Goal: Task Accomplishment & Management: Manage account settings

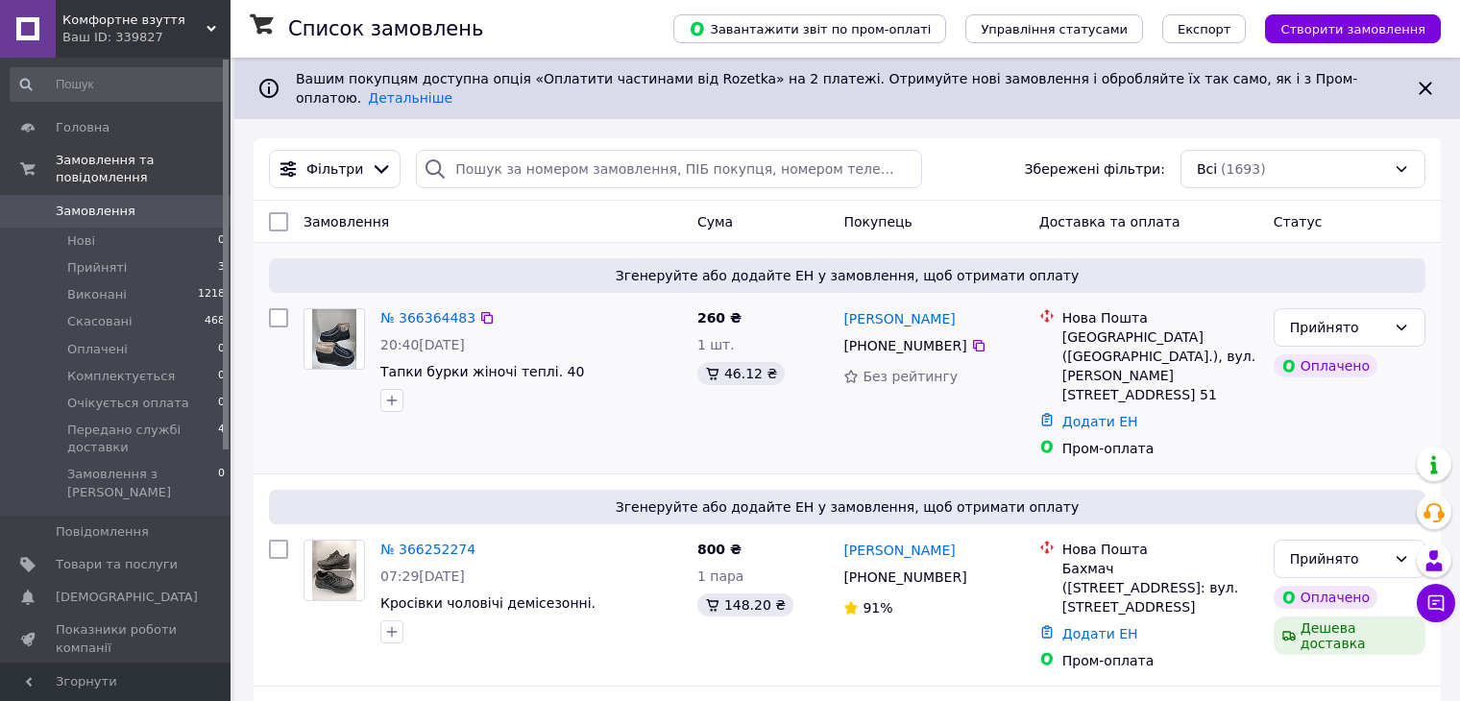
click at [312, 339] on img at bounding box center [334, 339] width 45 height 60
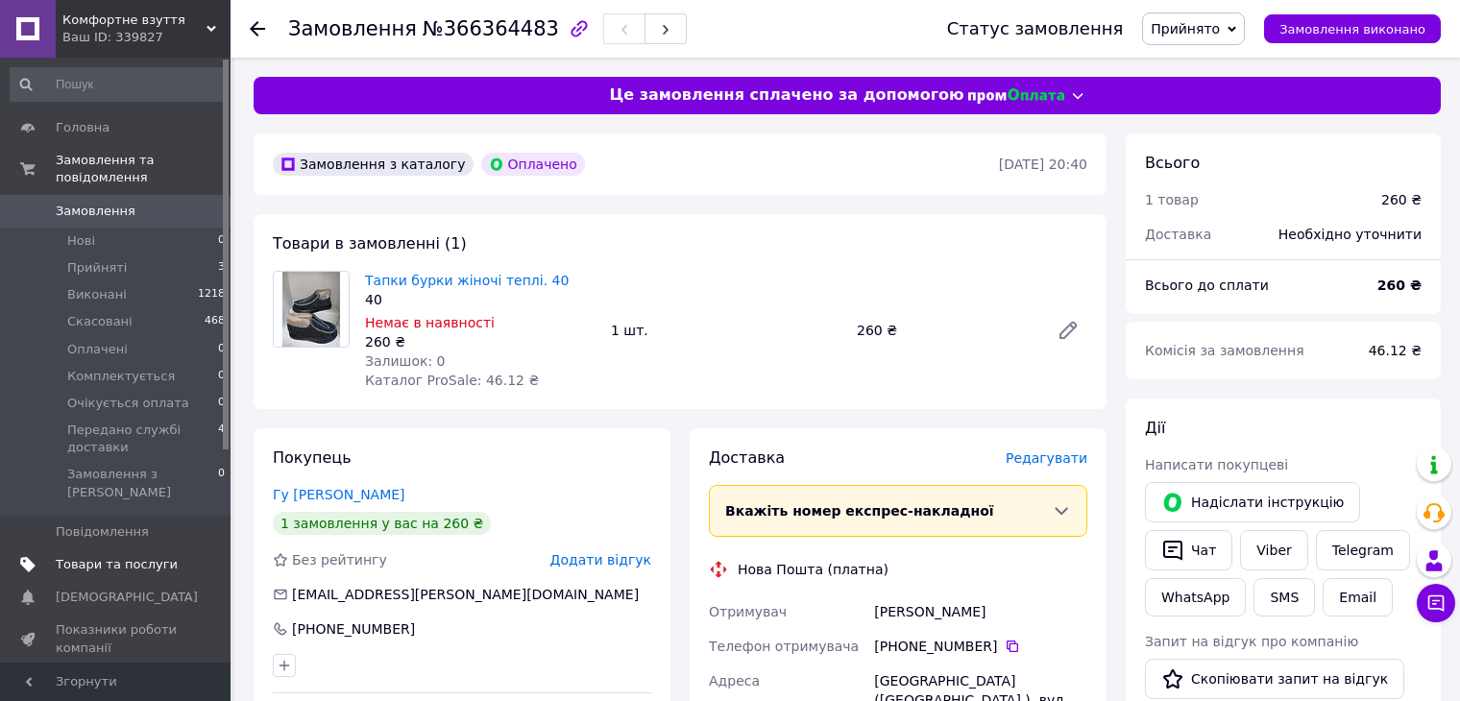
click at [99, 556] on span "Товари та послуги" at bounding box center [117, 564] width 122 height 17
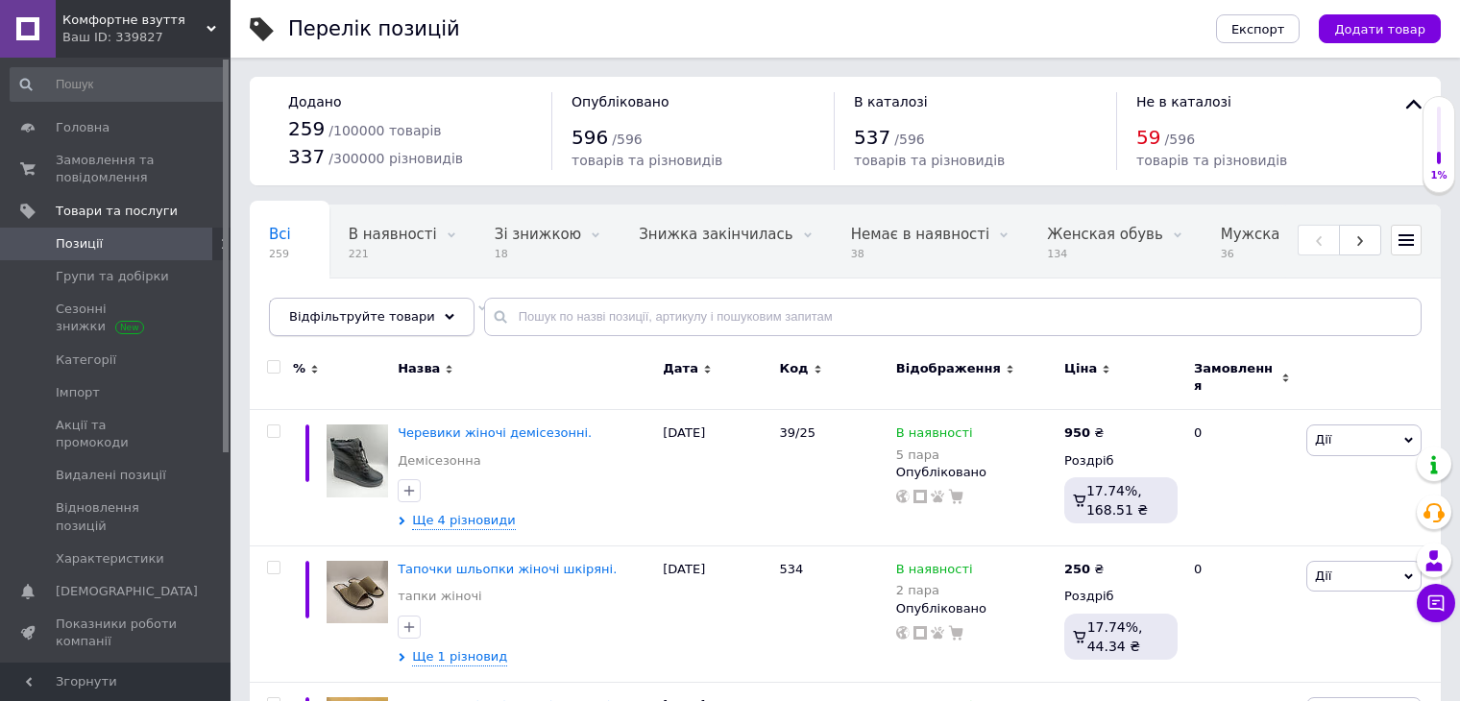
click at [445, 312] on icon at bounding box center [450, 317] width 10 height 10
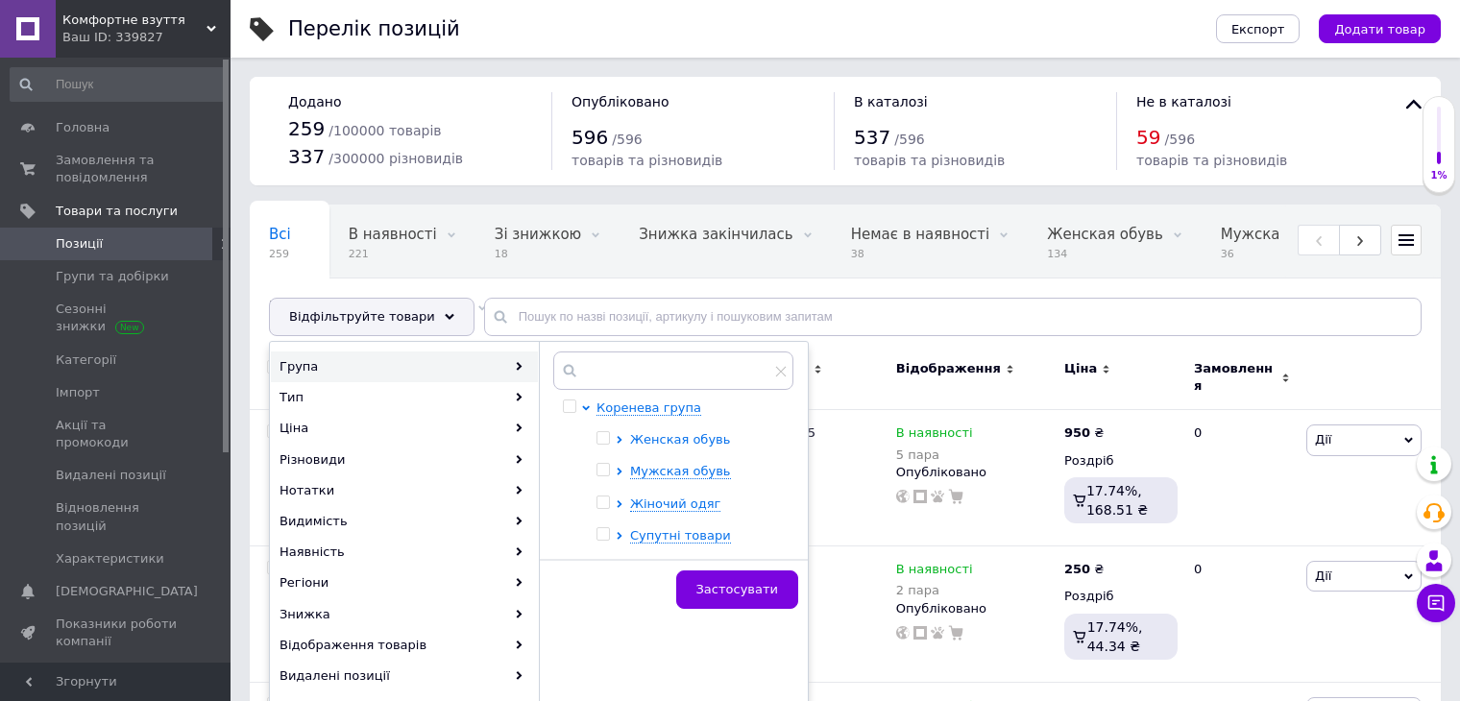
click at [692, 445] on span "Женская обувь" at bounding box center [680, 439] width 100 height 14
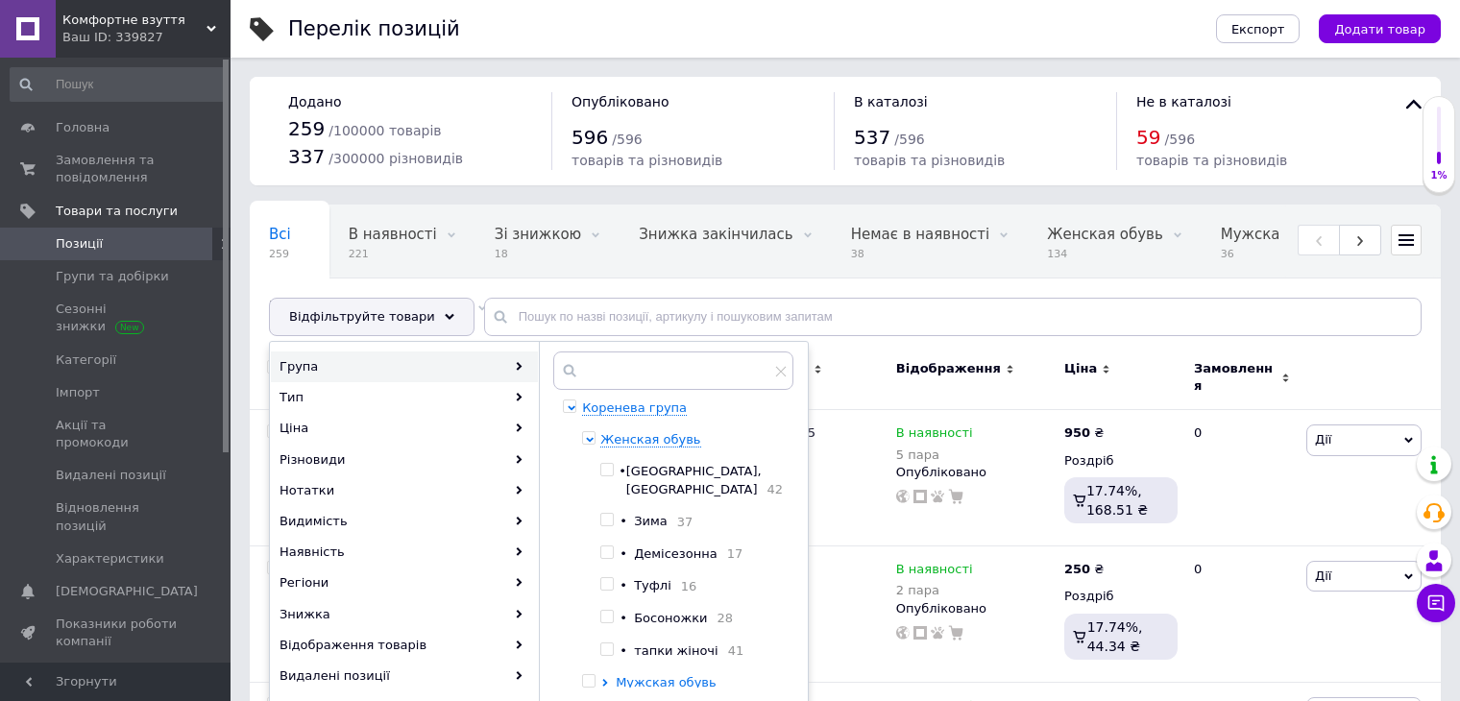
click at [613, 656] on input "checkbox" at bounding box center [606, 649] width 12 height 12
checkbox input "true"
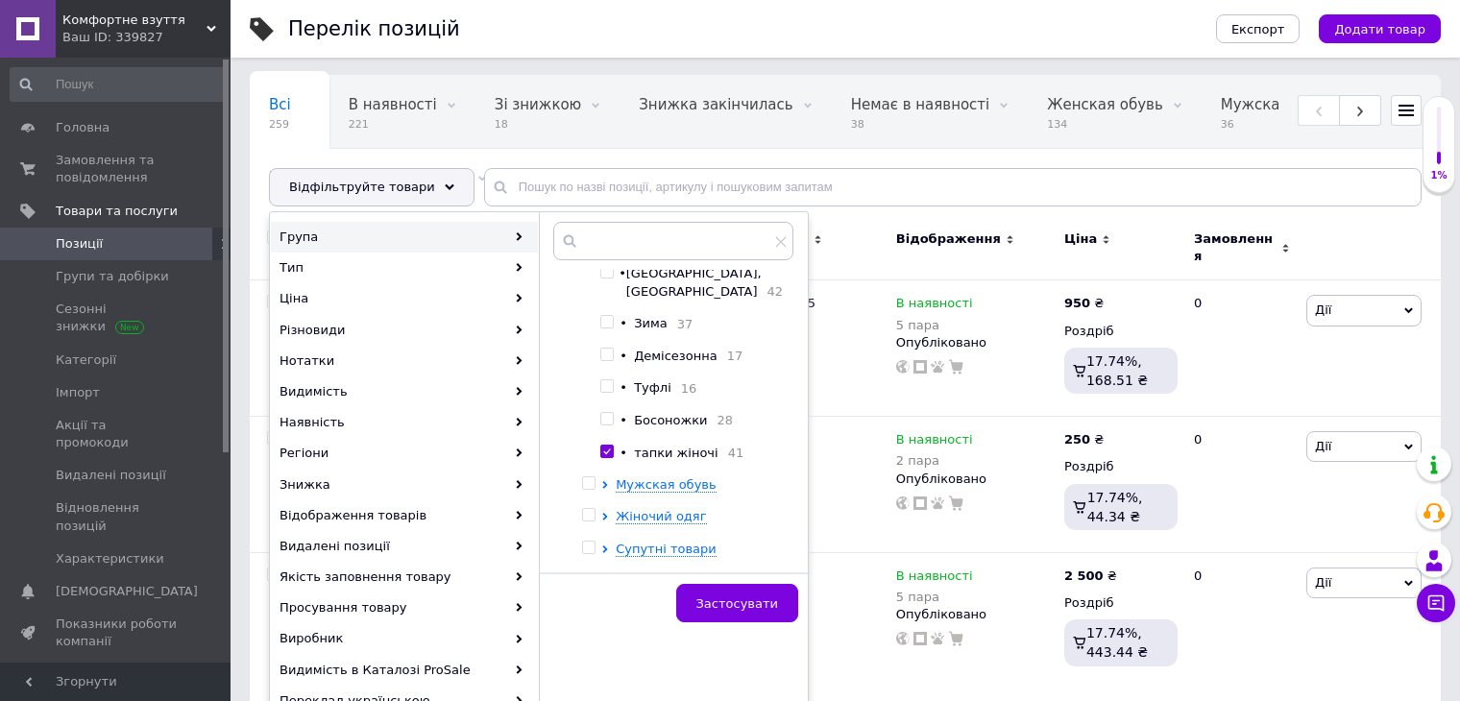
scroll to position [192, 0]
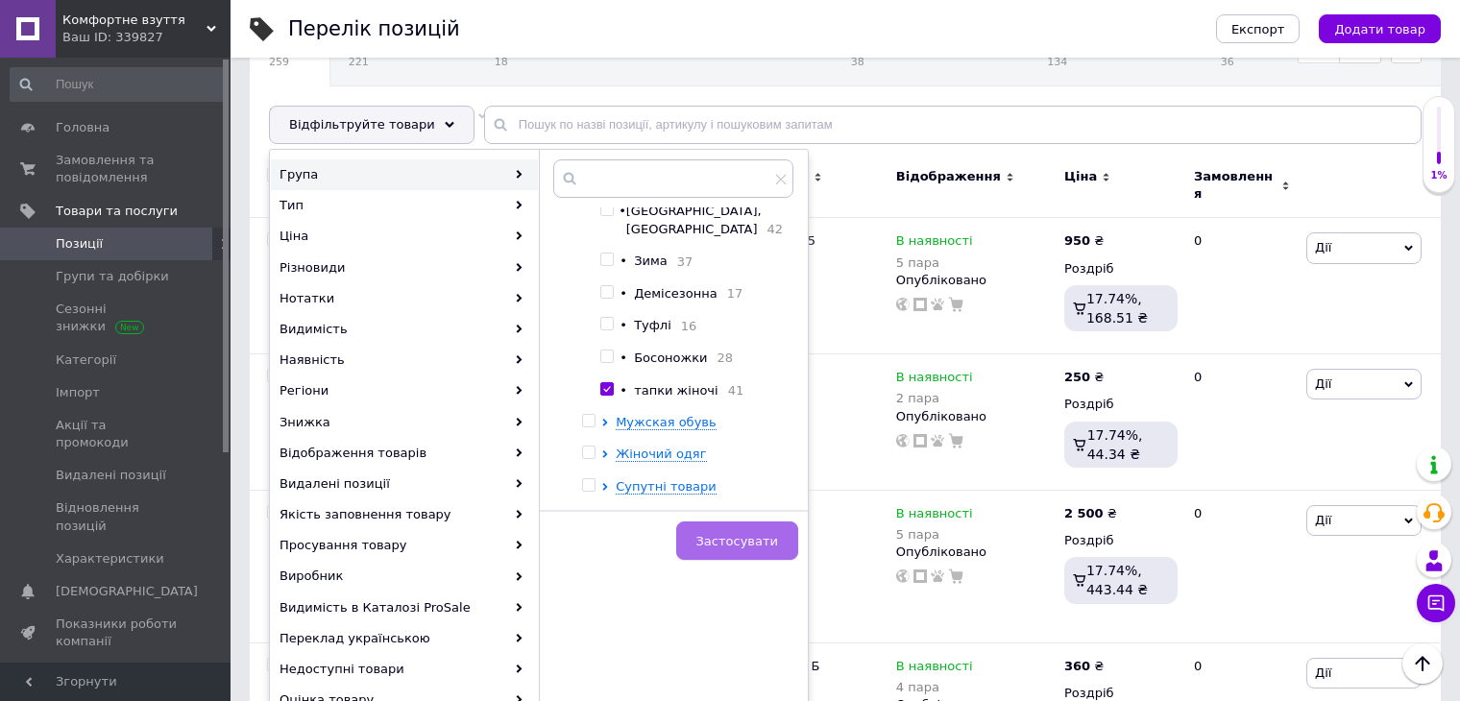
click at [739, 535] on span "Застосувати" at bounding box center [737, 541] width 82 height 14
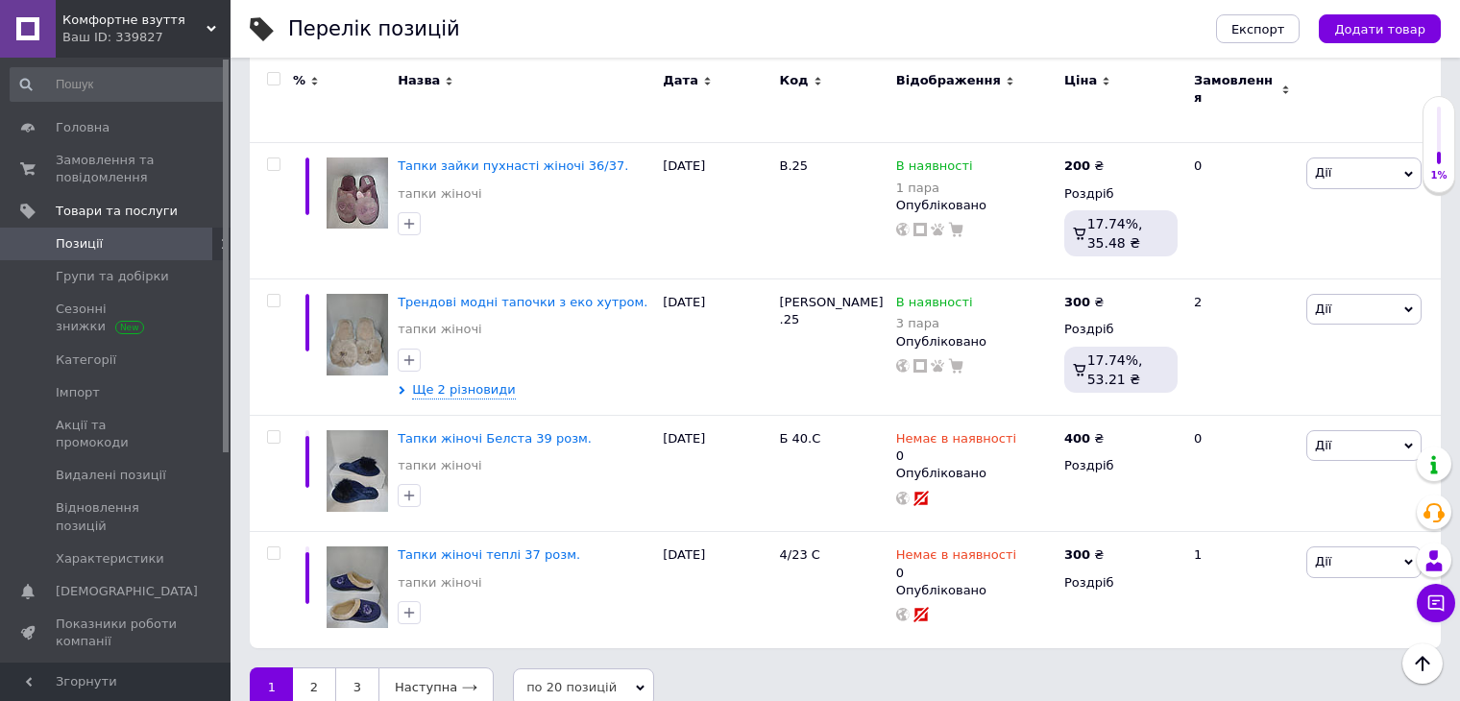
scroll to position [2425, 0]
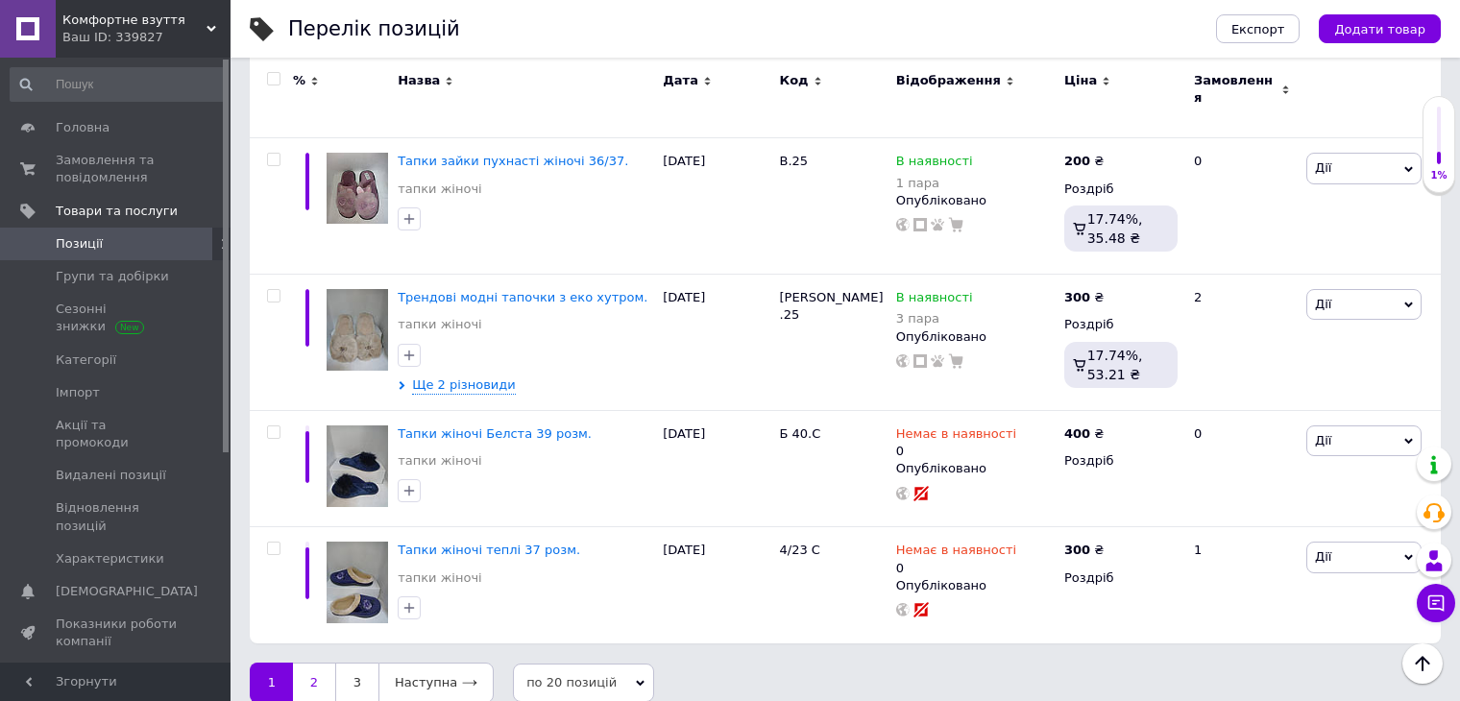
click at [311, 673] on link "2" at bounding box center [314, 683] width 42 height 40
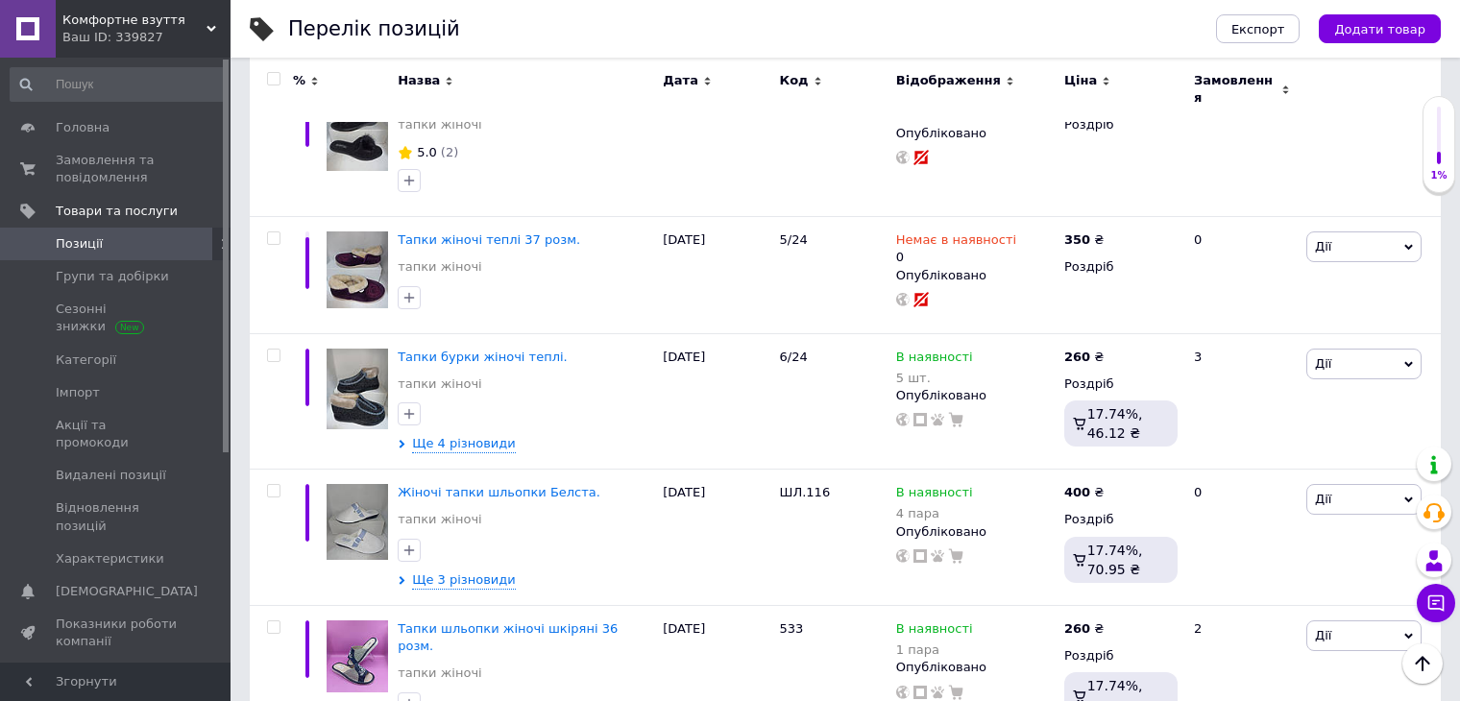
scroll to position [888, 0]
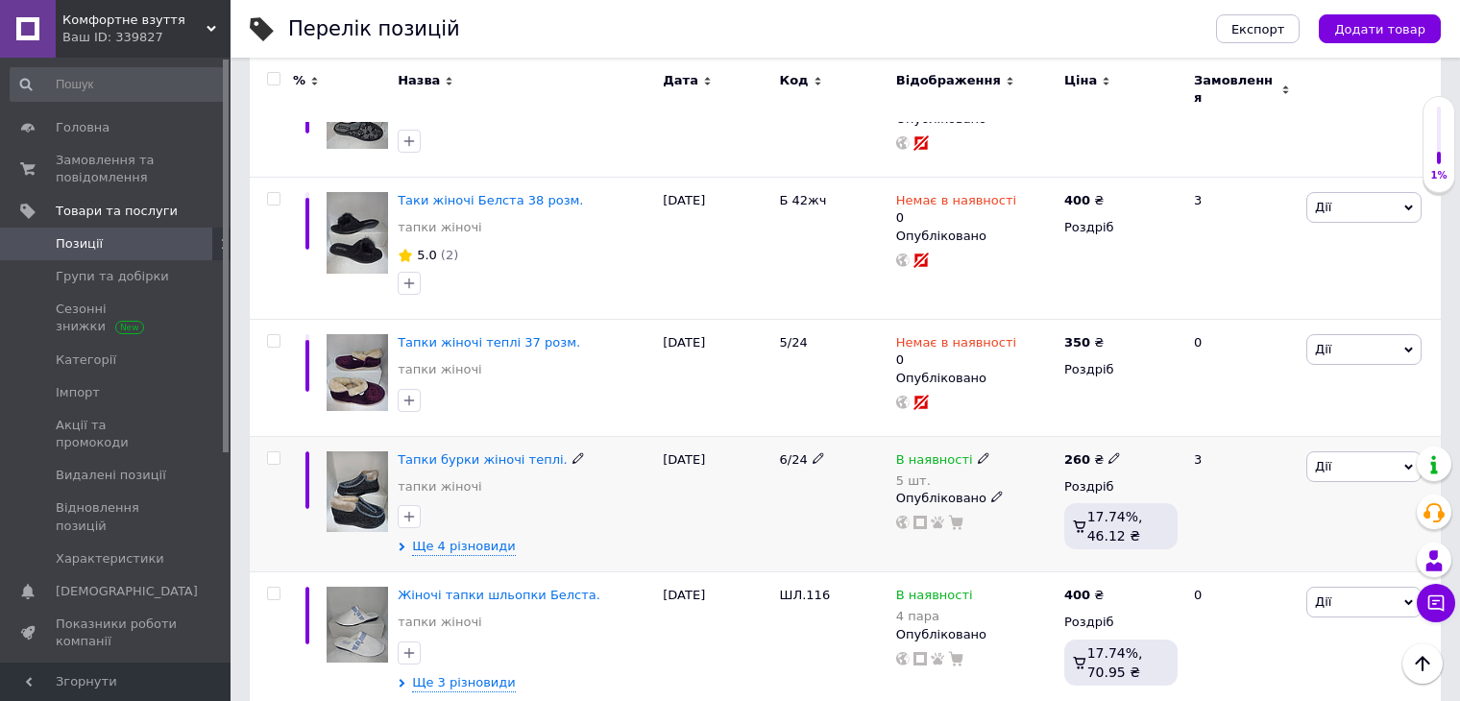
click at [383, 459] on img at bounding box center [356, 492] width 61 height 82
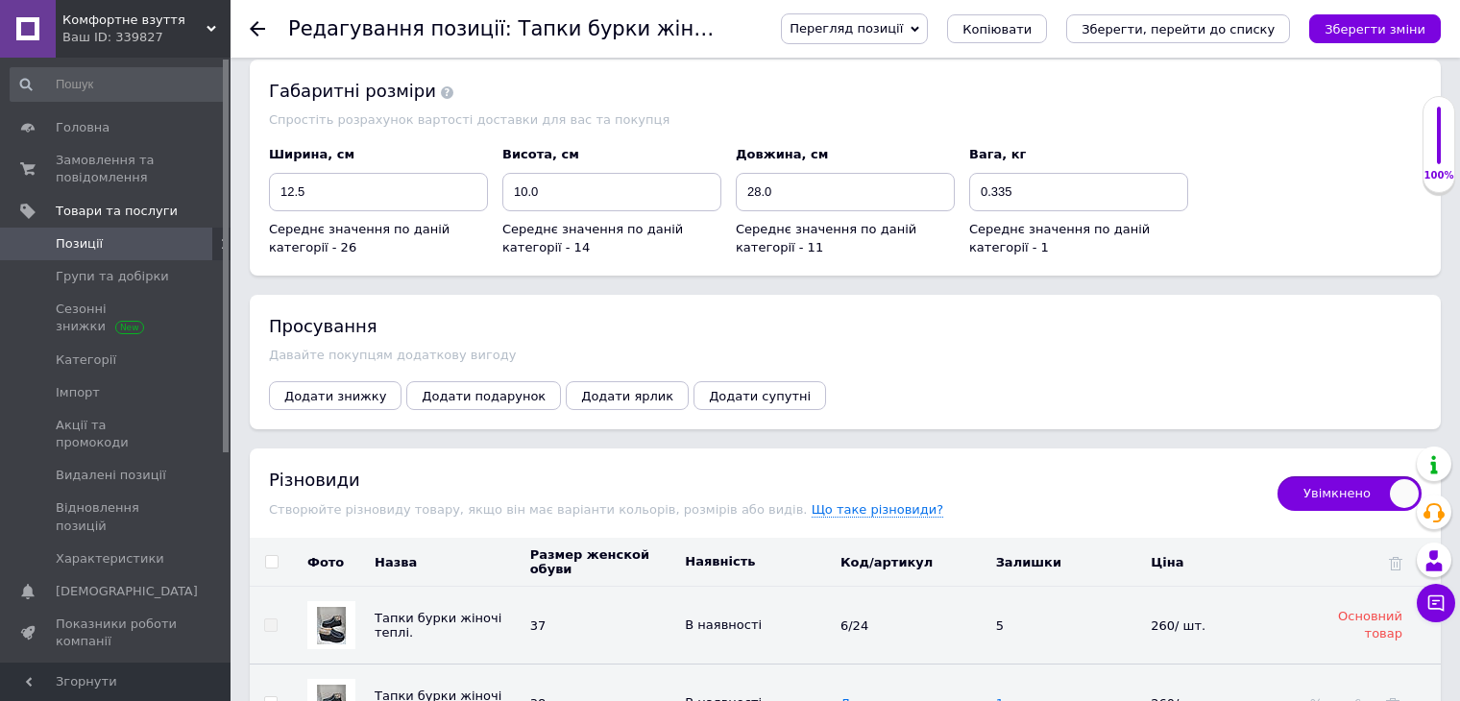
scroll to position [2689, 0]
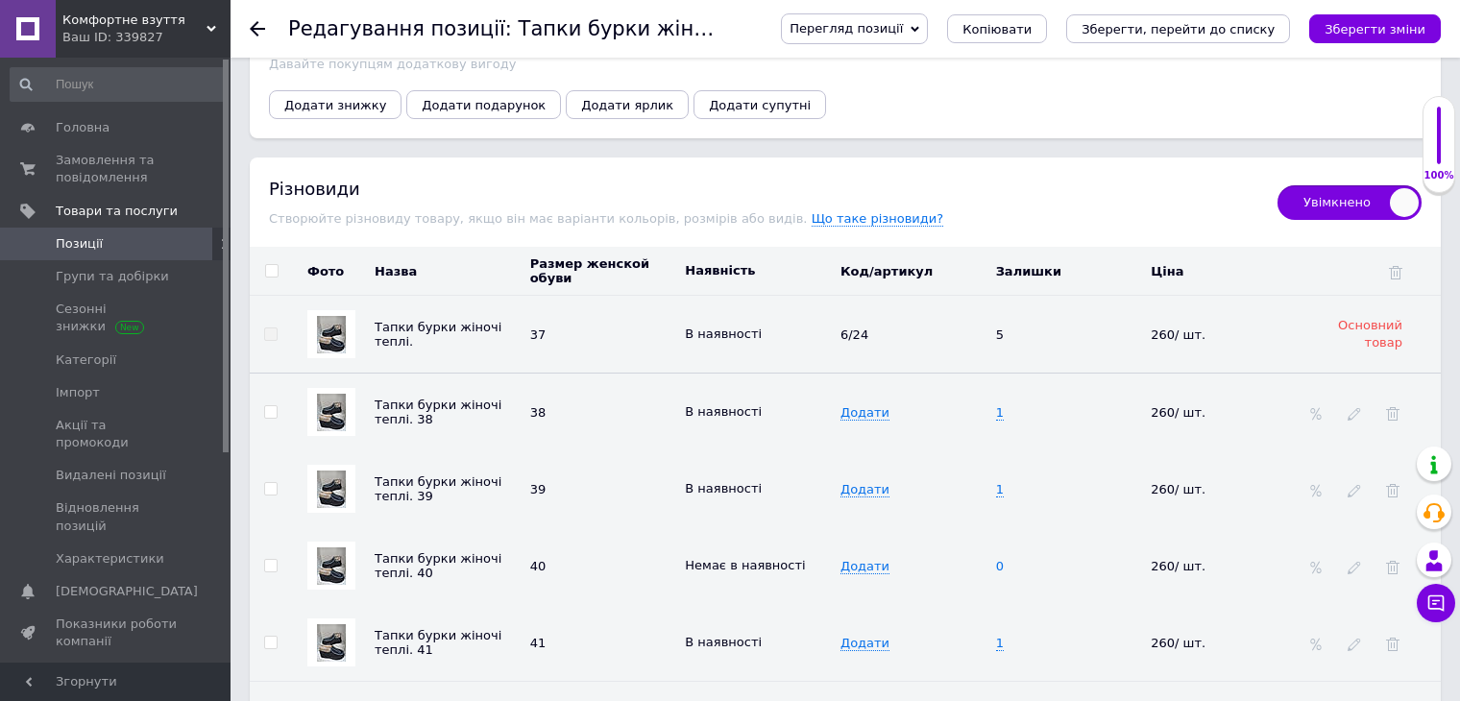
click at [1002, 559] on span "0" at bounding box center [1000, 566] width 8 height 15
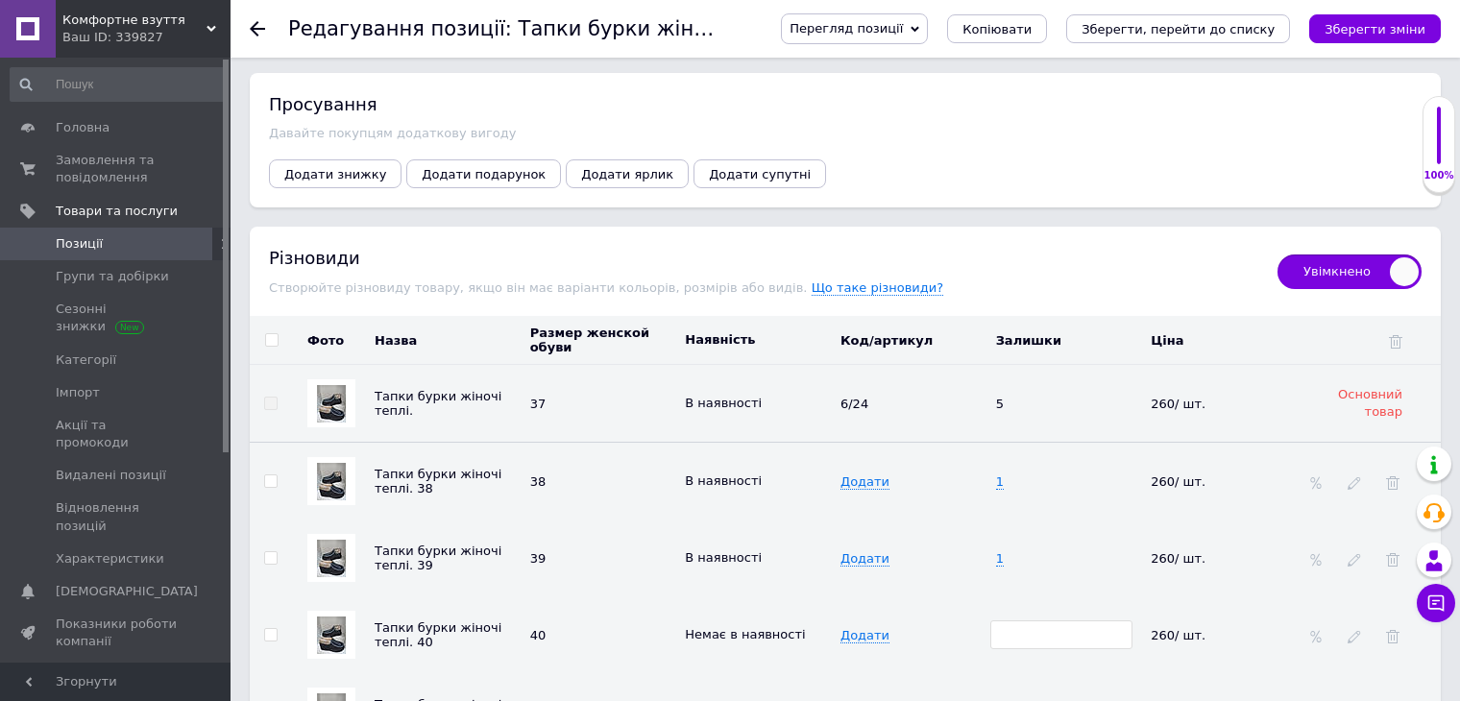
scroll to position [2593, 0]
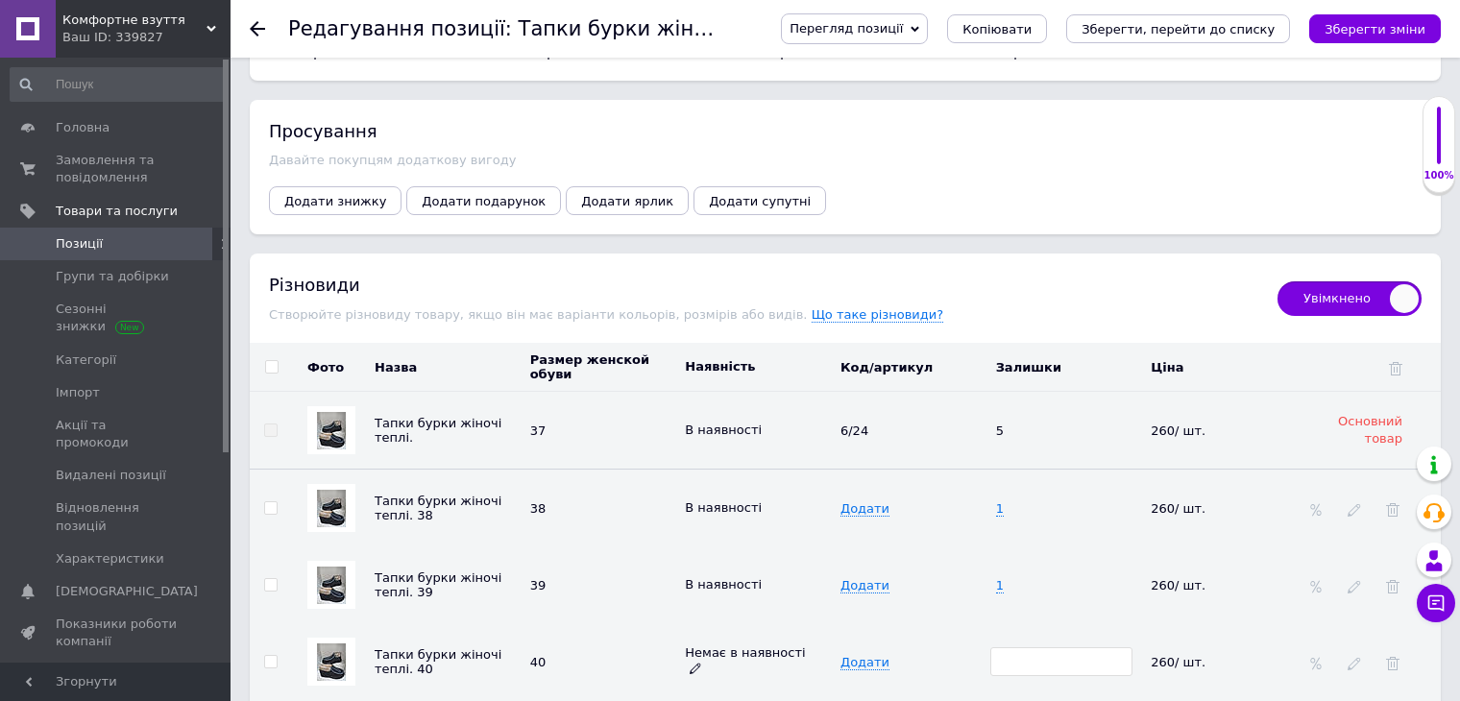
click at [786, 645] on span "Немає в наявності" at bounding box center [745, 661] width 120 height 32
click at [807, 644] on div "Немає в наявності" at bounding box center [758, 661] width 146 height 35
click at [701, 663] on icon at bounding box center [695, 669] width 12 height 12
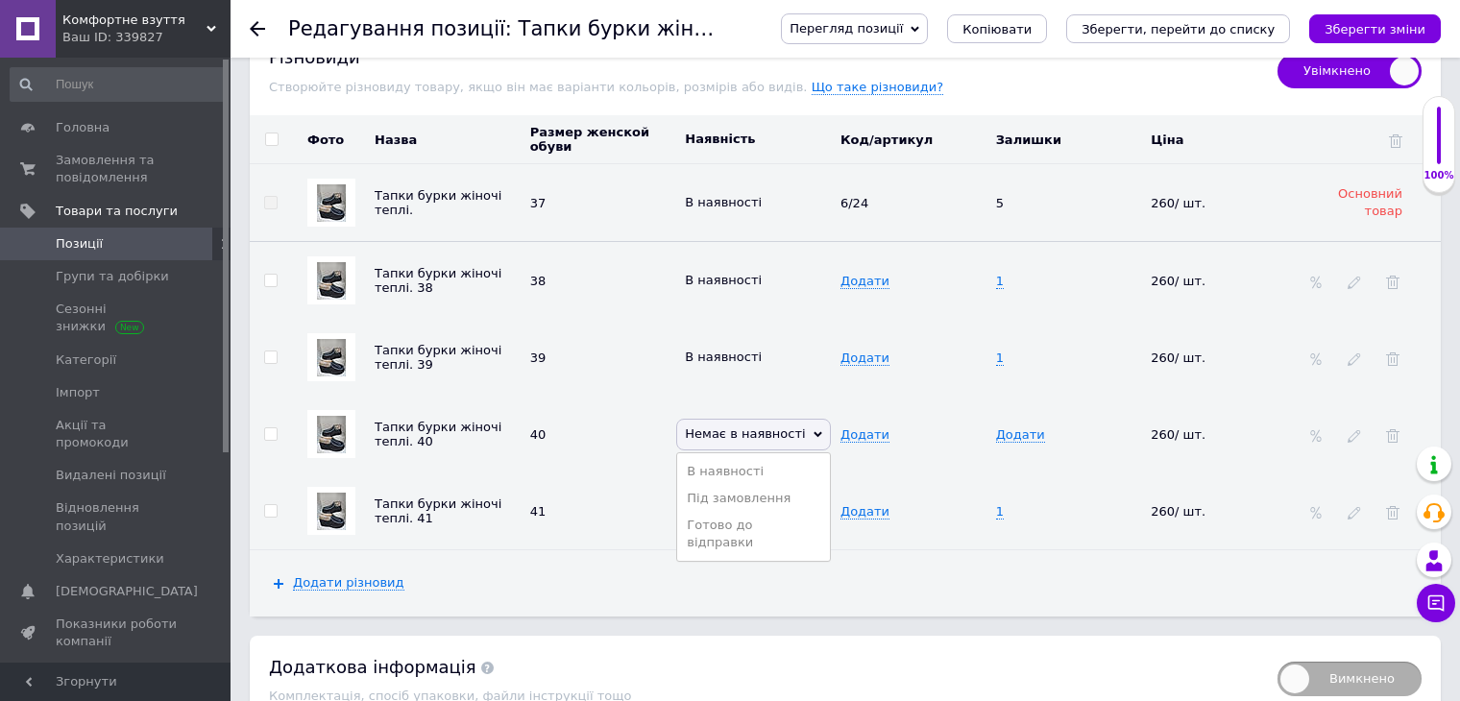
scroll to position [2881, 0]
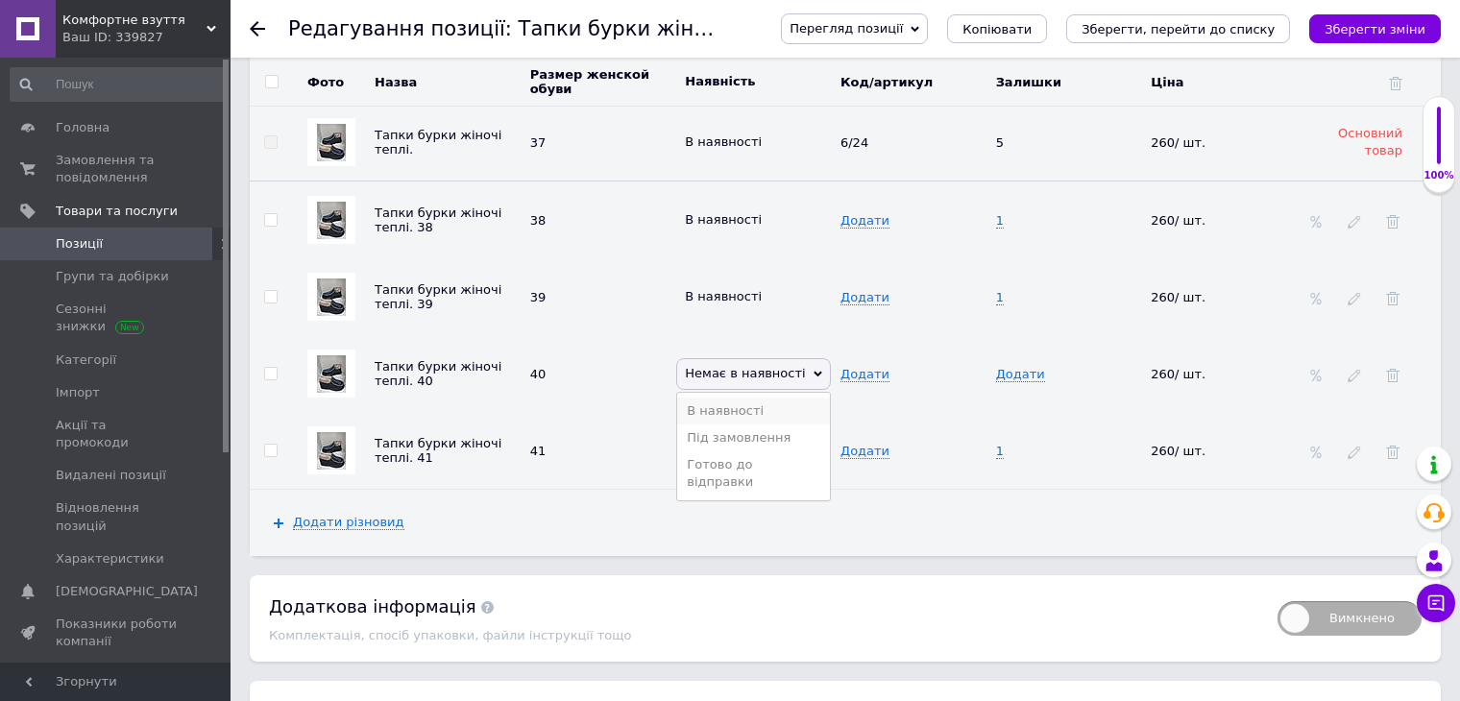
click at [755, 398] on li "В наявності" at bounding box center [753, 411] width 153 height 27
click at [1022, 367] on span "Додати" at bounding box center [1020, 374] width 49 height 15
type input "1"
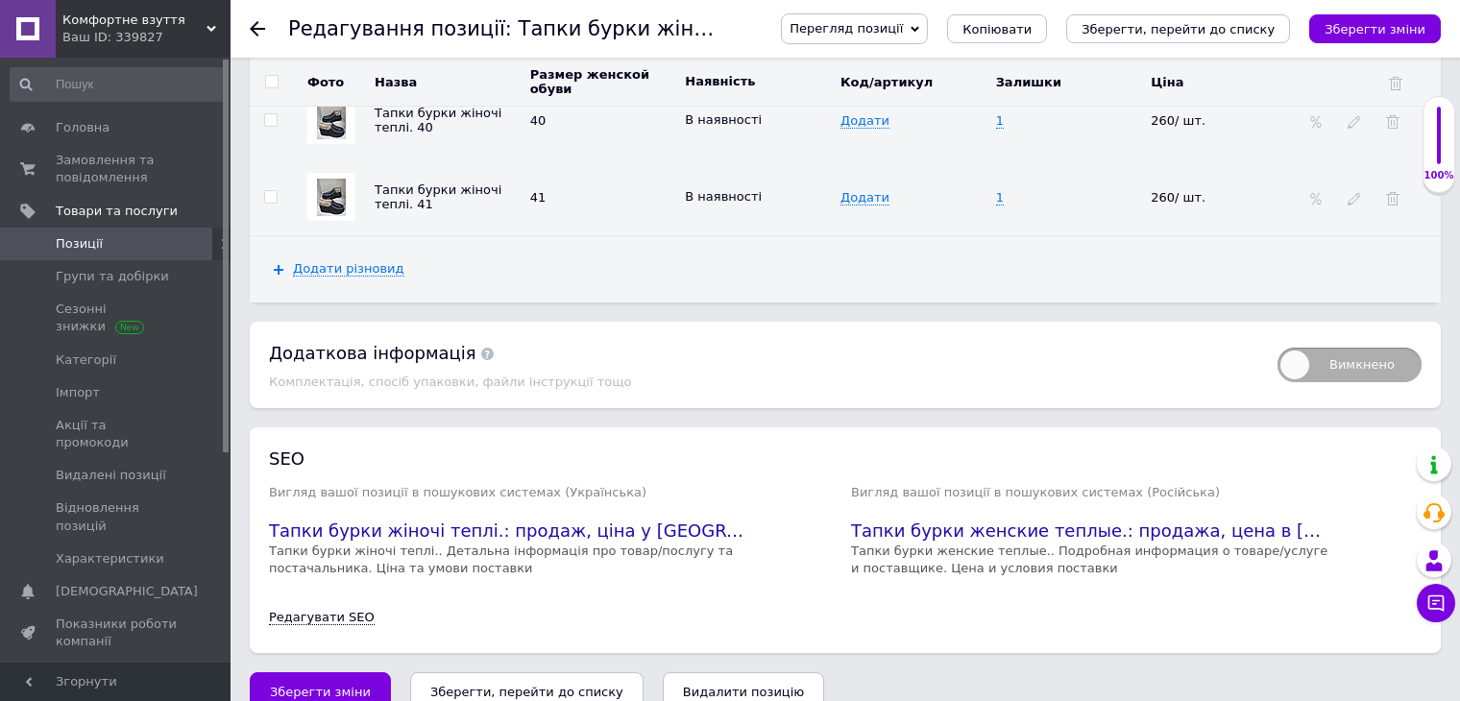
scroll to position [3144, 0]
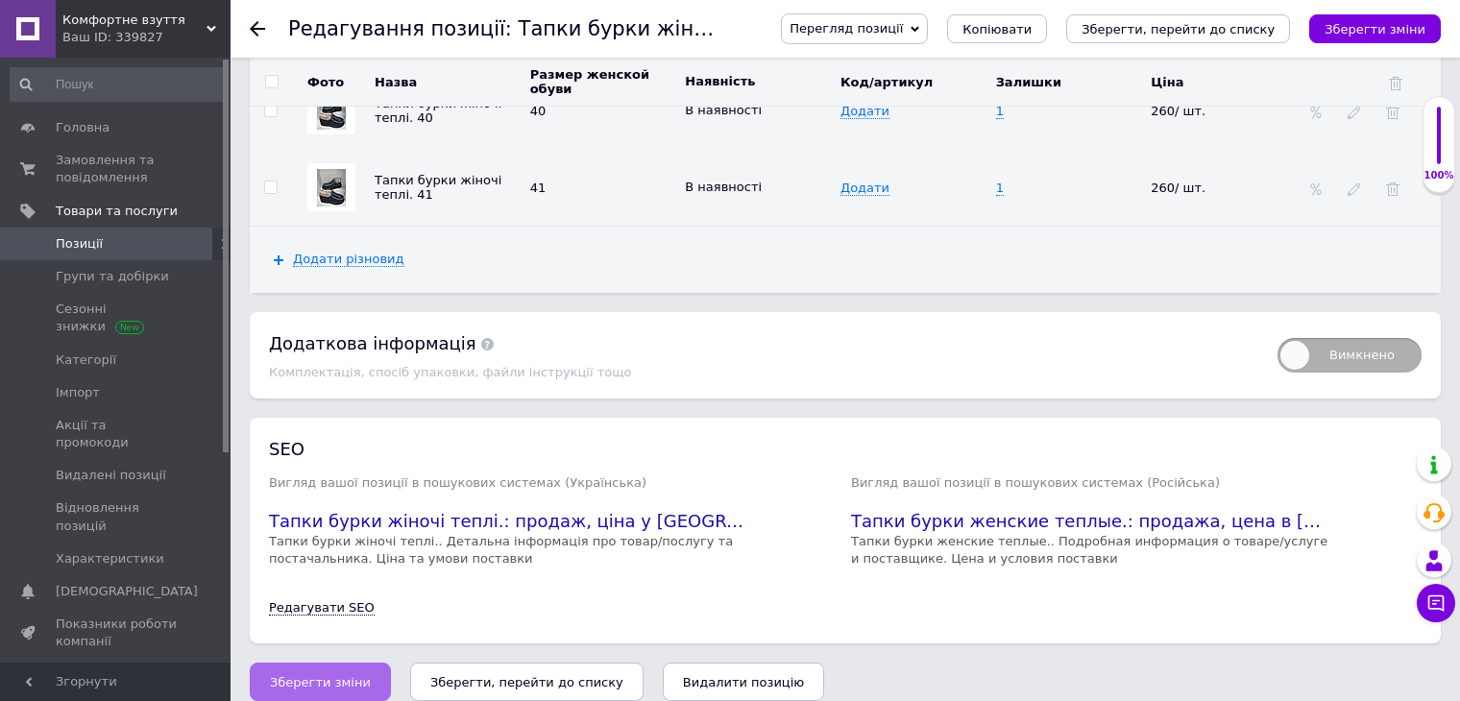
click at [294, 675] on span "Зберегти зміни" at bounding box center [320, 682] width 101 height 14
click at [256, 35] on use at bounding box center [257, 28] width 15 height 15
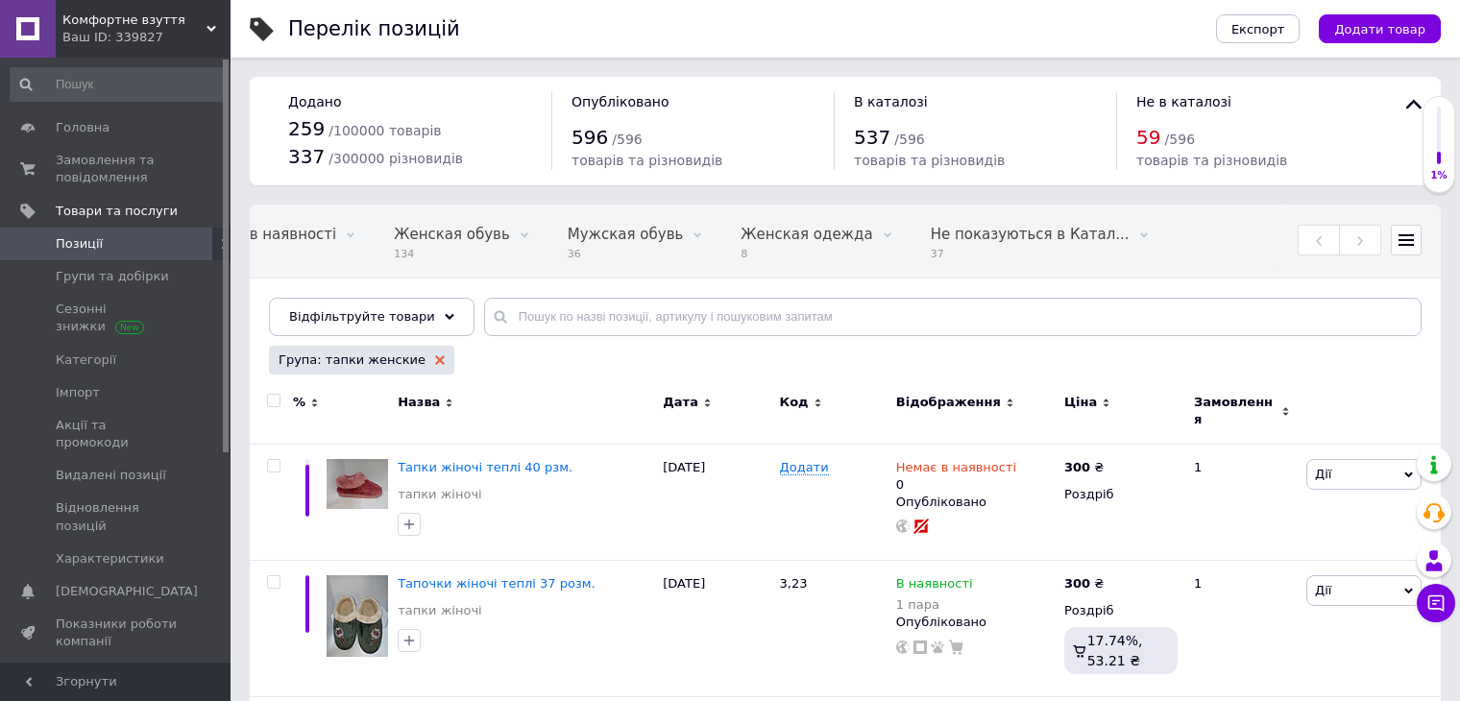
click at [435, 355] on icon at bounding box center [440, 360] width 10 height 10
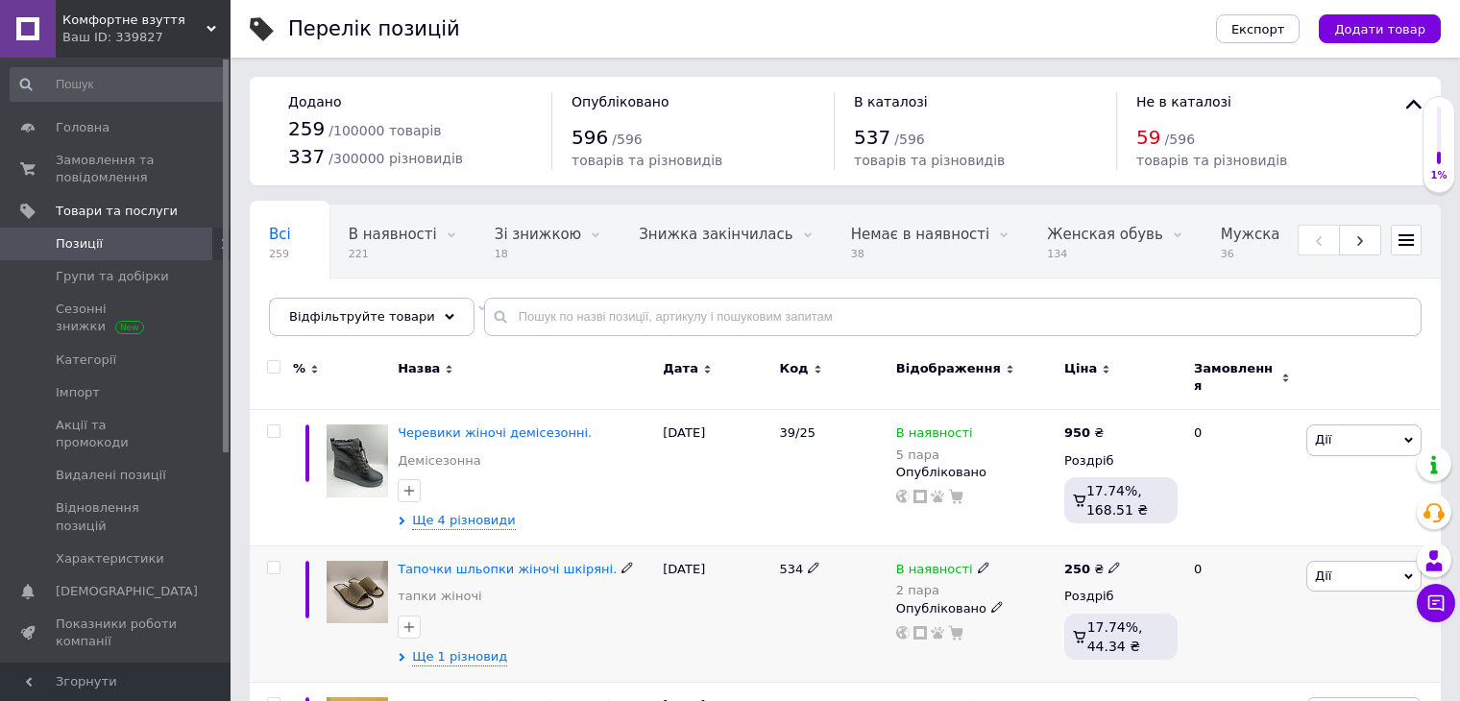
click at [371, 579] on img at bounding box center [356, 592] width 61 height 62
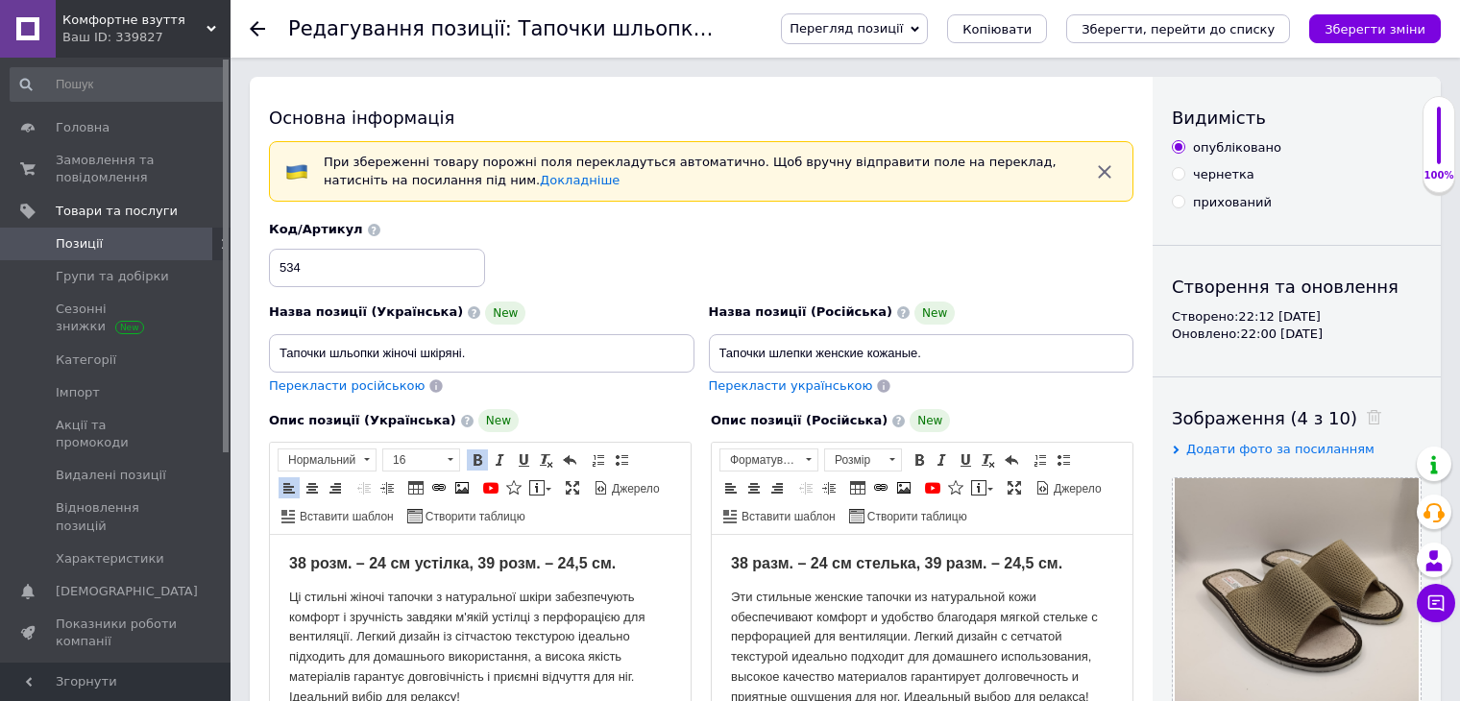
click at [476, 573] on p "38 розм. – 24 см устілка, 39 розм. – 24,5 см." at bounding box center [480, 564] width 382 height 21
click at [440, 558] on p "39 розм. – 24,5 см." at bounding box center [480, 564] width 382 height 21
click at [926, 561] on strong "38 разм. – 24 см стелька, 39 разм. – 24,5 см." at bounding box center [896, 563] width 331 height 16
click at [926, 561] on p "39 разм. – 24,5 см." at bounding box center [922, 564] width 382 height 21
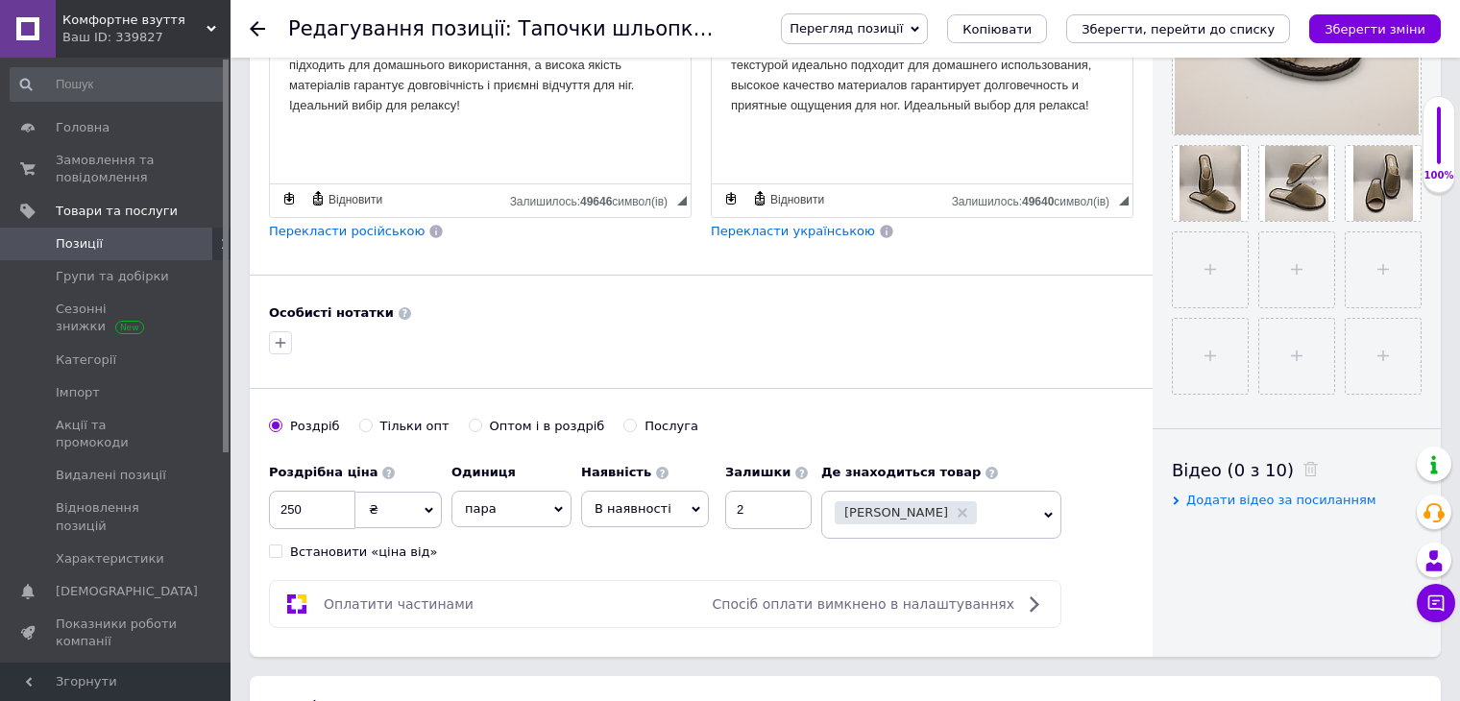
scroll to position [864, 0]
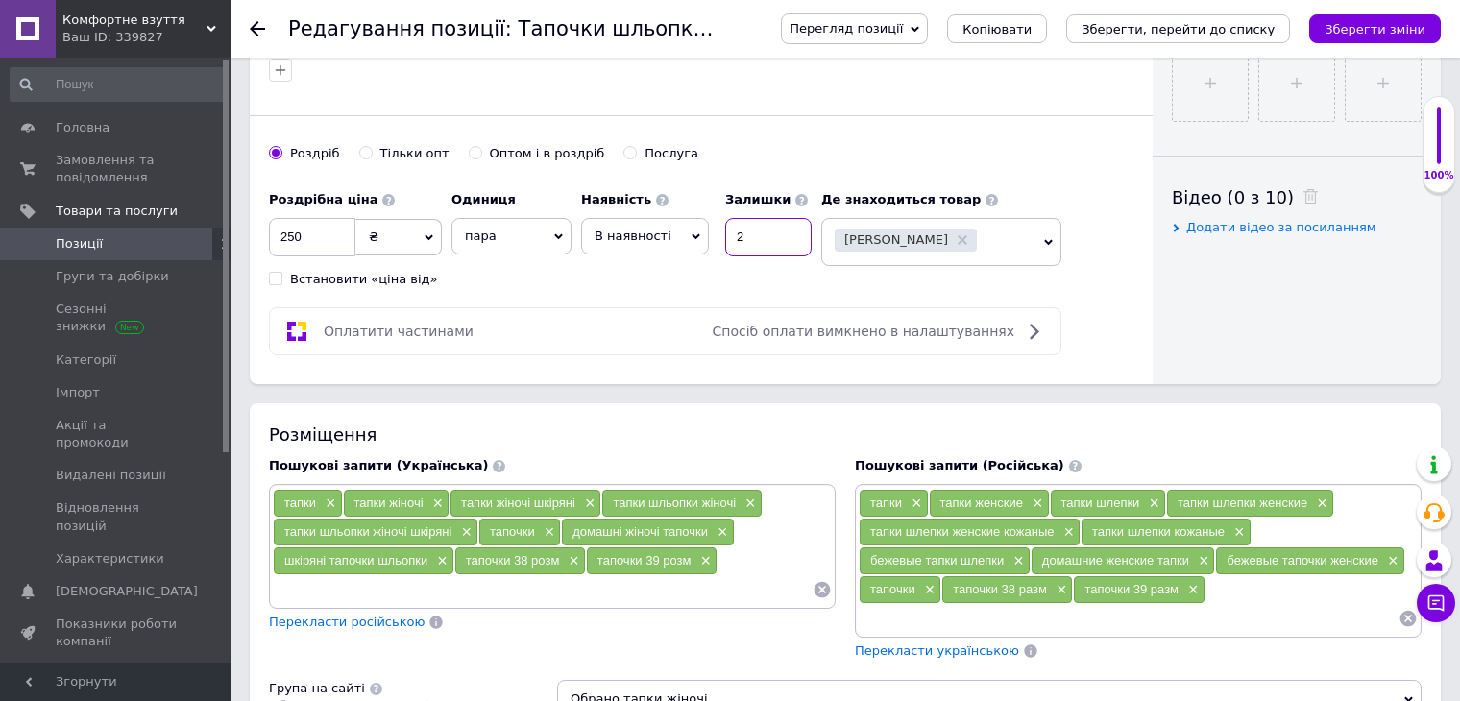
click at [756, 224] on input "2" at bounding box center [768, 237] width 86 height 38
type input "1"
click at [575, 553] on span "×" at bounding box center [571, 561] width 15 height 16
click at [1056, 584] on span "×" at bounding box center [1059, 590] width 15 height 16
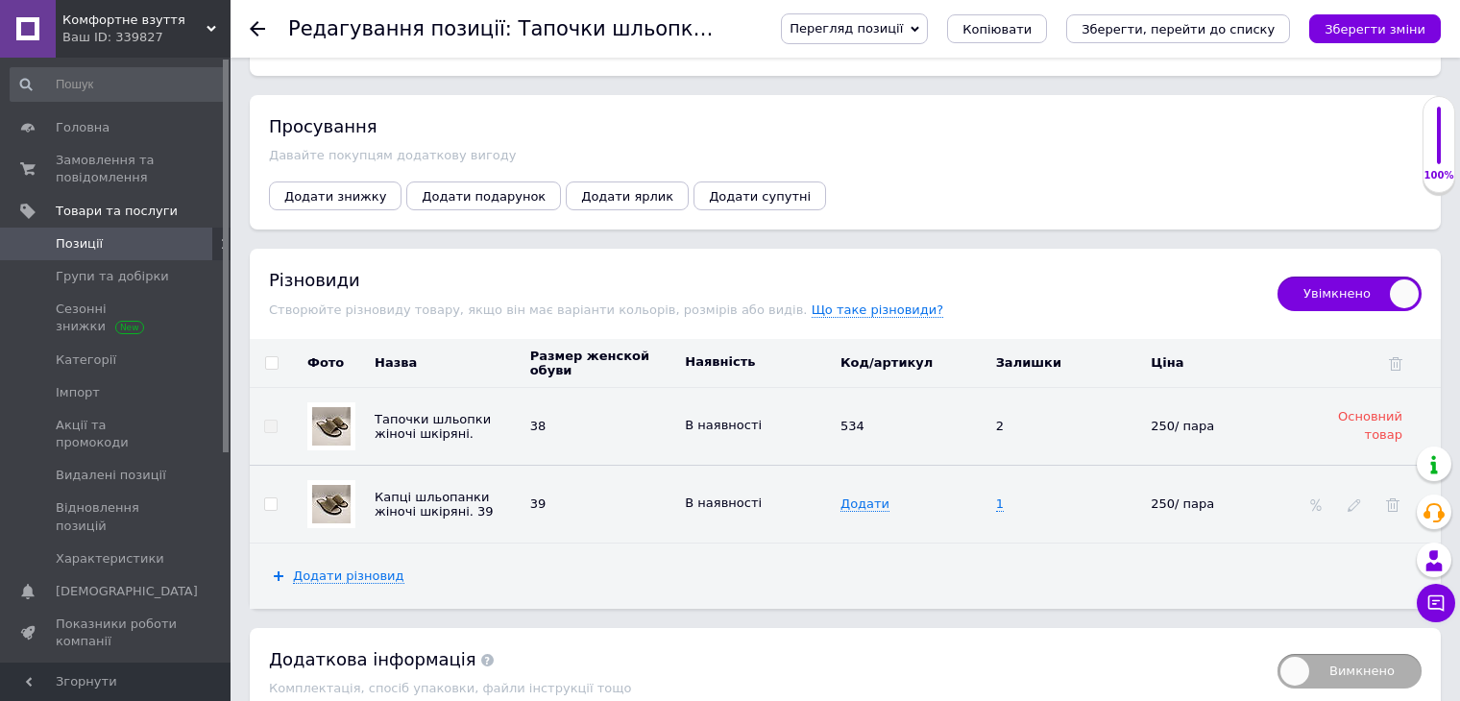
scroll to position [2593, 0]
click at [1397, 496] on icon at bounding box center [1392, 502] width 13 height 13
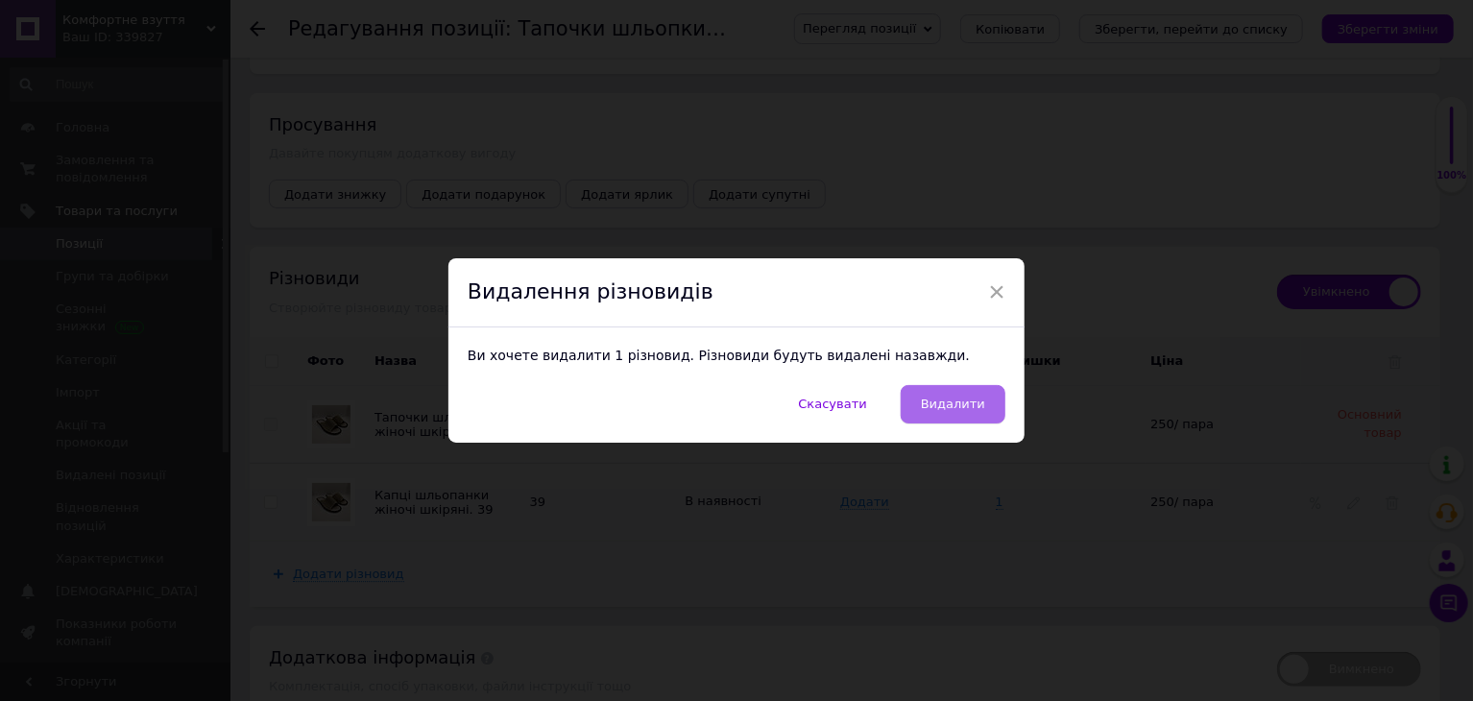
click at [954, 411] on span "Видалити" at bounding box center [953, 404] width 64 height 14
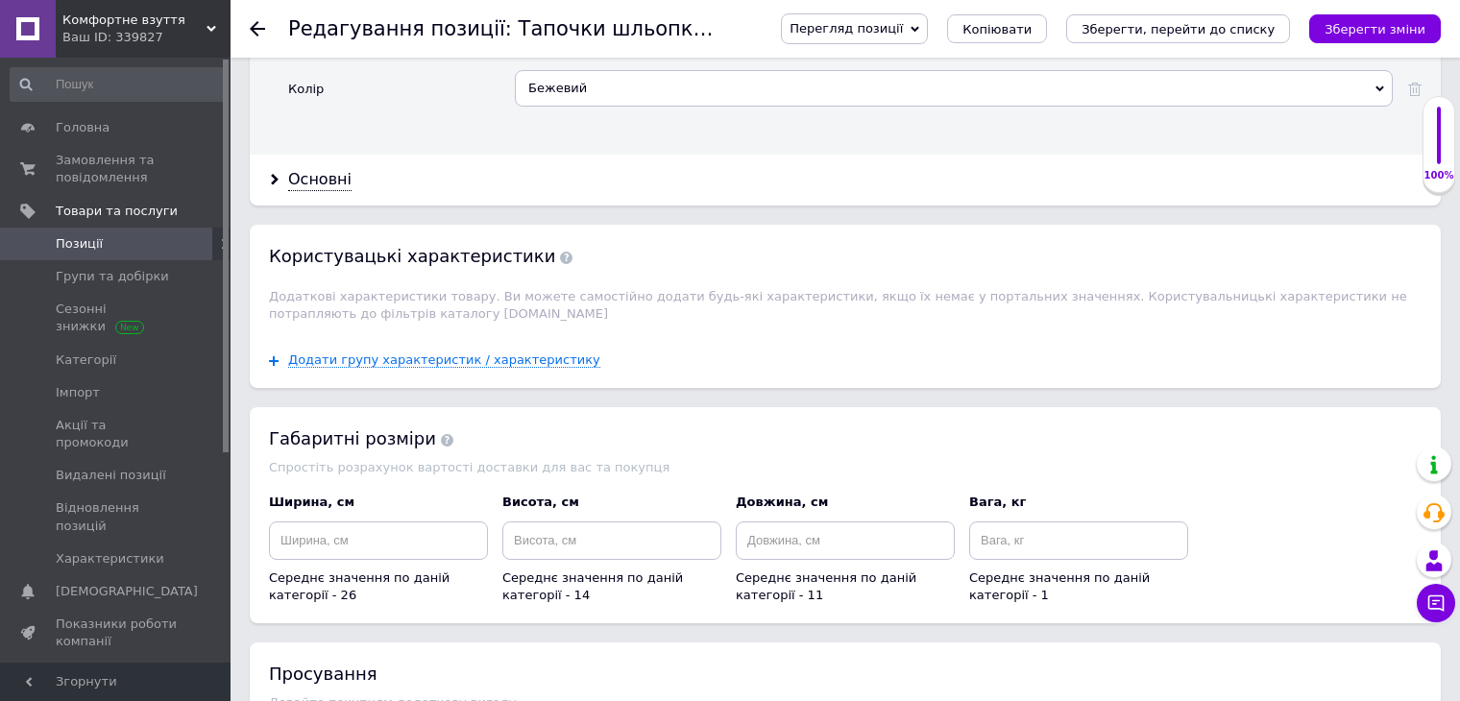
scroll to position [2017, 0]
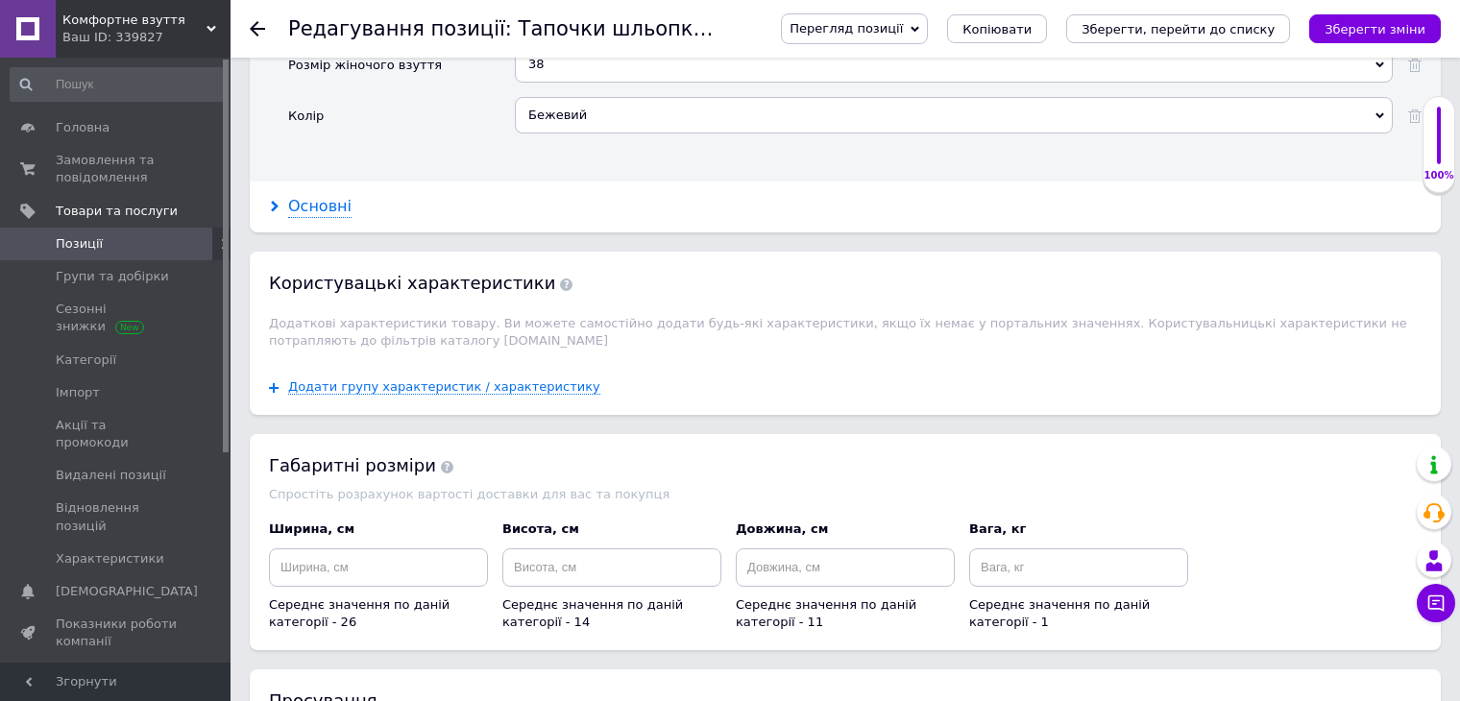
click at [321, 196] on div "Основні" at bounding box center [319, 207] width 63 height 22
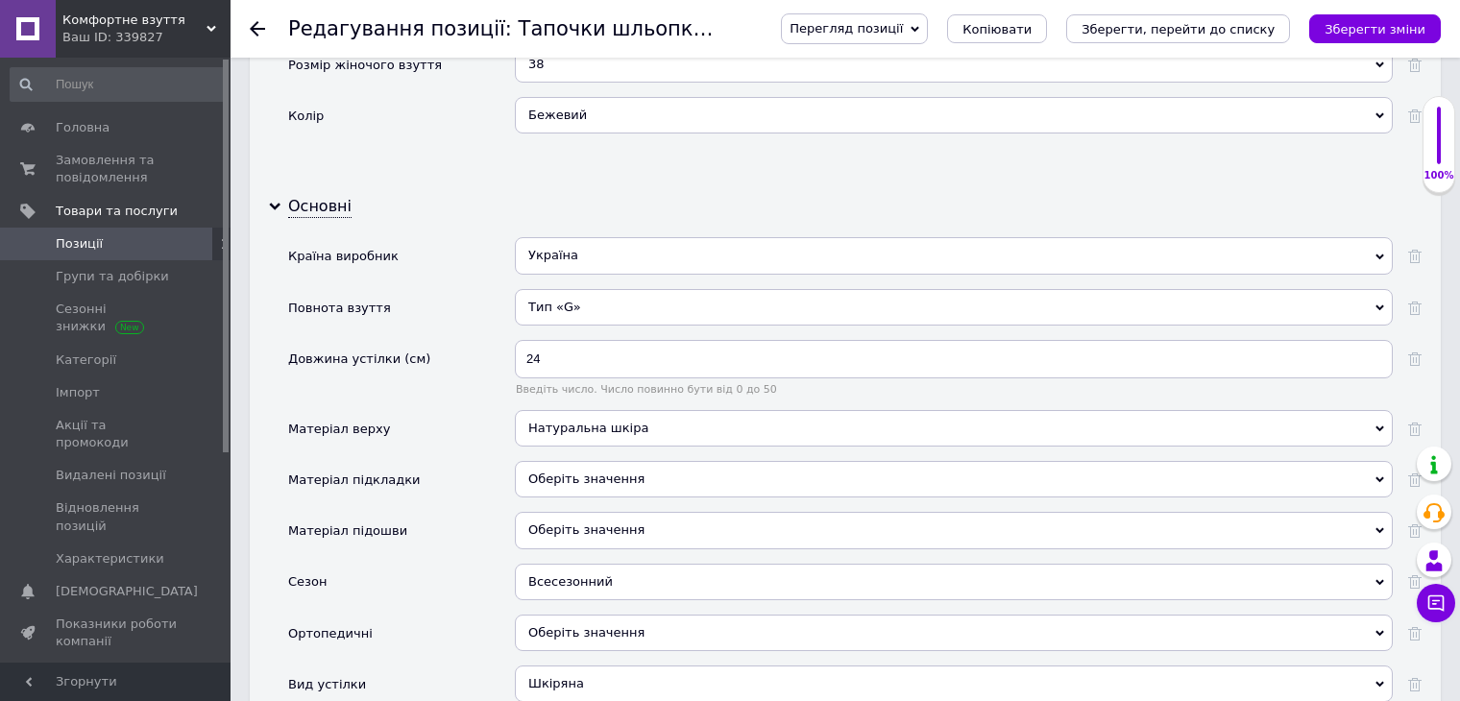
scroll to position [1632, 0]
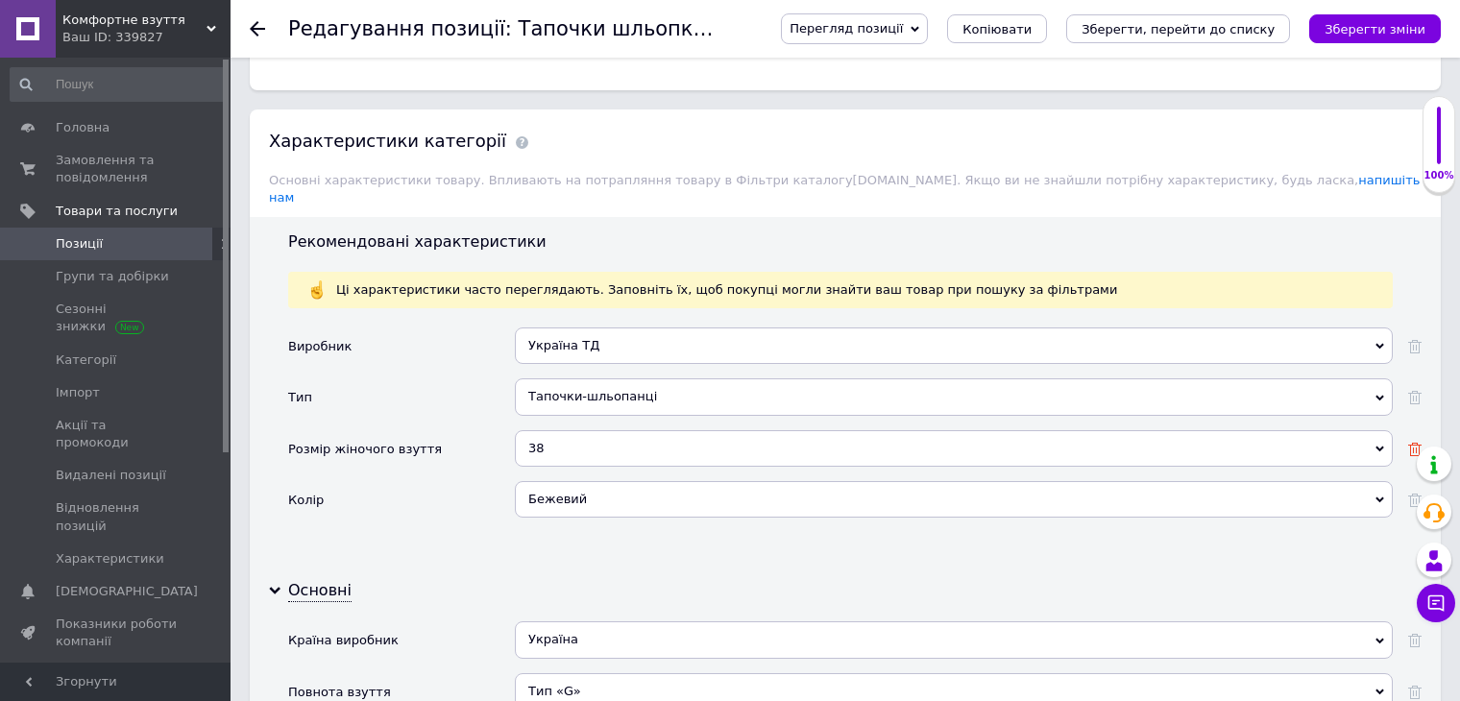
click at [1412, 443] on icon at bounding box center [1414, 449] width 13 height 13
click at [1010, 430] on div "Оберіть значення" at bounding box center [954, 448] width 878 height 36
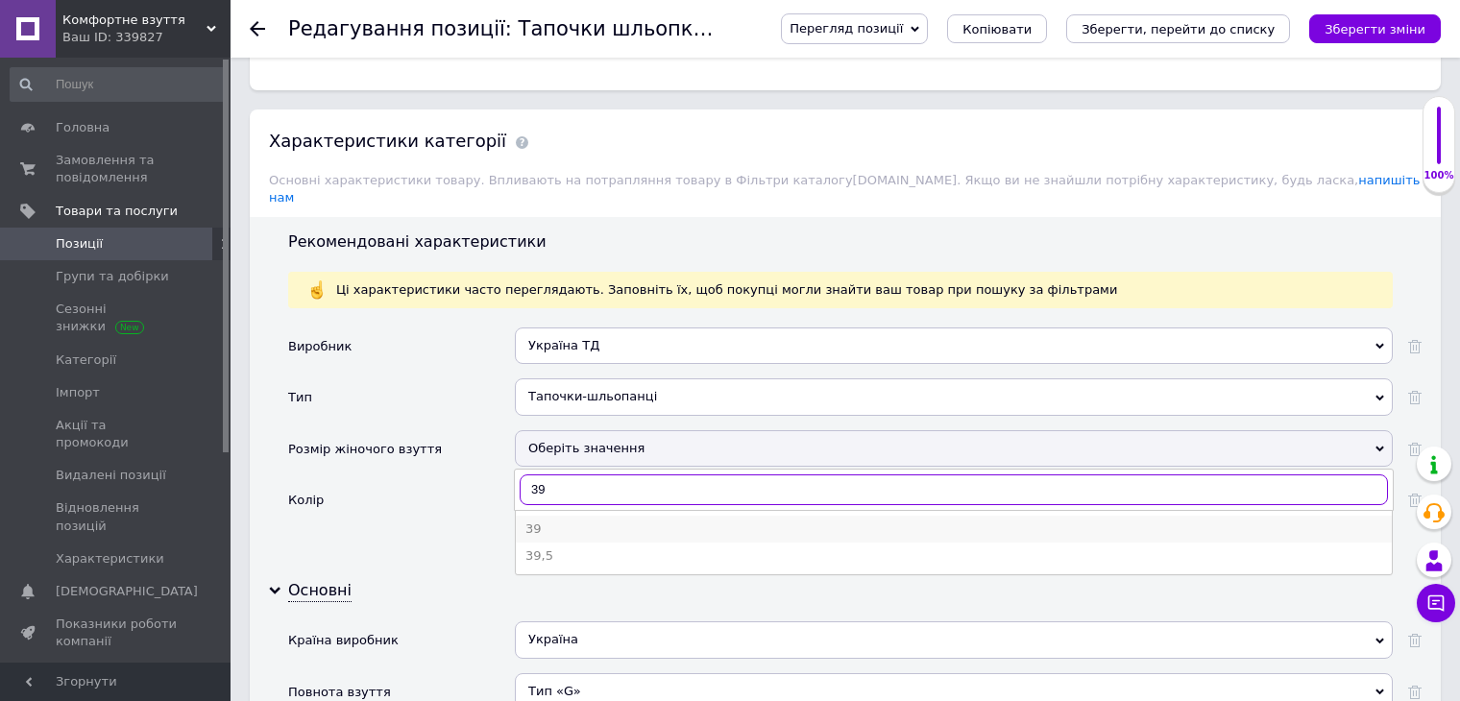
type input "39"
click at [533, 520] on div "39" at bounding box center [953, 528] width 857 height 17
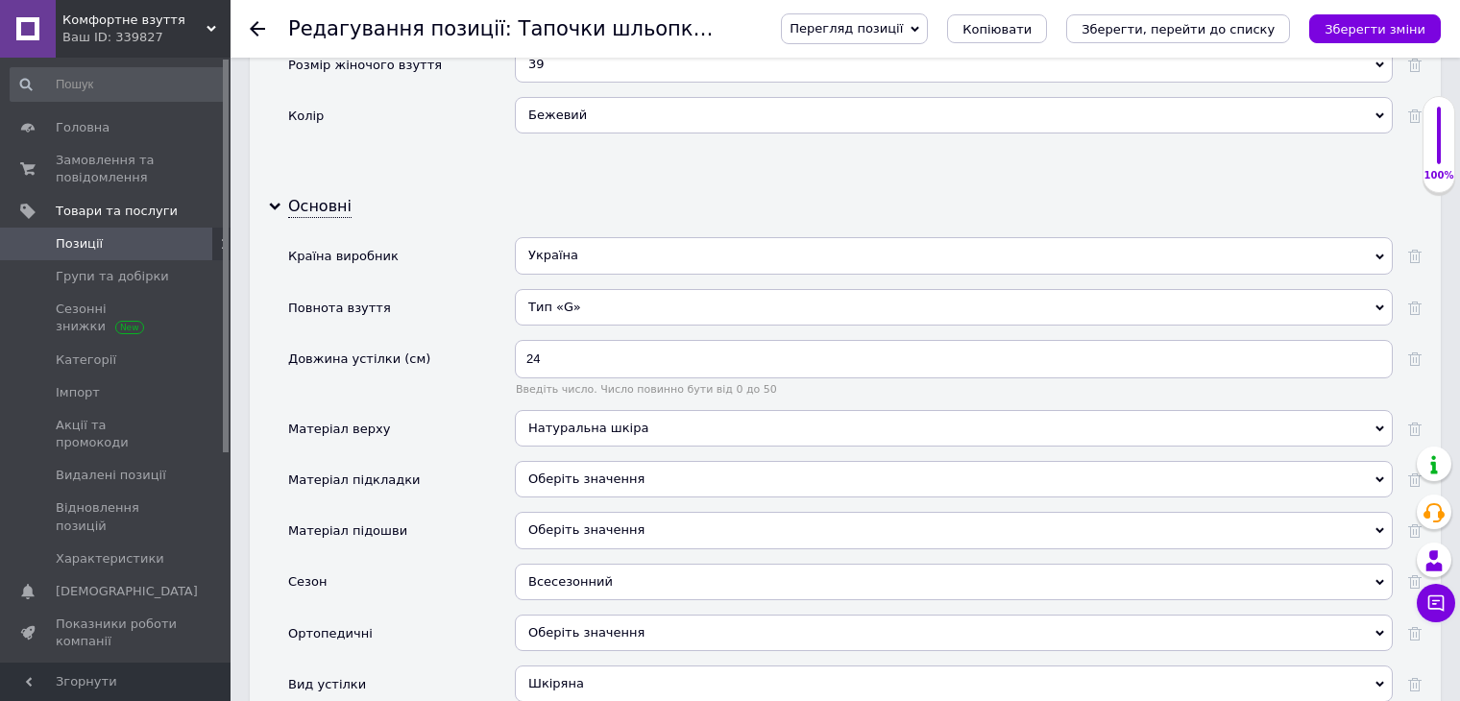
scroll to position [2113, 0]
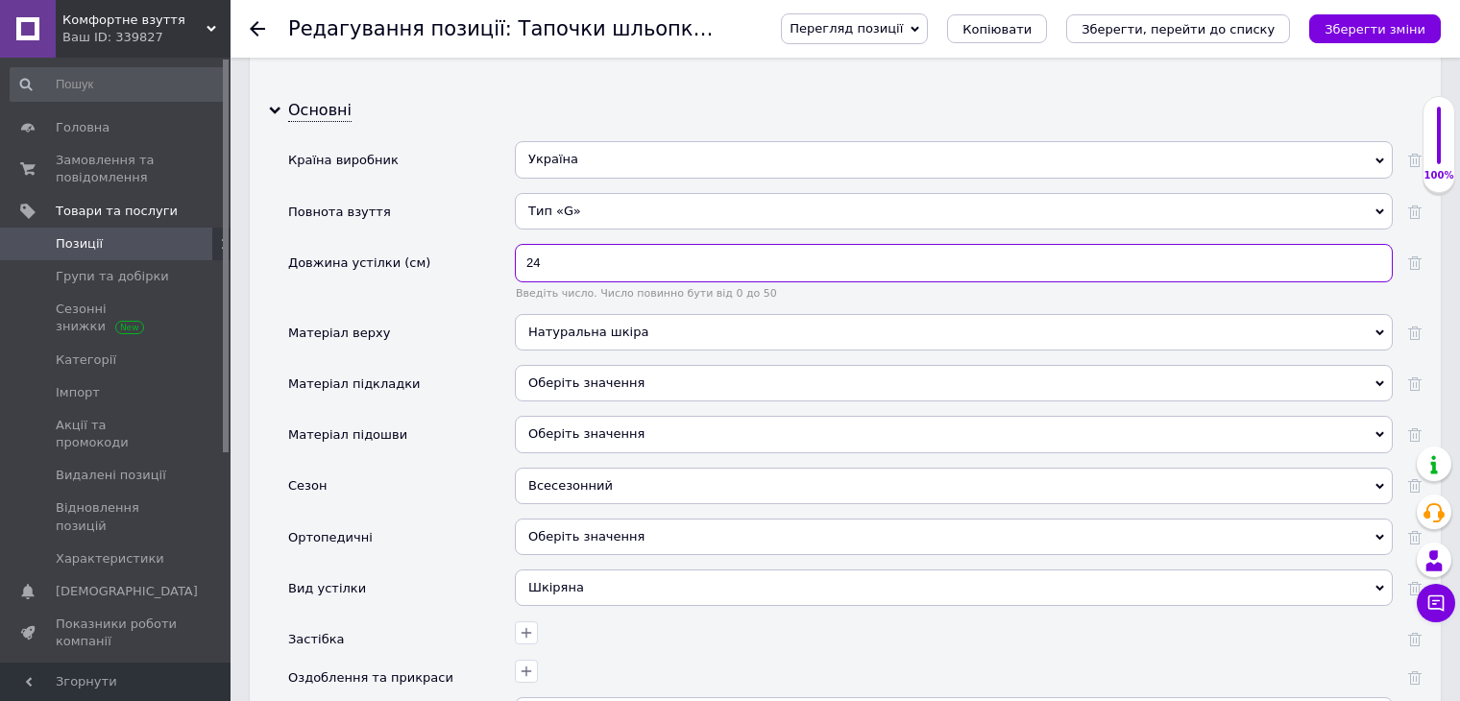
click at [560, 252] on input "24" at bounding box center [954, 263] width 878 height 38
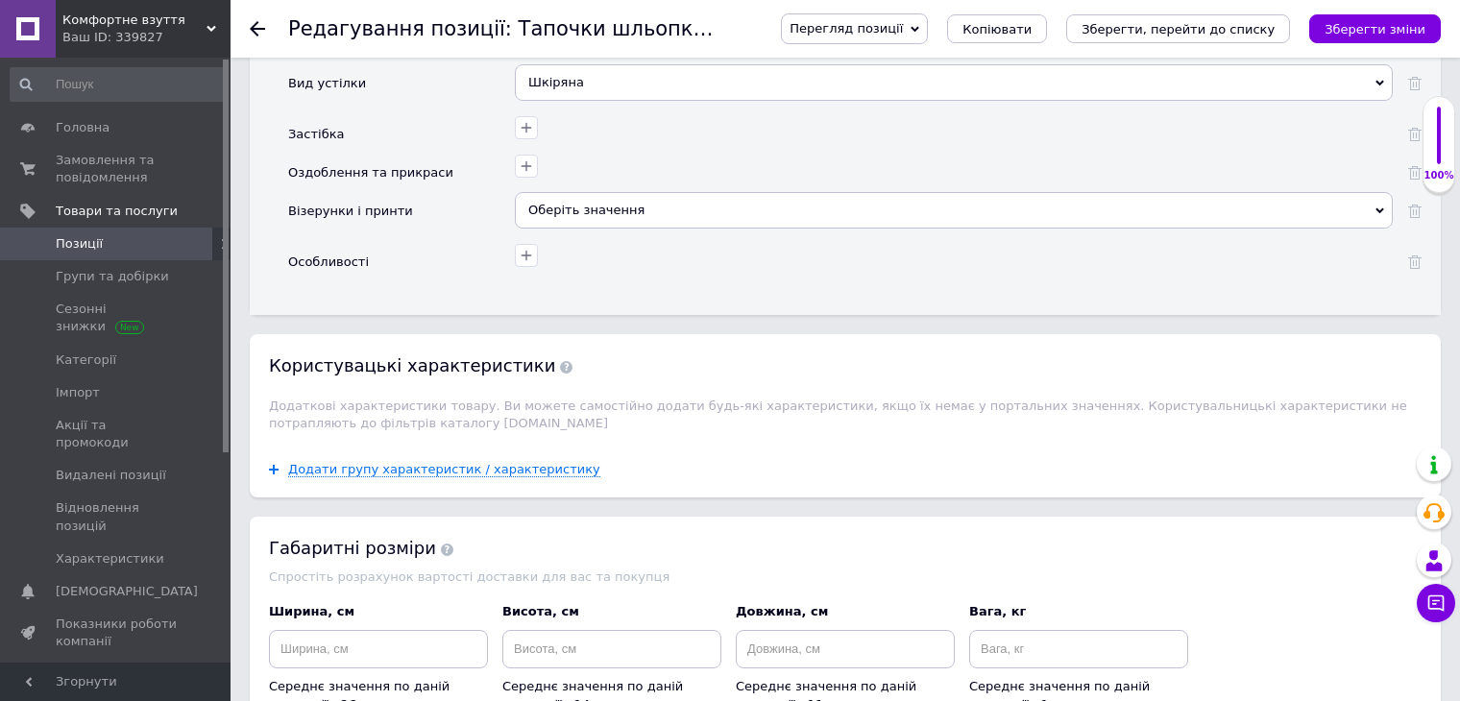
scroll to position [2689, 0]
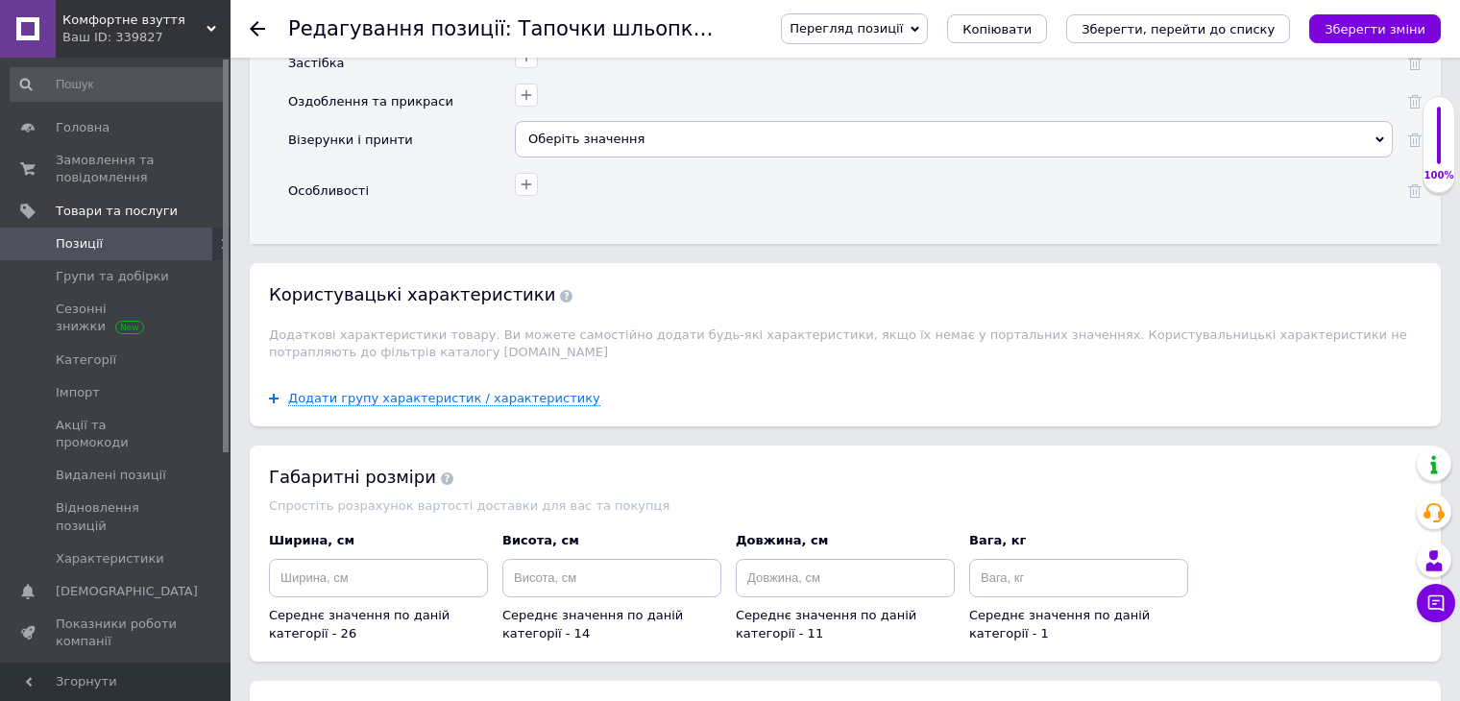
type input "24.5"
drag, startPoint x: 560, startPoint y: 252, endPoint x: 1058, endPoint y: 149, distance: 508.9
click at [1058, 168] on div at bounding box center [951, 182] width 883 height 28
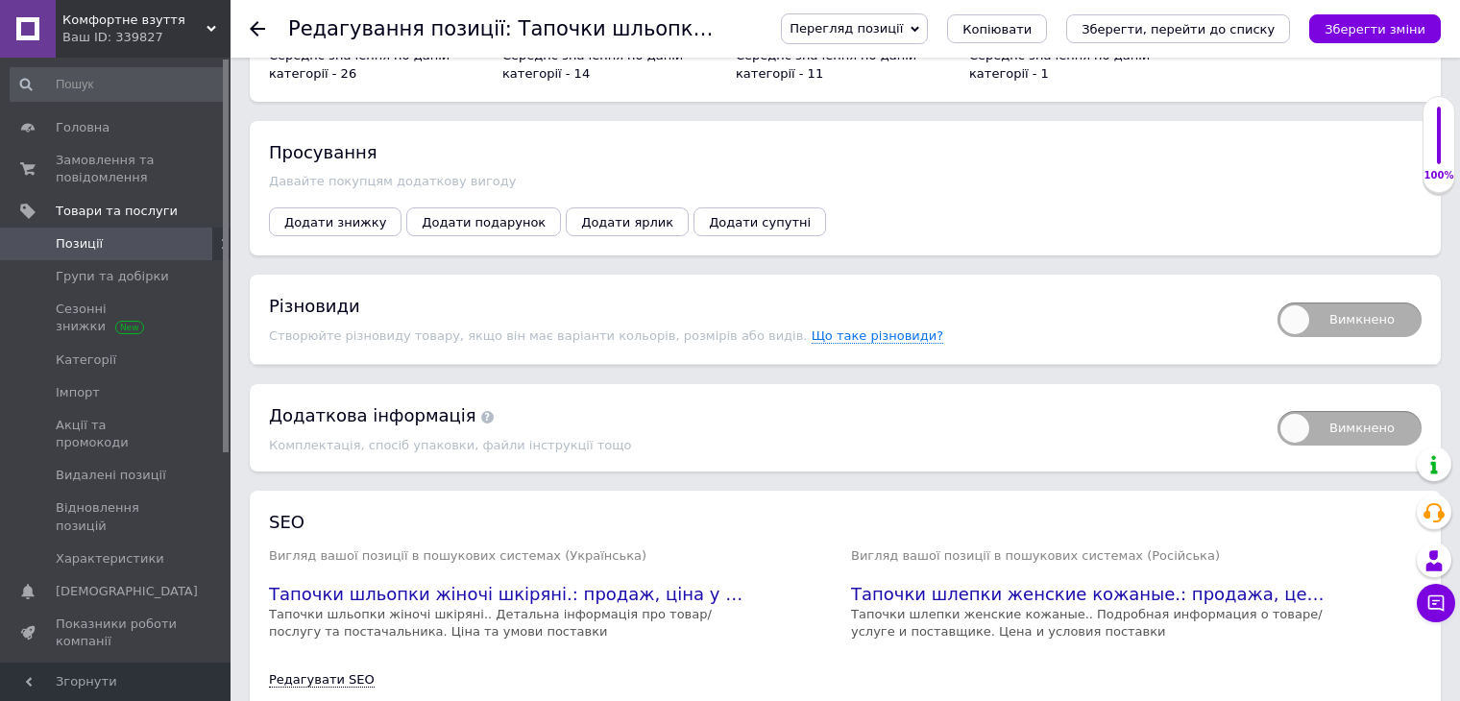
scroll to position [3319, 0]
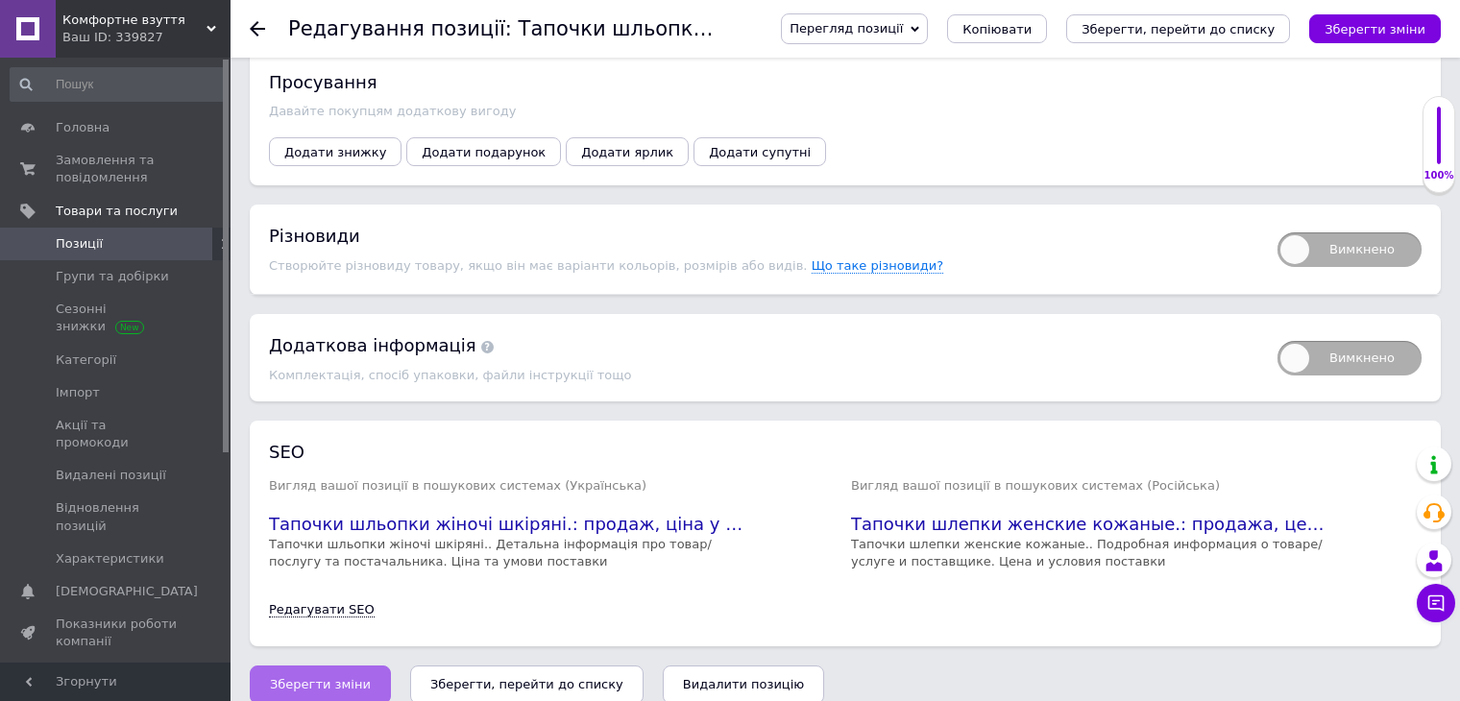
click at [337, 677] on span "Зберегти зміни" at bounding box center [320, 684] width 101 height 14
click at [262, 28] on use at bounding box center [257, 28] width 15 height 15
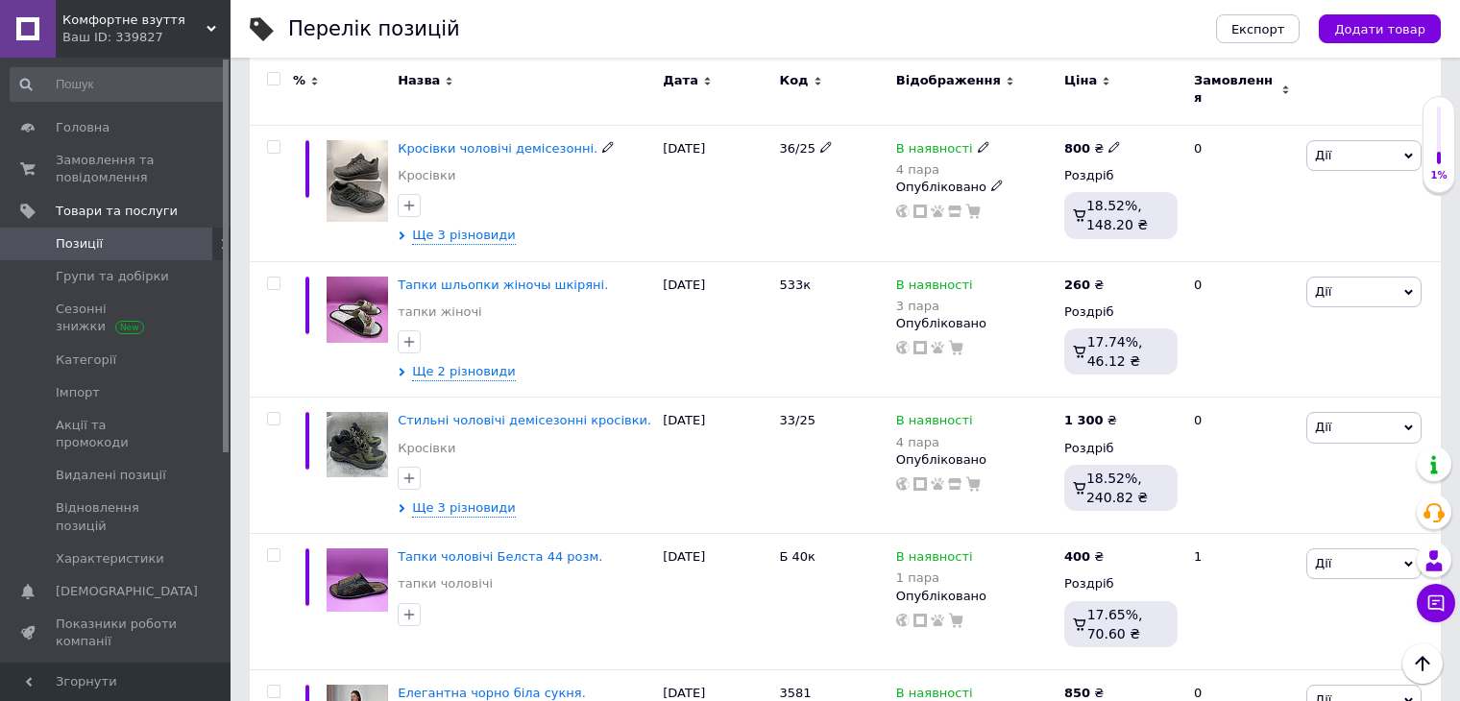
scroll to position [2305, 0]
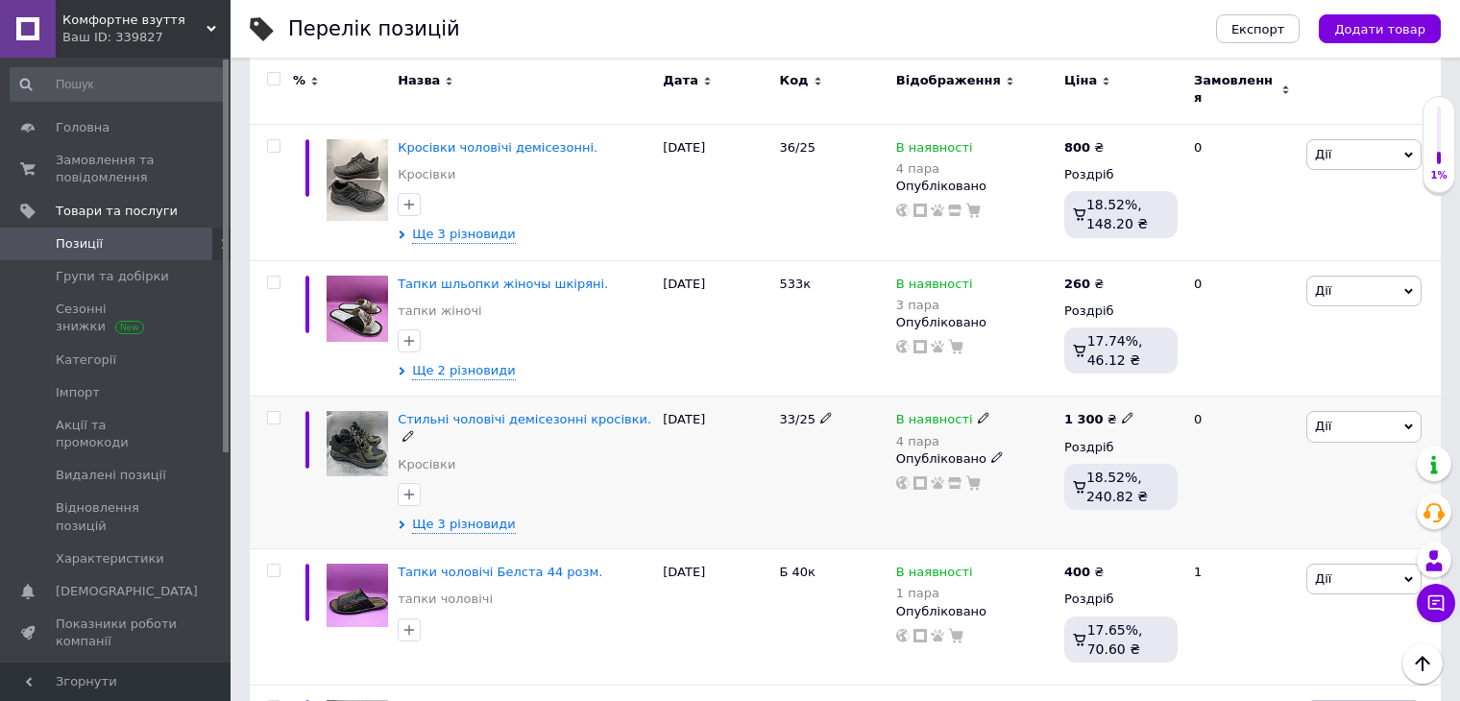
click at [358, 416] on img at bounding box center [356, 443] width 61 height 65
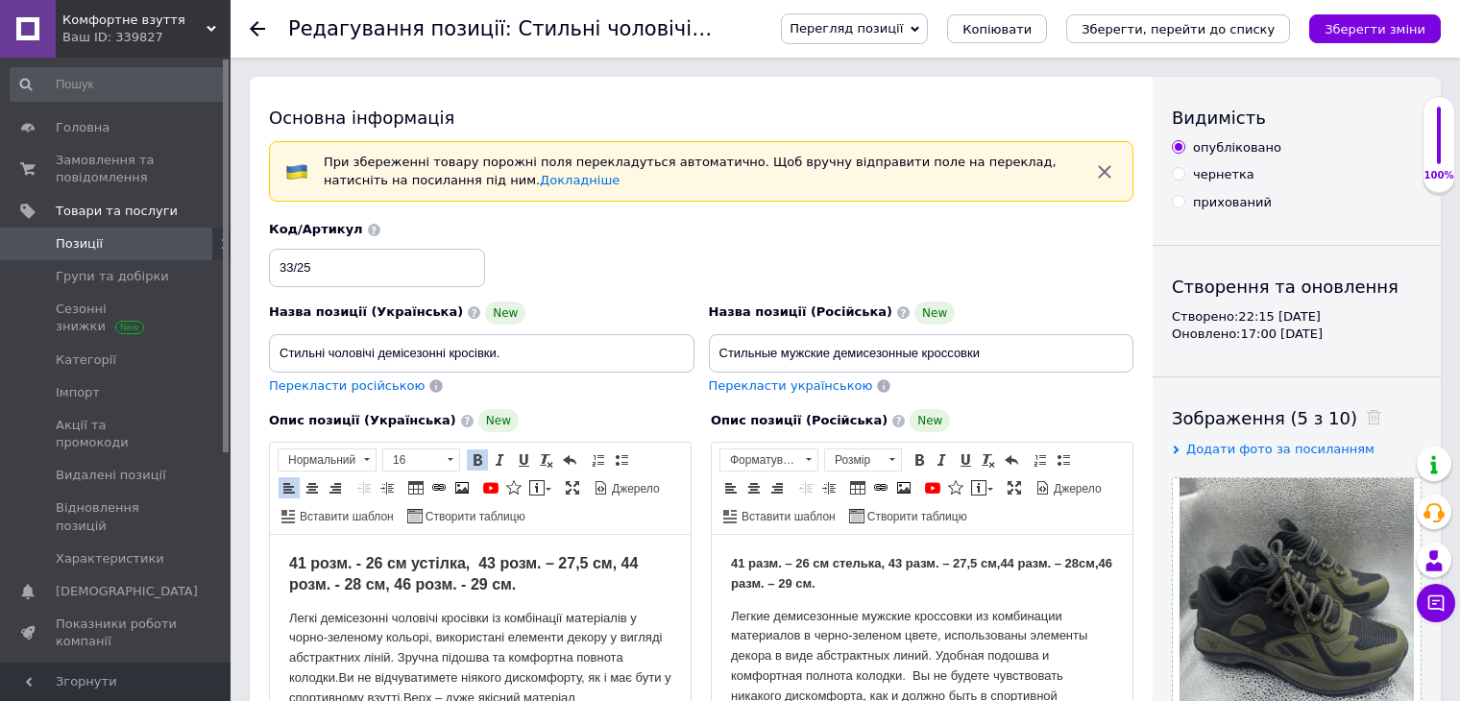
click at [472, 564] on strong "41 розм. - 26 см устілка, 43 розм. – 27,5 см, 44 розм. - 28 см, 46 розм. - 29 с…" at bounding box center [463, 573] width 349 height 37
click at [430, 564] on strong "43 розм. – 27,5 см, 44 розм. - 28 см, 46 розм. - 29 см." at bounding box center [470, 573] width 362 height 37
click at [885, 572] on p "41 разм. – 26 см стелька, 43 разм. – 27,5 см, 44 разм. – 2 8 см, 46 разм. – 29 …" at bounding box center [922, 574] width 382 height 40
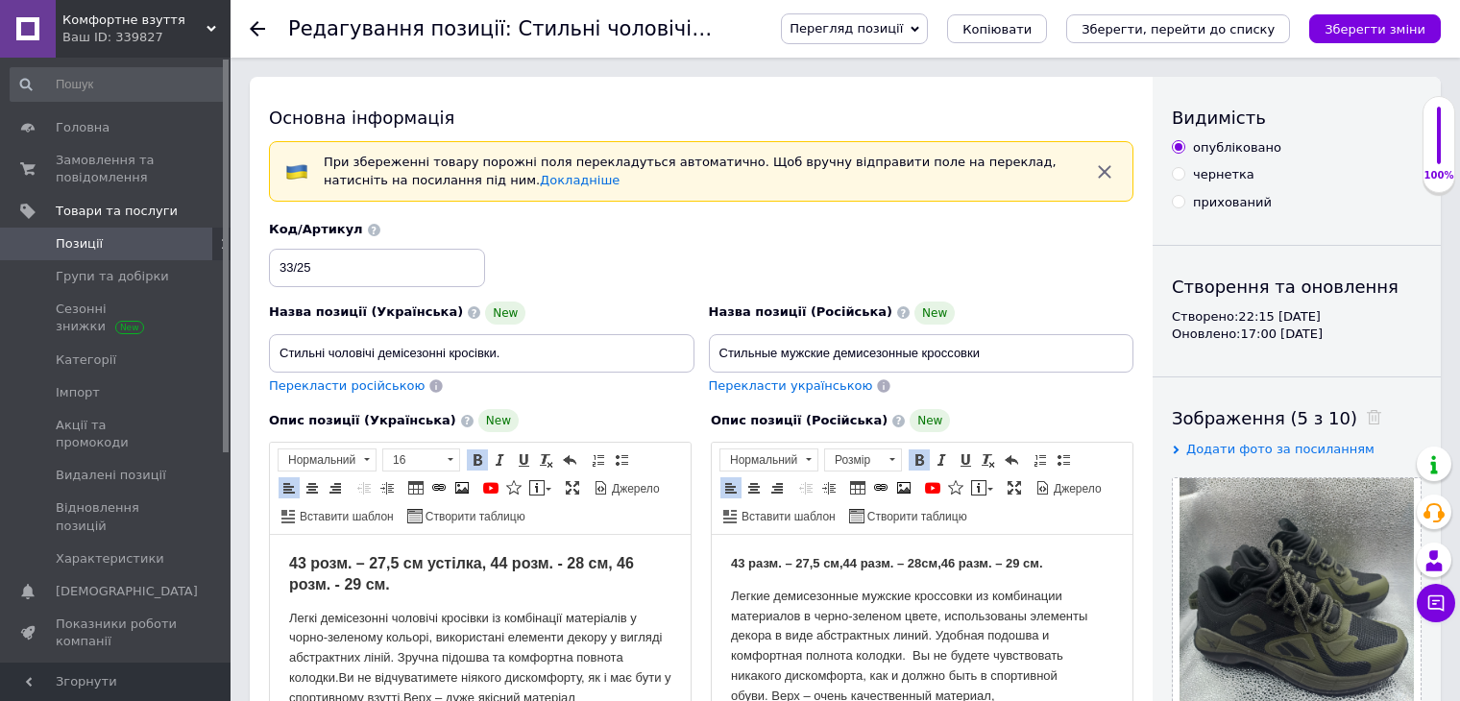
click at [841, 565] on strong "43 разм. – 27,5 см," at bounding box center [787, 563] width 112 height 14
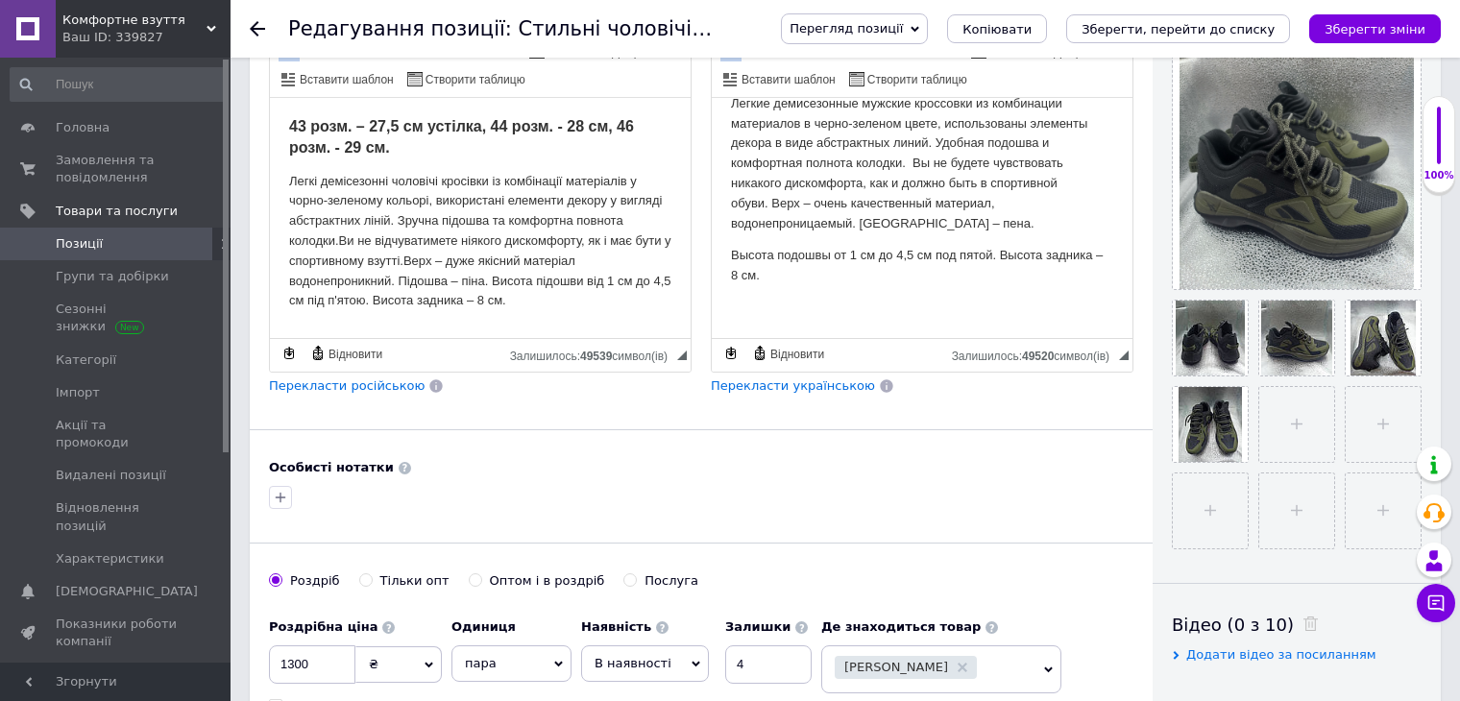
scroll to position [480, 0]
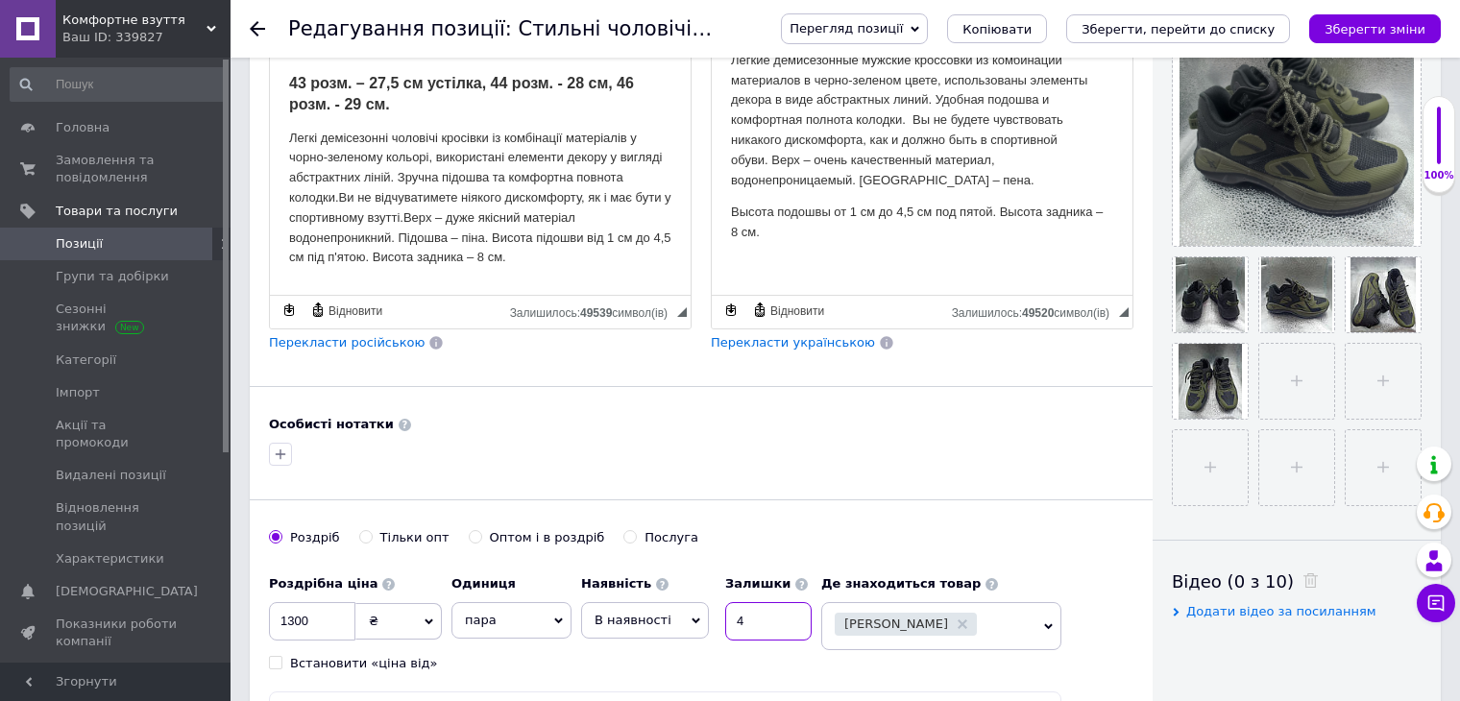
click at [753, 628] on input "4" at bounding box center [768, 621] width 86 height 38
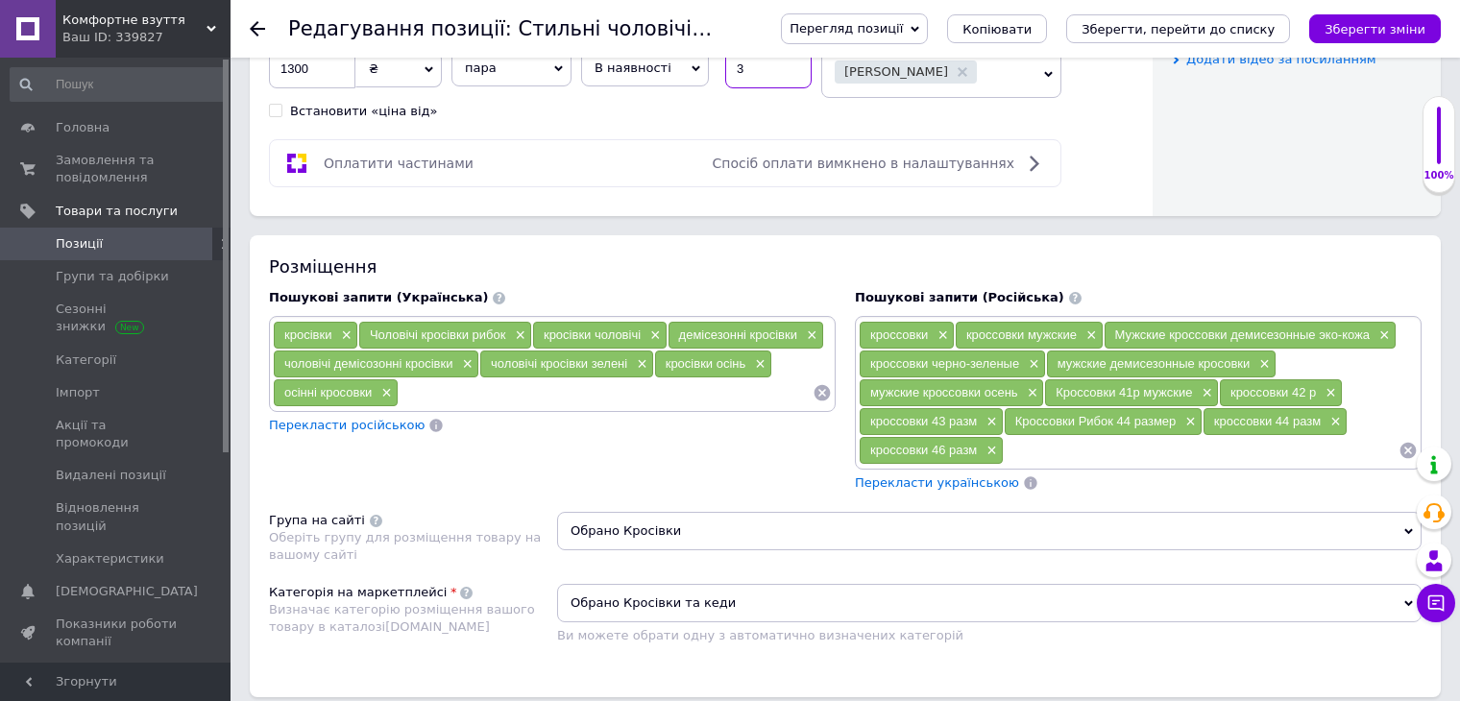
scroll to position [1056, 0]
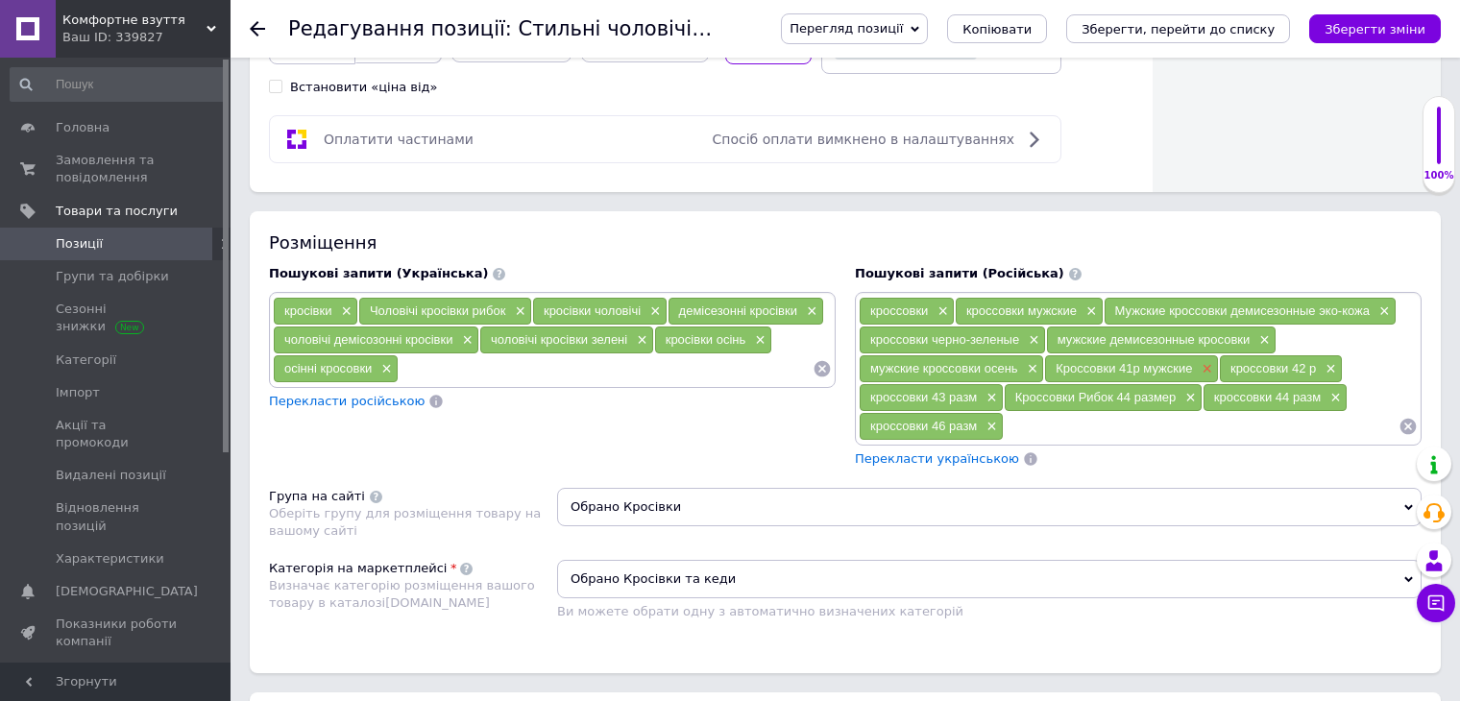
type input "3"
click at [1206, 363] on span "×" at bounding box center [1204, 369] width 15 height 16
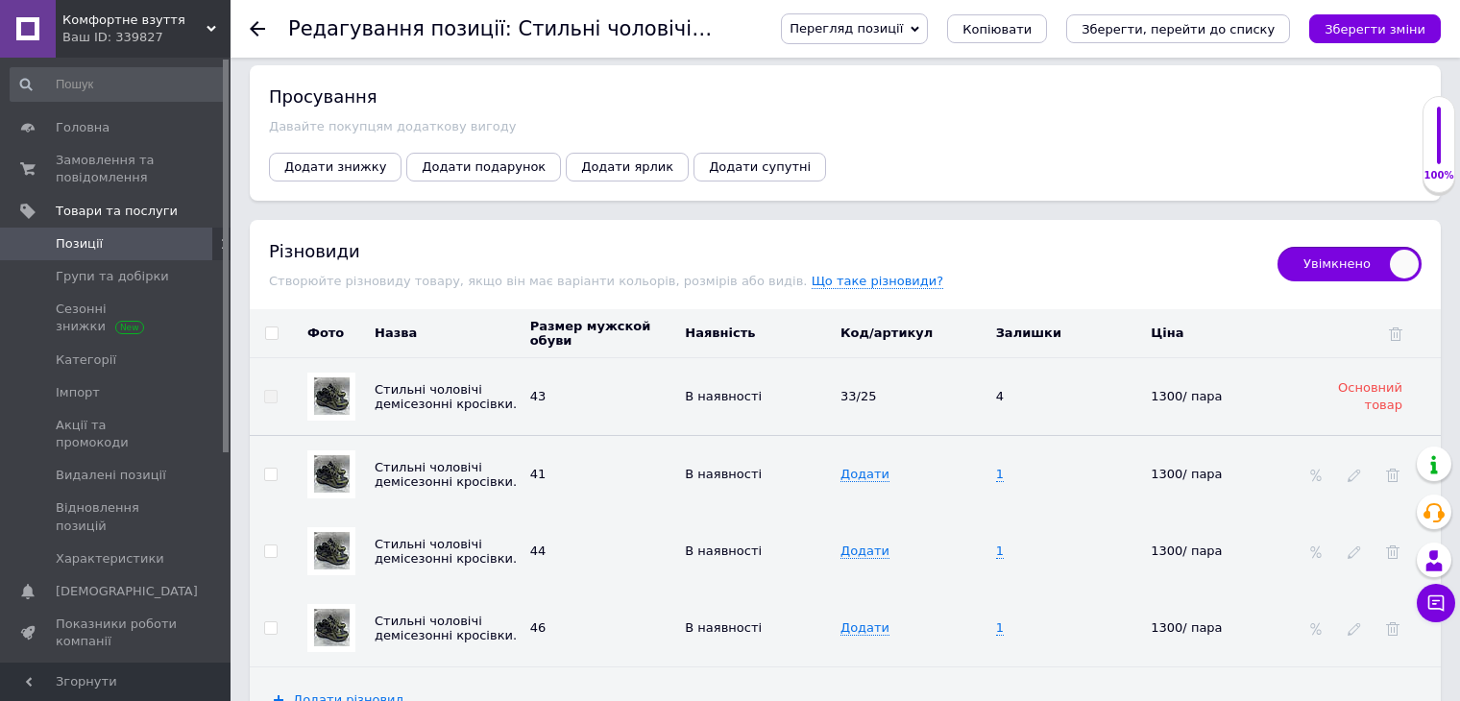
scroll to position [2903, 0]
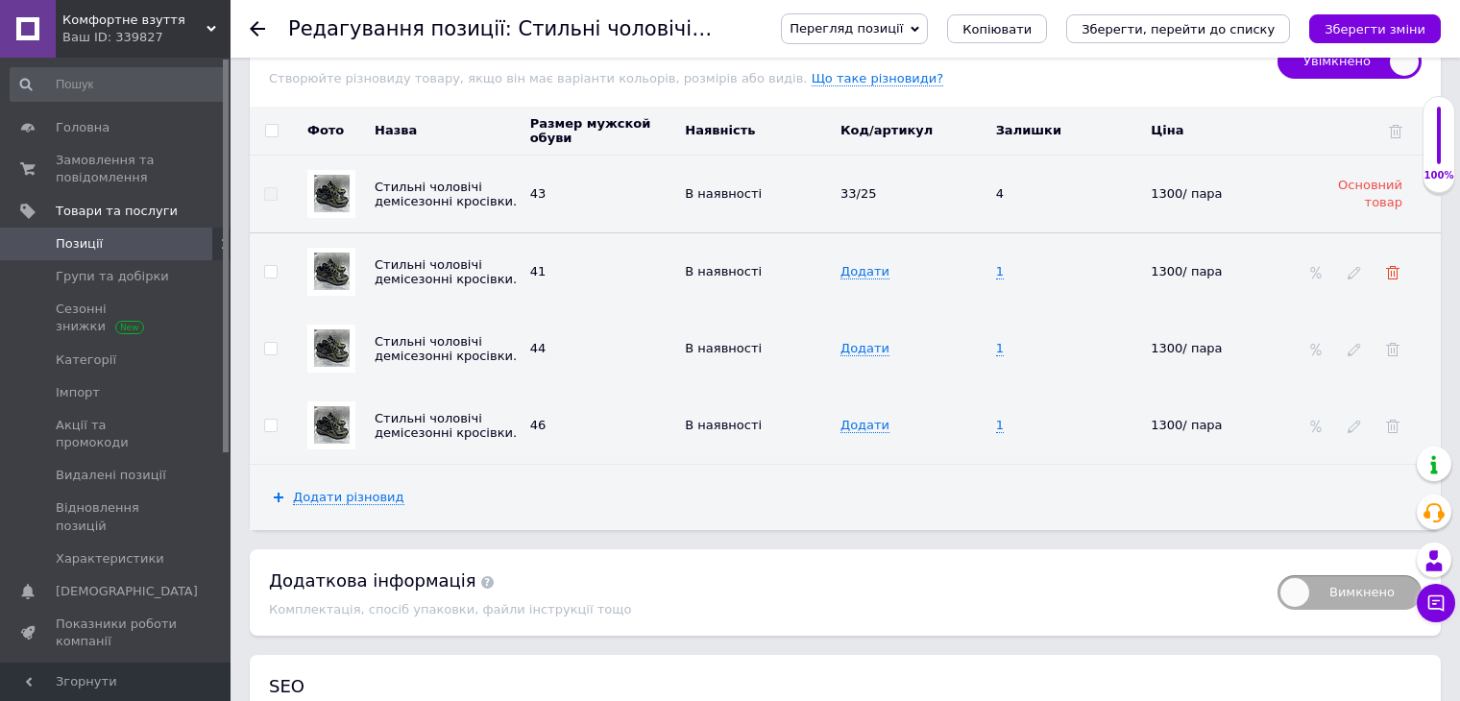
click at [1398, 266] on icon at bounding box center [1392, 272] width 13 height 13
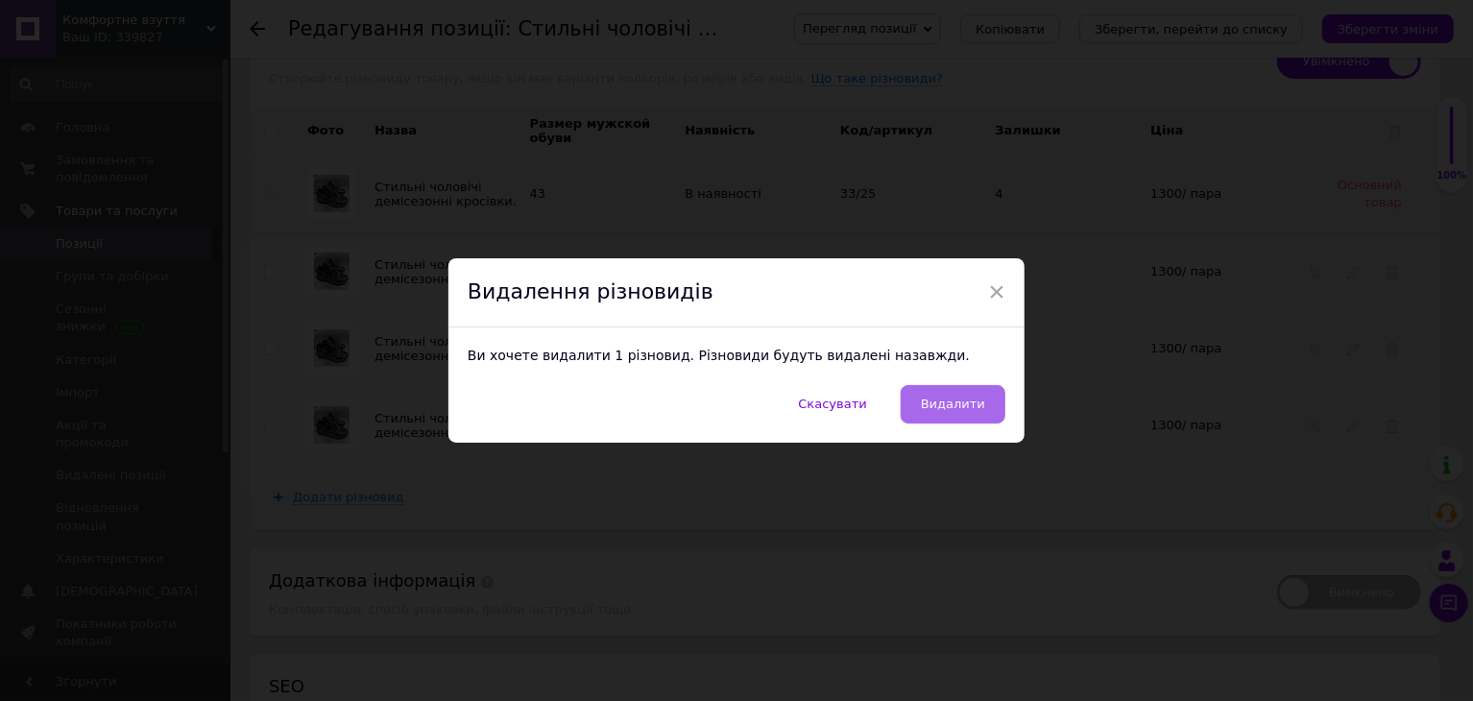
click at [977, 407] on span "Видалити" at bounding box center [953, 404] width 64 height 14
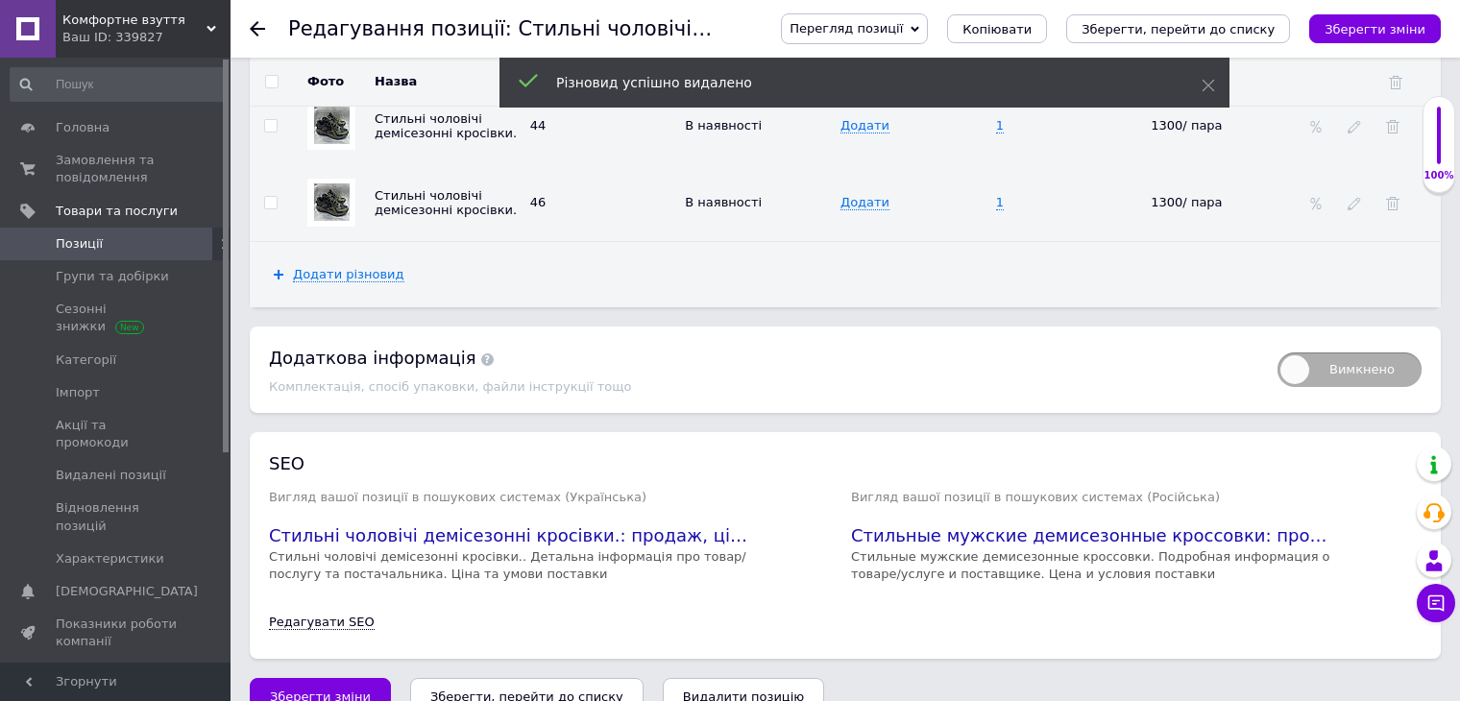
scroll to position [3064, 0]
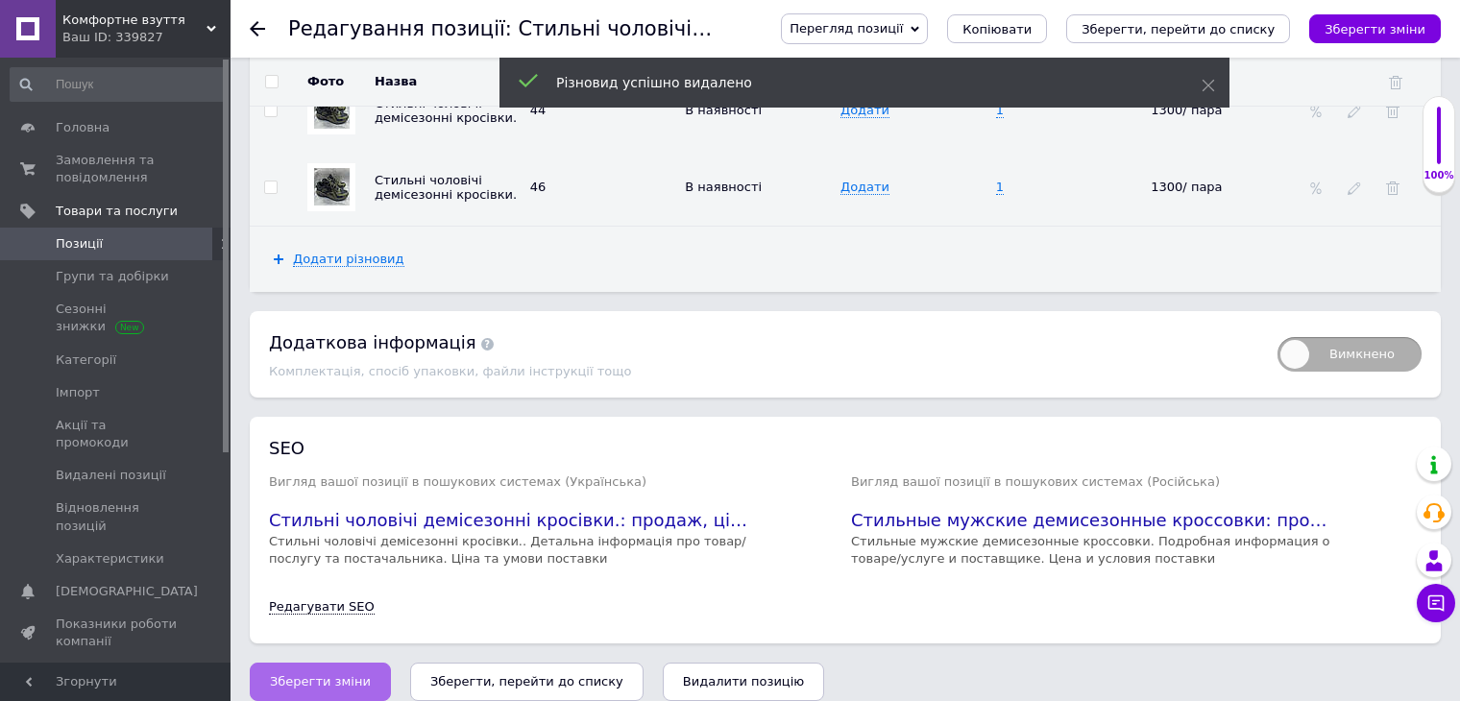
click at [357, 663] on button "Зберегти зміни" at bounding box center [320, 682] width 141 height 38
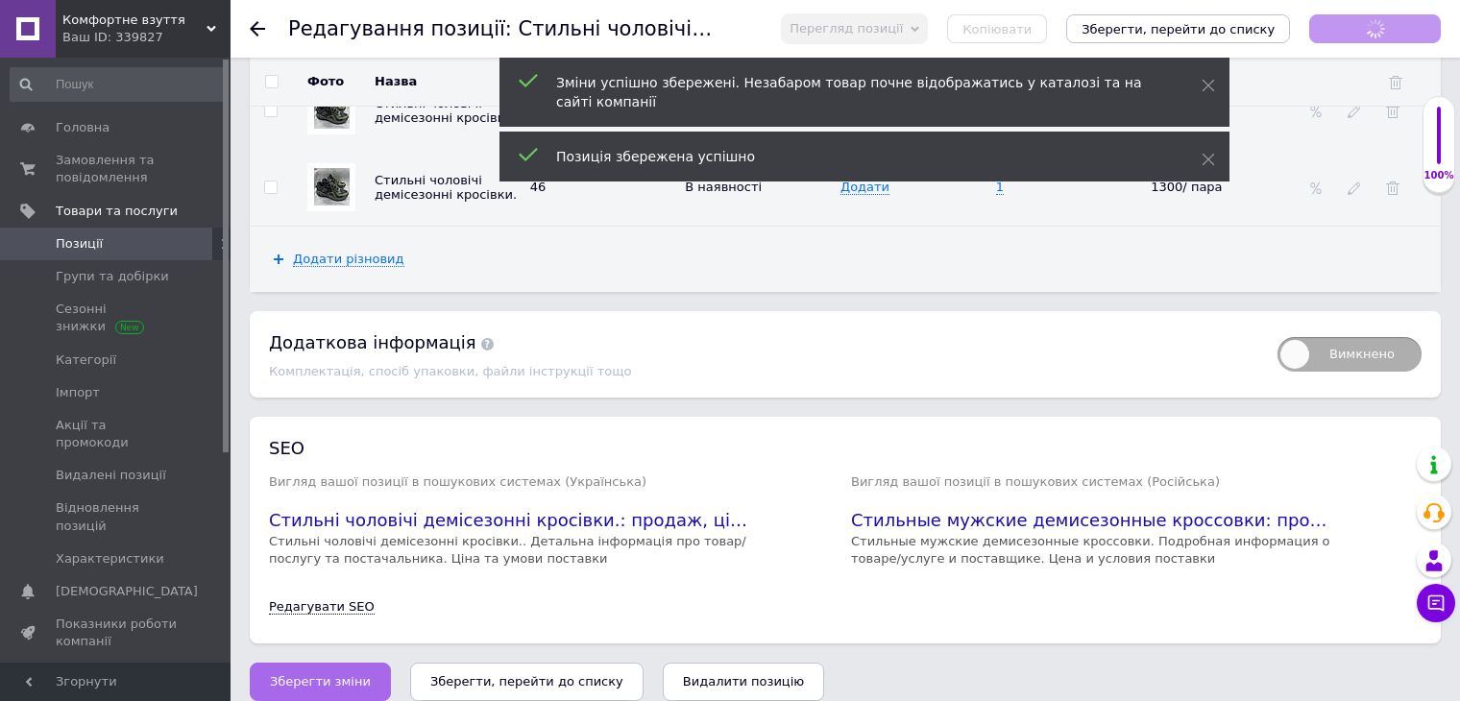
scroll to position [0, 0]
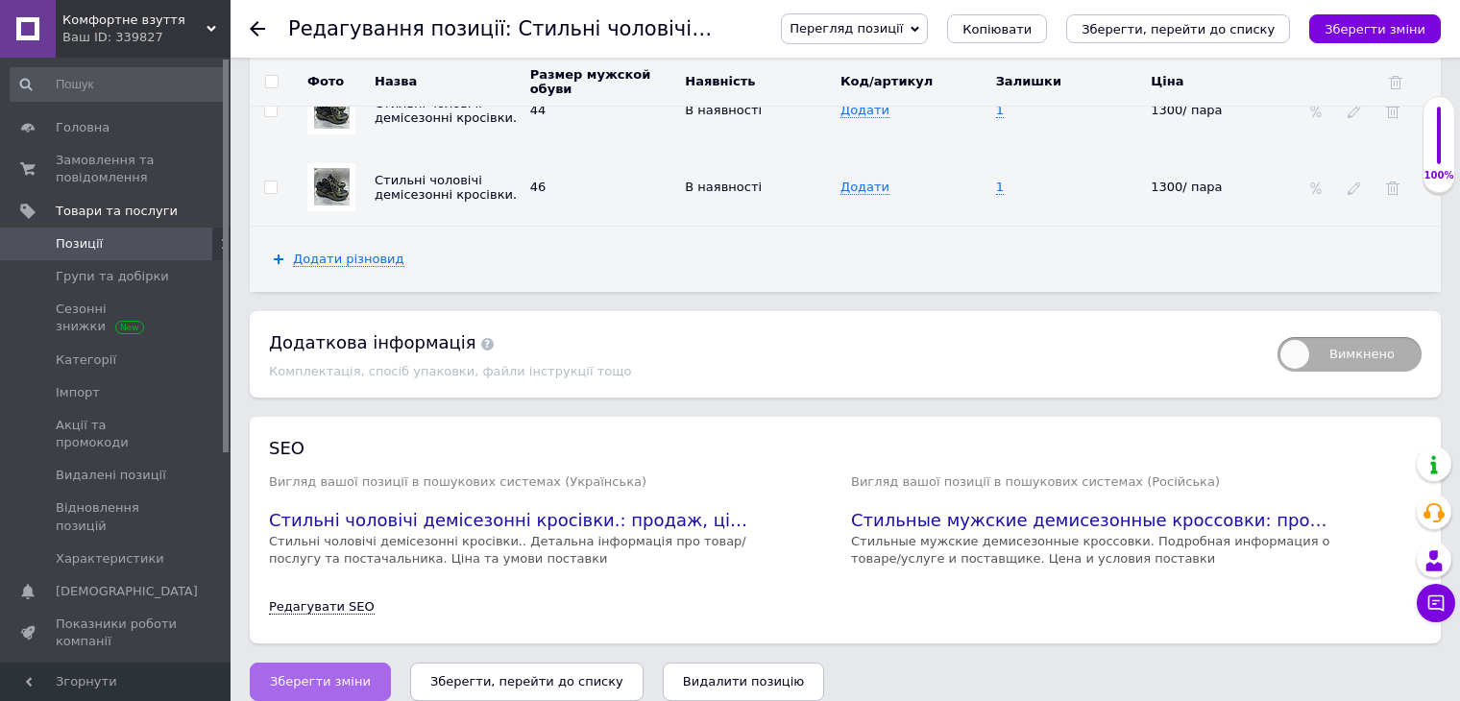
click at [357, 663] on button "Зберегти зміни" at bounding box center [320, 682] width 141 height 38
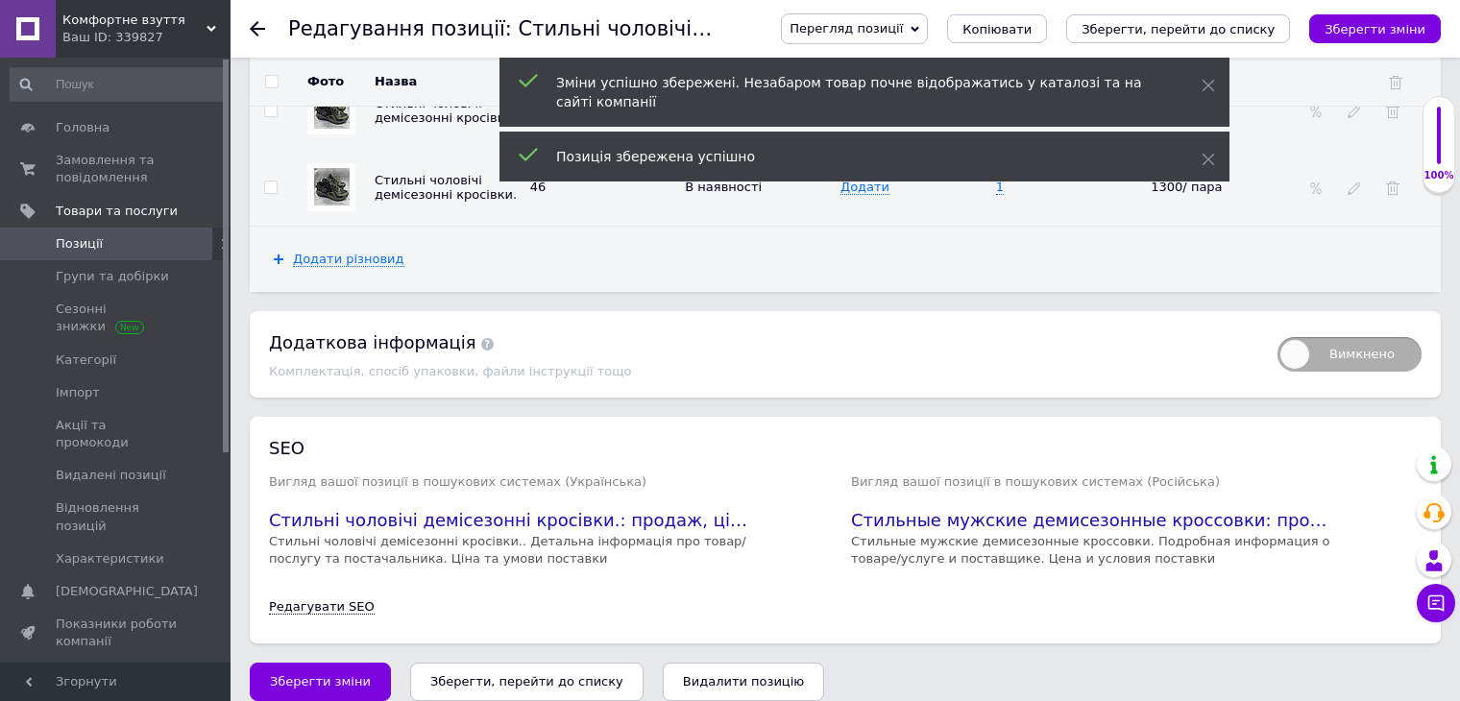
click at [261, 18] on div at bounding box center [269, 29] width 38 height 58
click at [257, 19] on div at bounding box center [269, 29] width 38 height 58
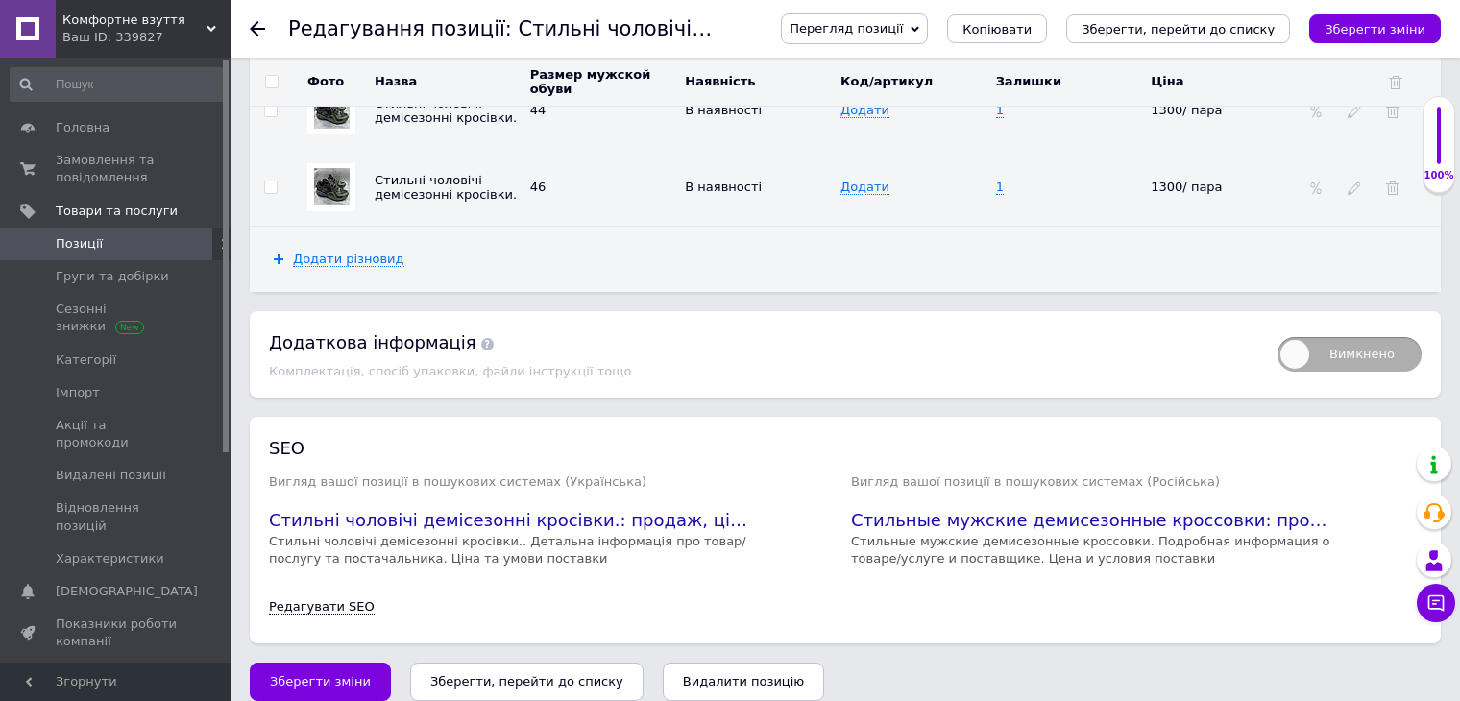
click at [257, 28] on use at bounding box center [257, 28] width 15 height 15
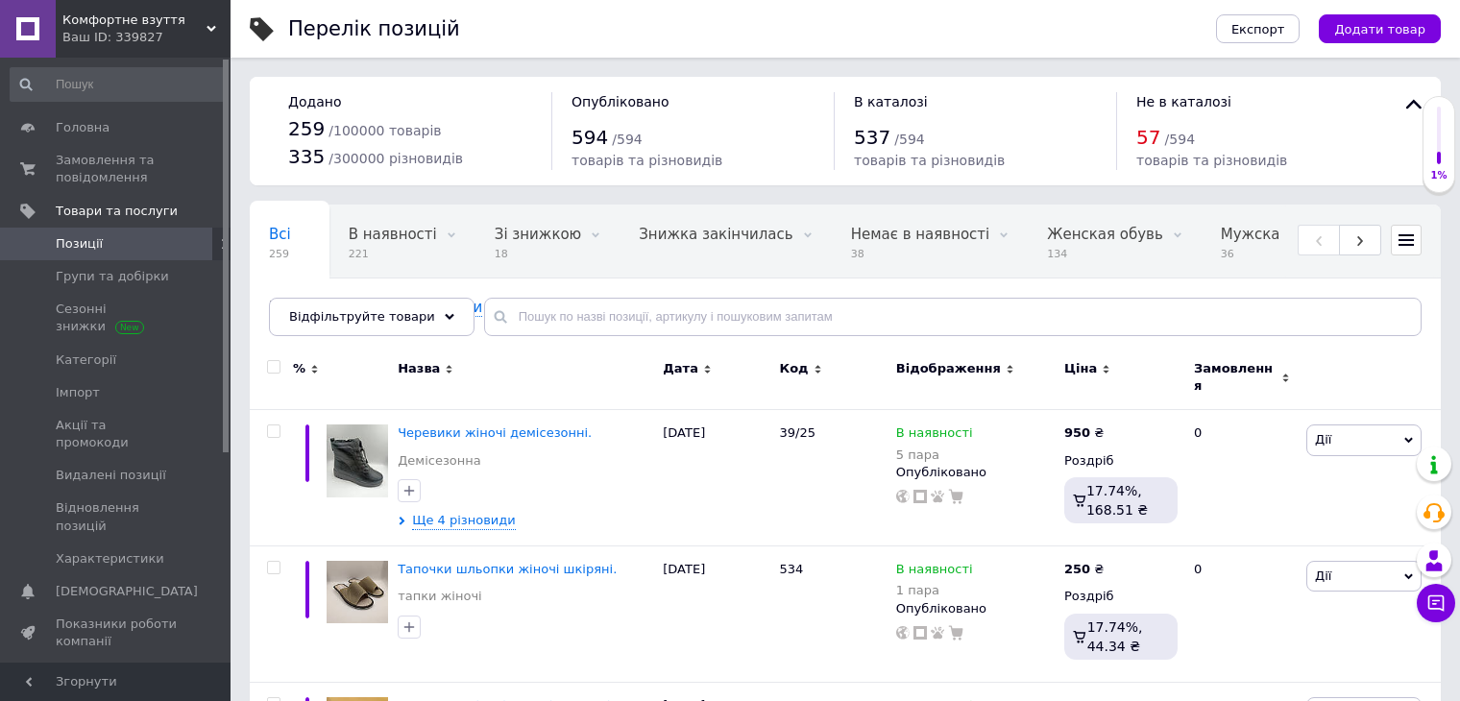
scroll to position [384, 0]
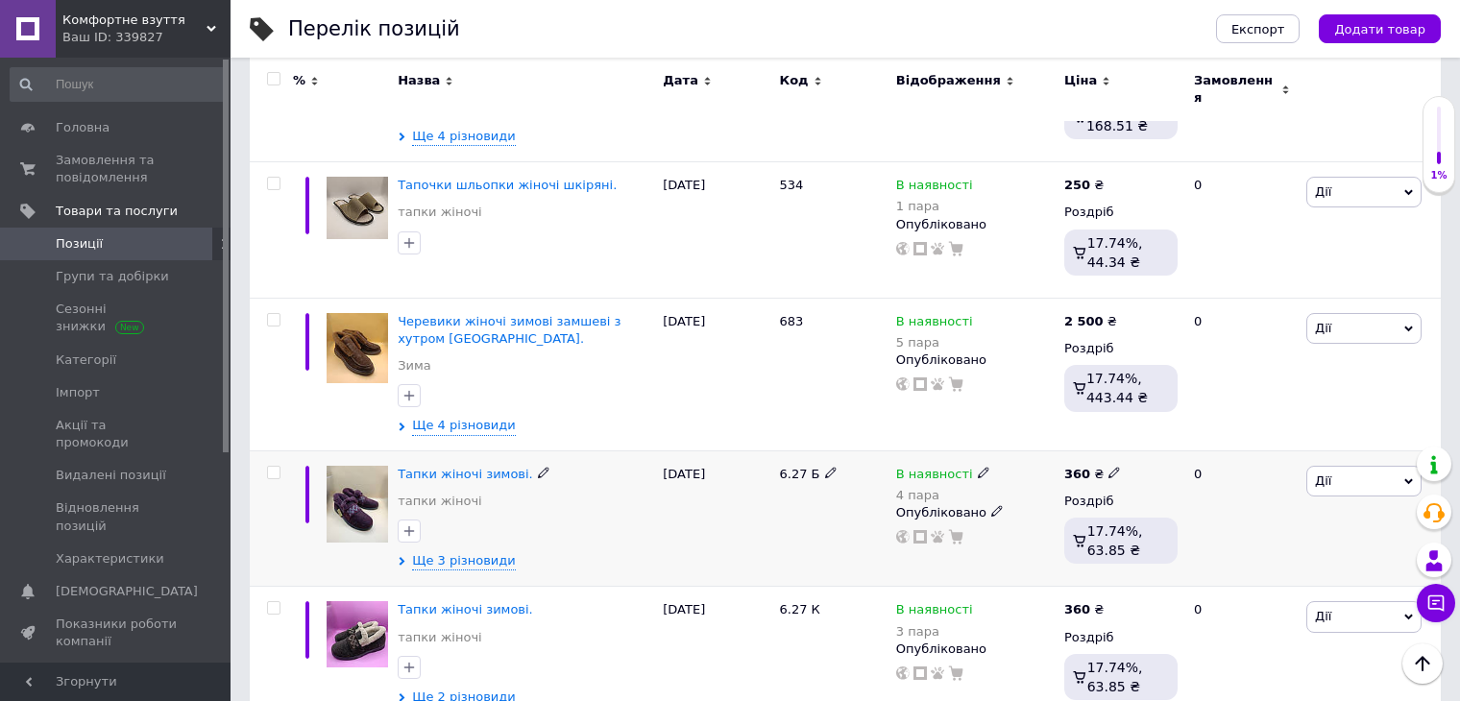
click at [377, 522] on img at bounding box center [356, 504] width 61 height 77
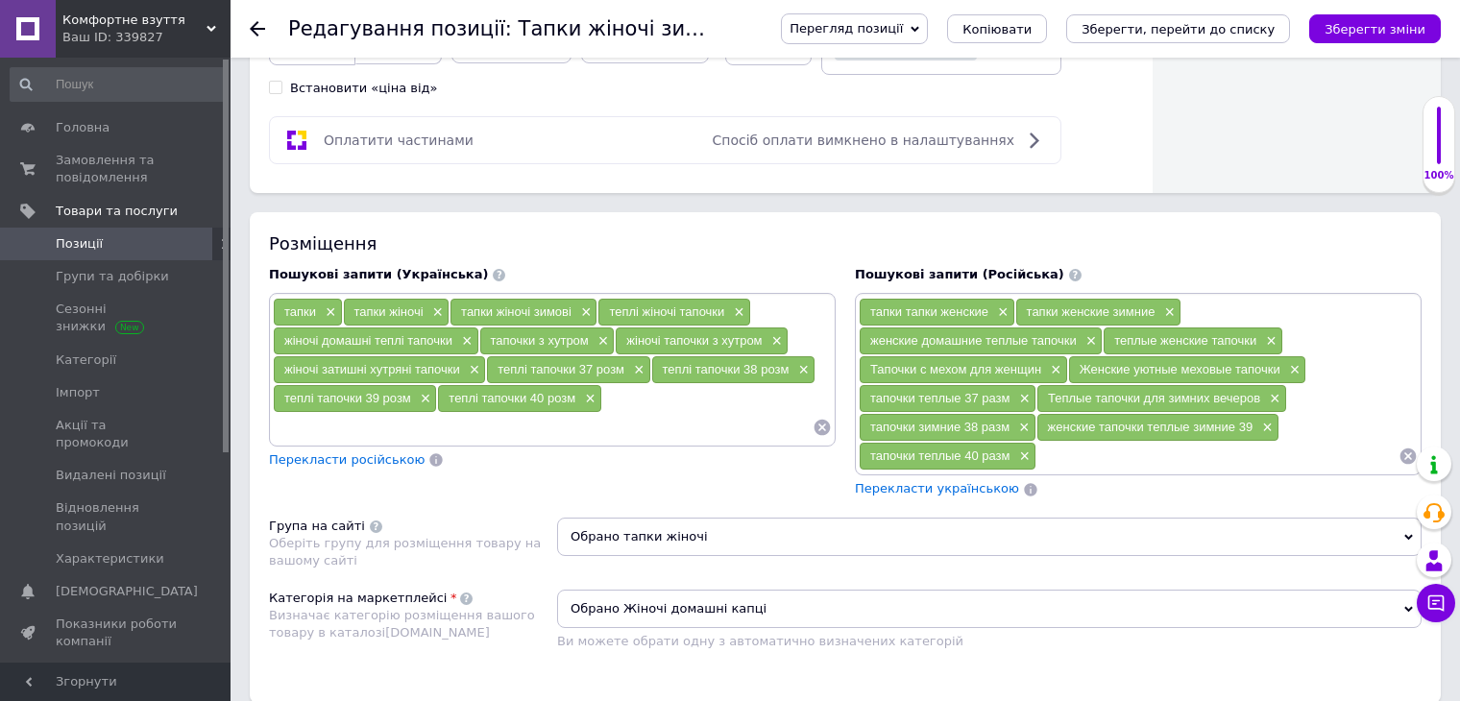
scroll to position [1056, 0]
click at [640, 361] on span "×" at bounding box center [636, 369] width 15 height 16
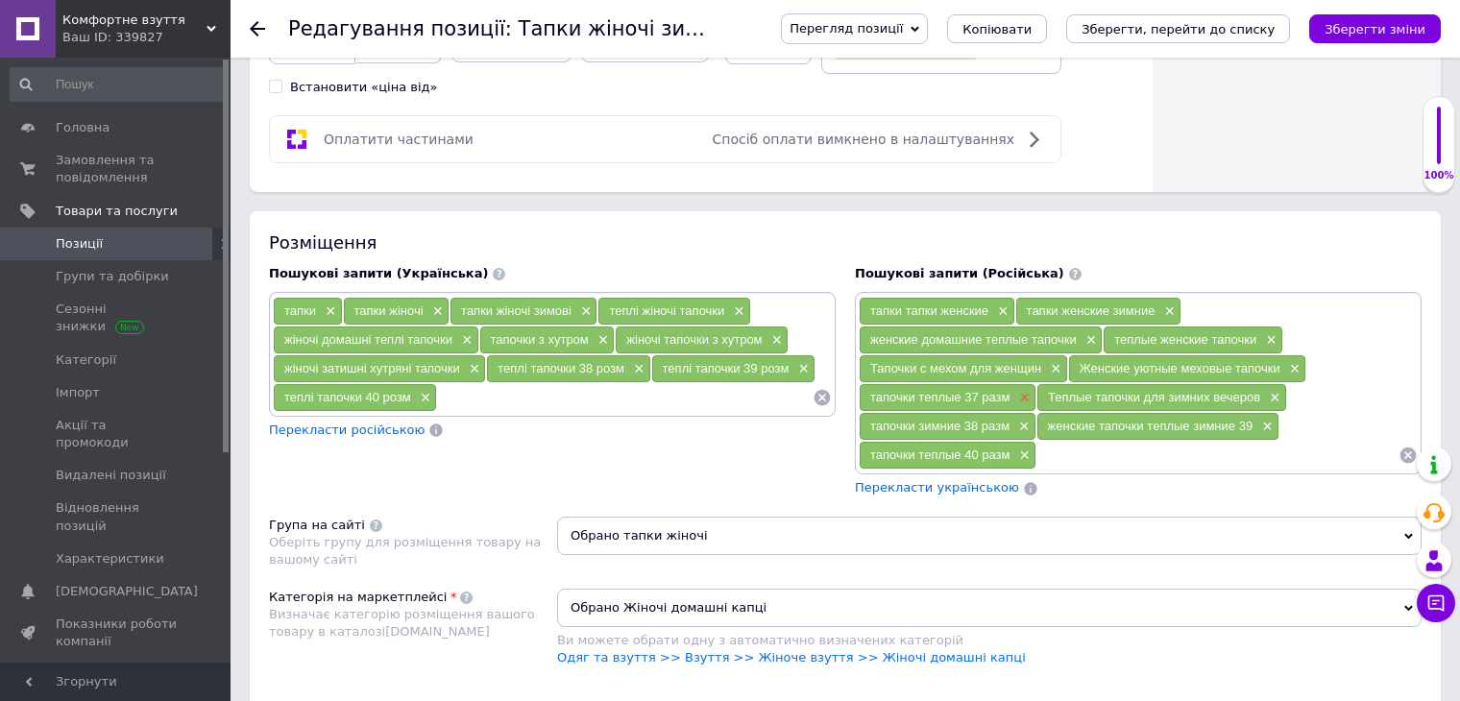
click at [1017, 390] on span "×" at bounding box center [1022, 398] width 15 height 16
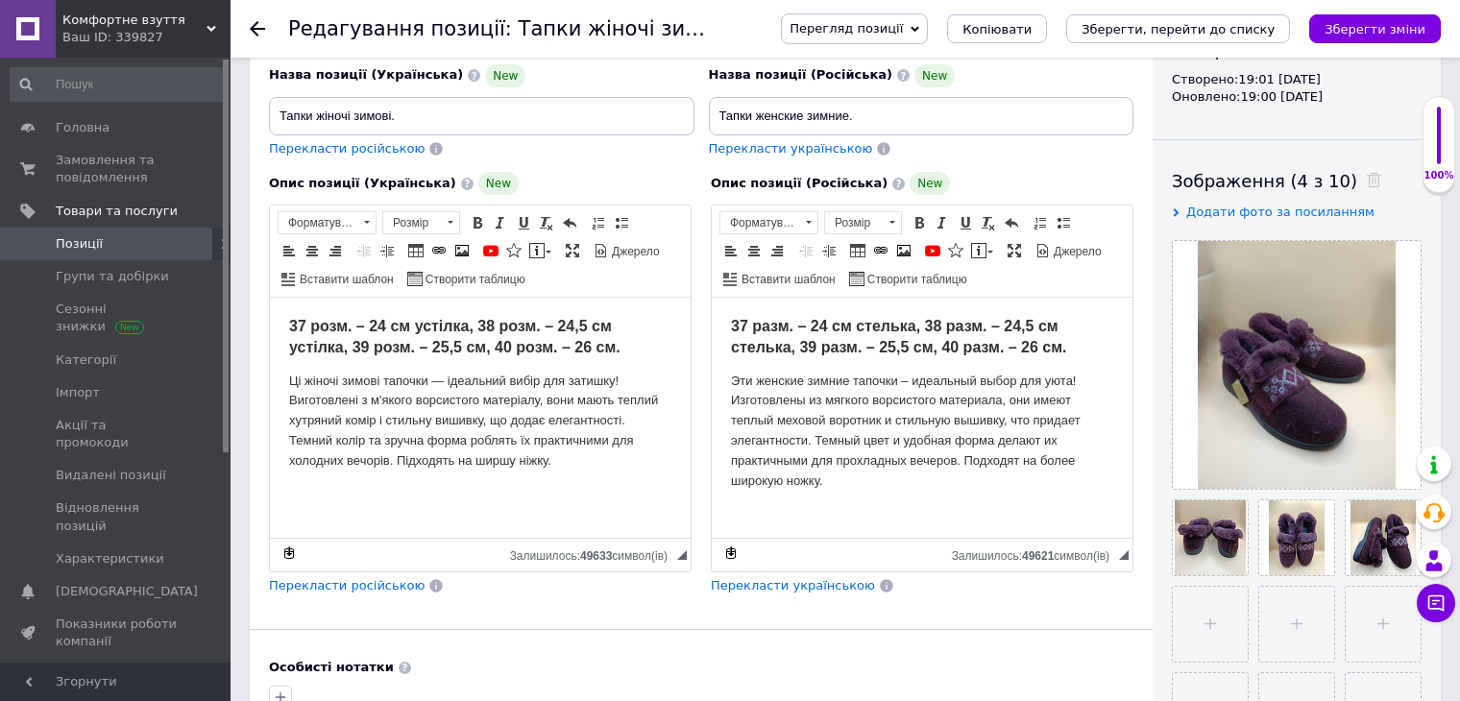
scroll to position [192, 0]
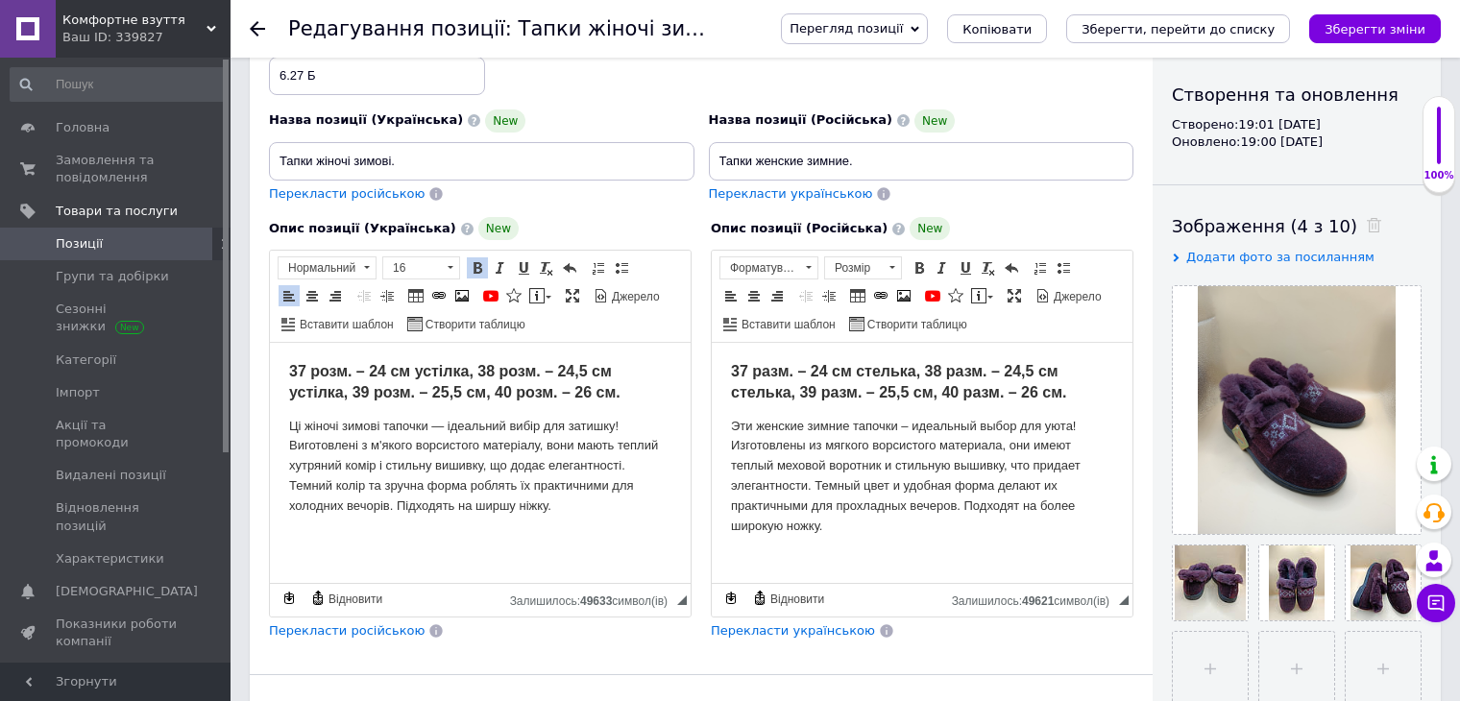
click at [474, 376] on strong "37 розм. – 24 см устілка, 38 розм. – 24,5 см устілка, 39 розм. – 25,5 см, 40 ро…" at bounding box center [454, 381] width 331 height 37
click at [923, 374] on strong "37 разм. – 24 см стелька, 38 разм. – 24,5 см стелька, 39 разм. – 25,5 см, 40 ра…" at bounding box center [899, 381] width 336 height 37
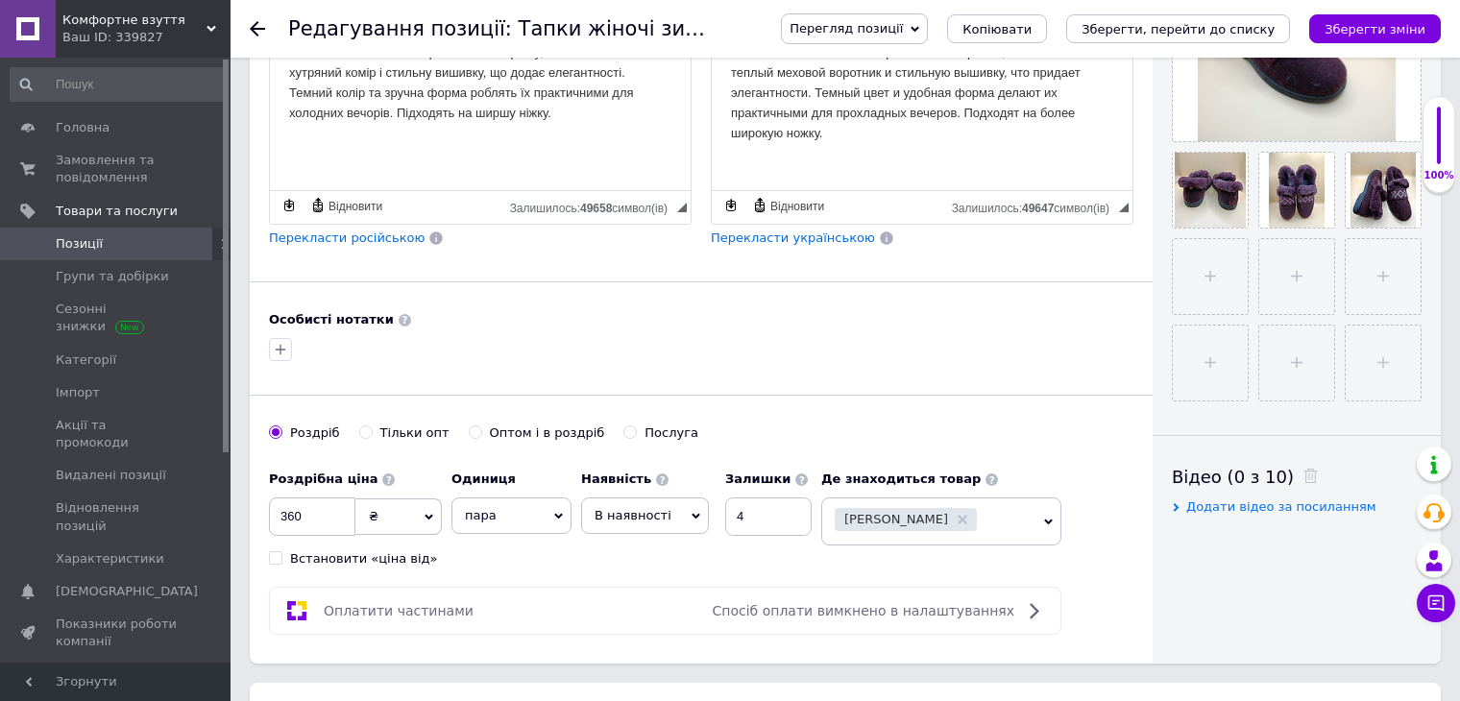
scroll to position [672, 0]
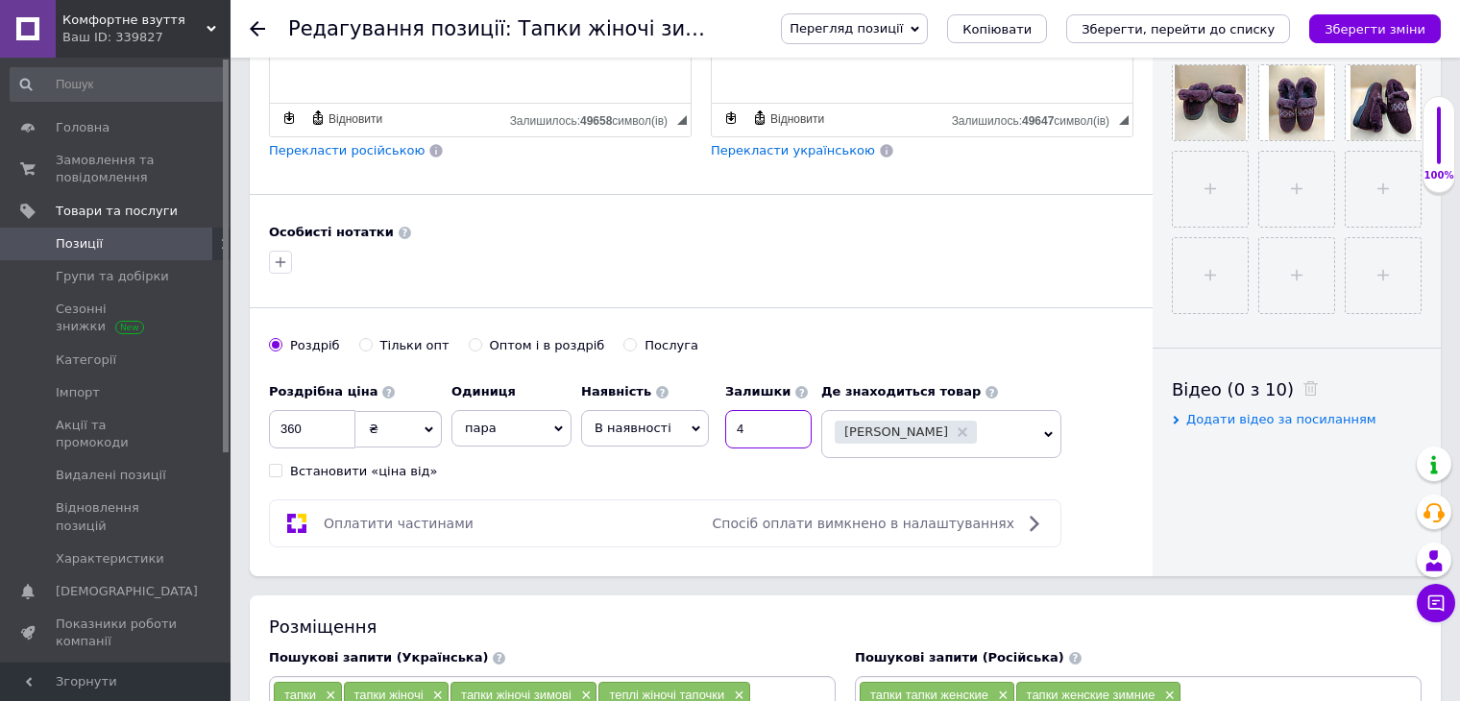
click at [755, 425] on input "4" at bounding box center [768, 429] width 86 height 38
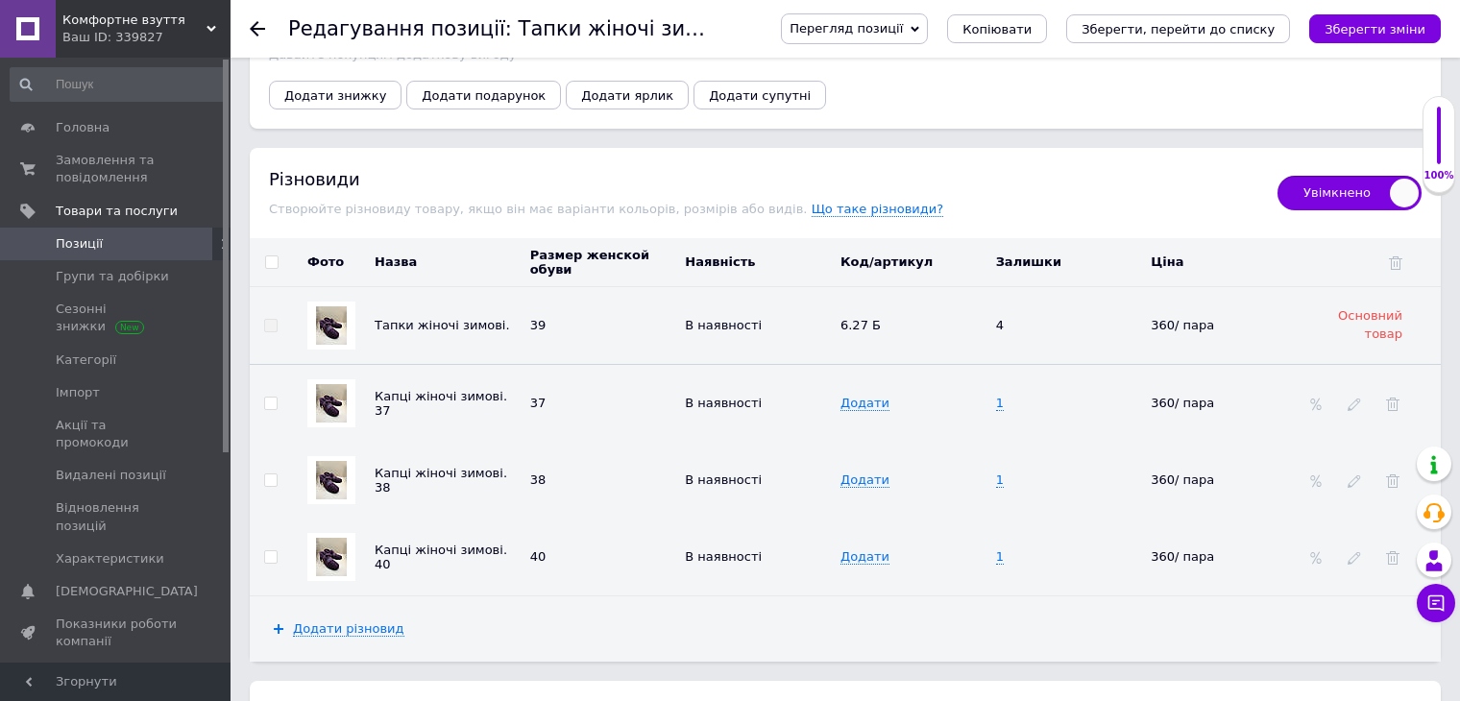
scroll to position [2785, 0]
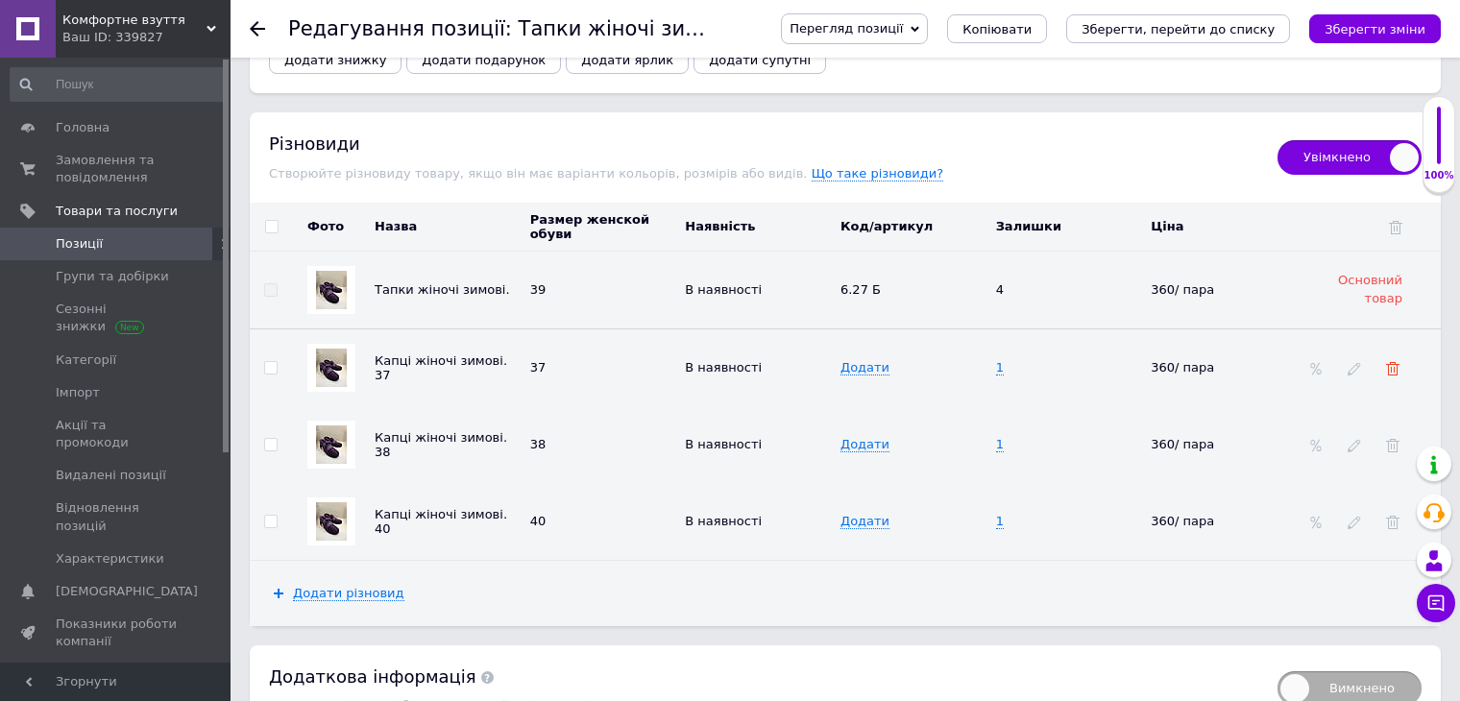
type input "3"
click at [1393, 362] on use at bounding box center [1392, 368] width 13 height 13
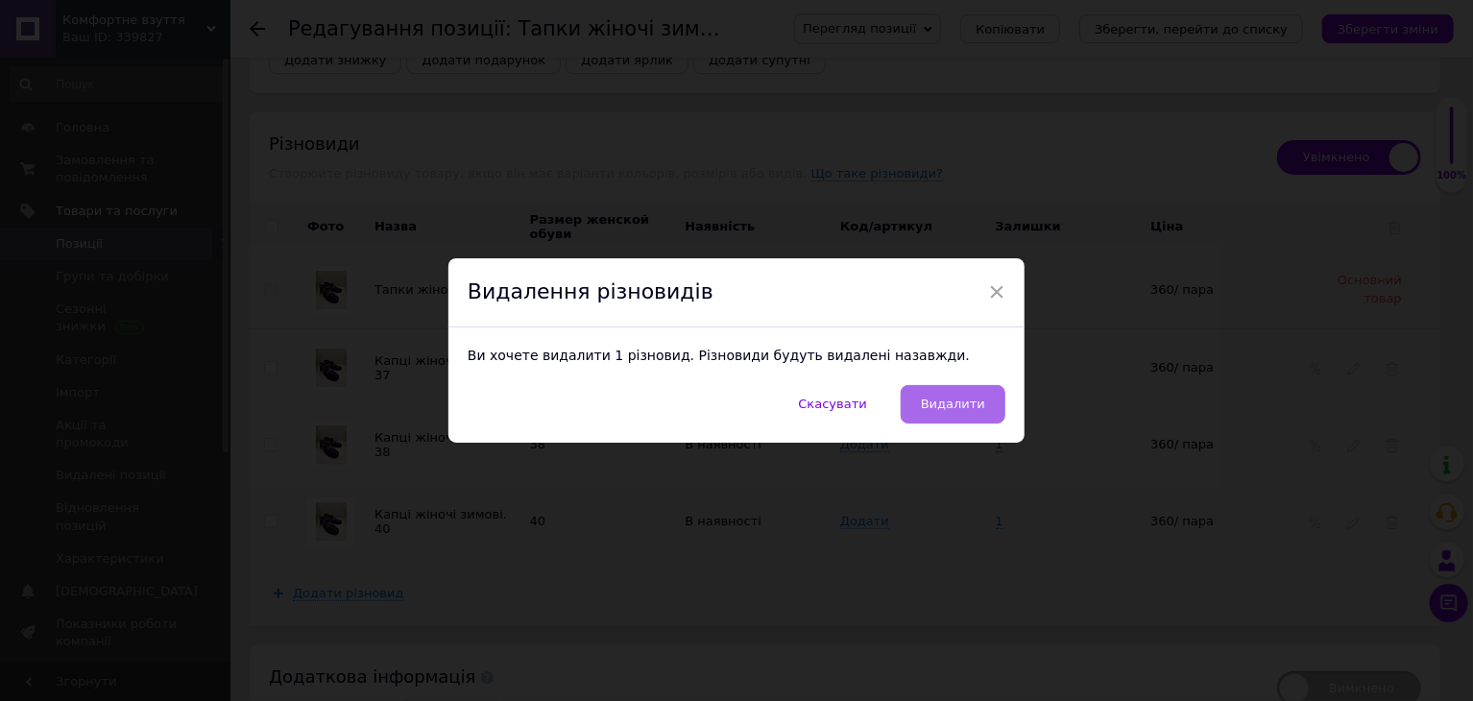
click at [948, 402] on span "Видалити" at bounding box center [953, 404] width 64 height 14
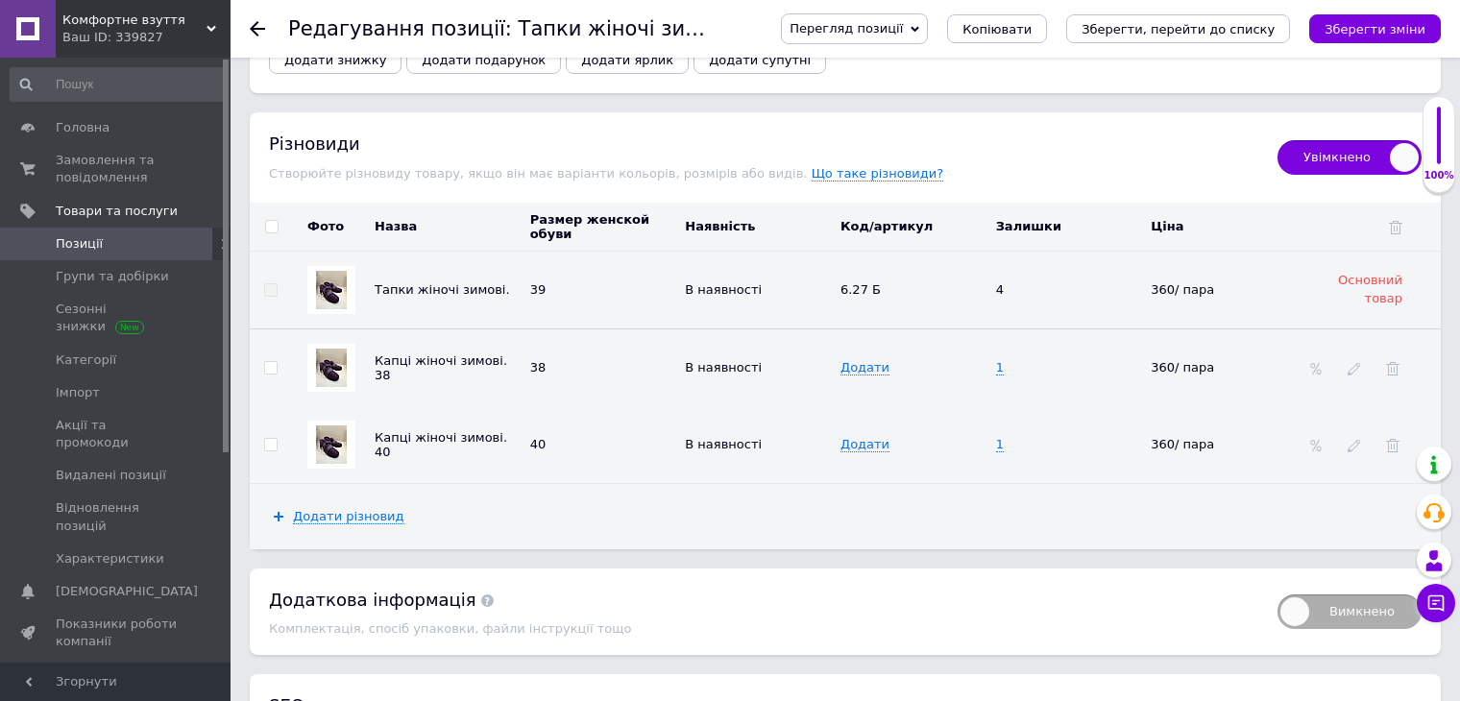
scroll to position [3041, 0]
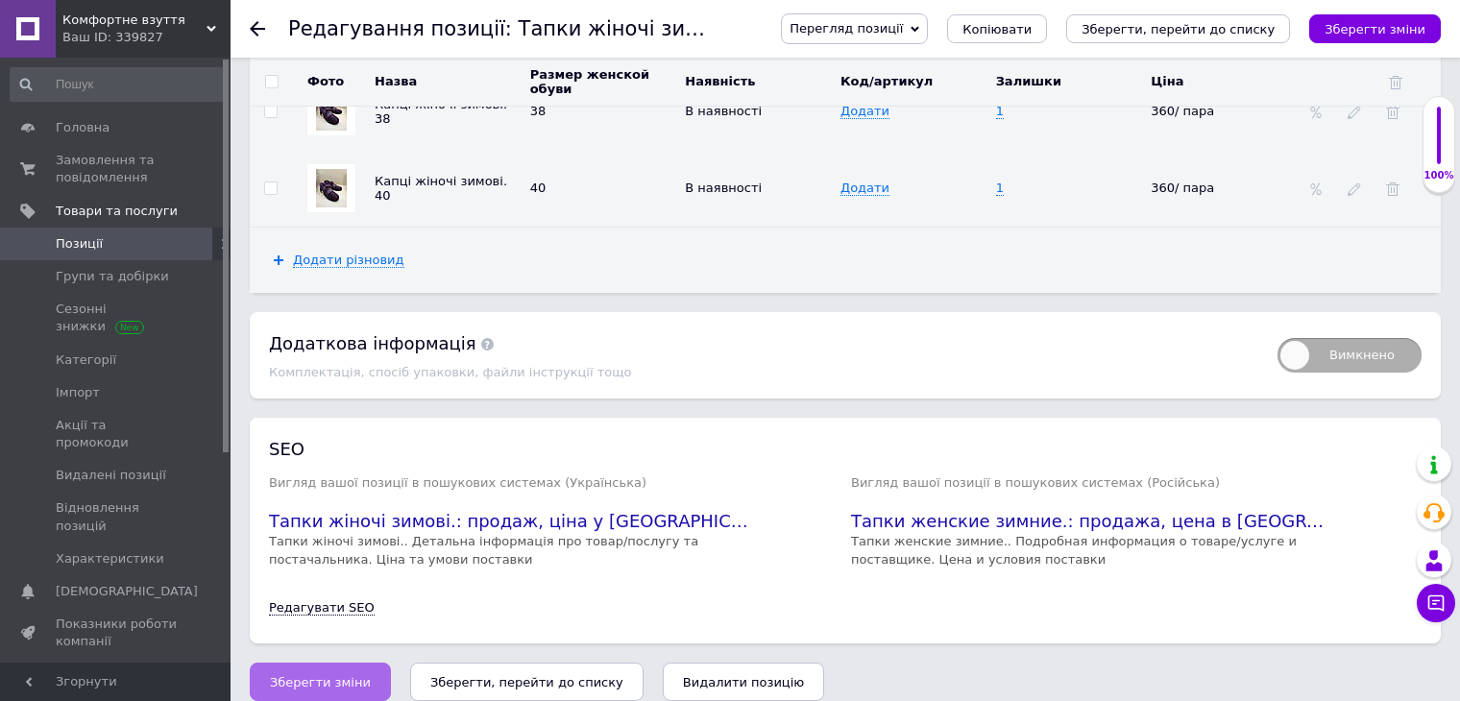
click at [326, 663] on button "Зберегти зміни" at bounding box center [320, 682] width 141 height 38
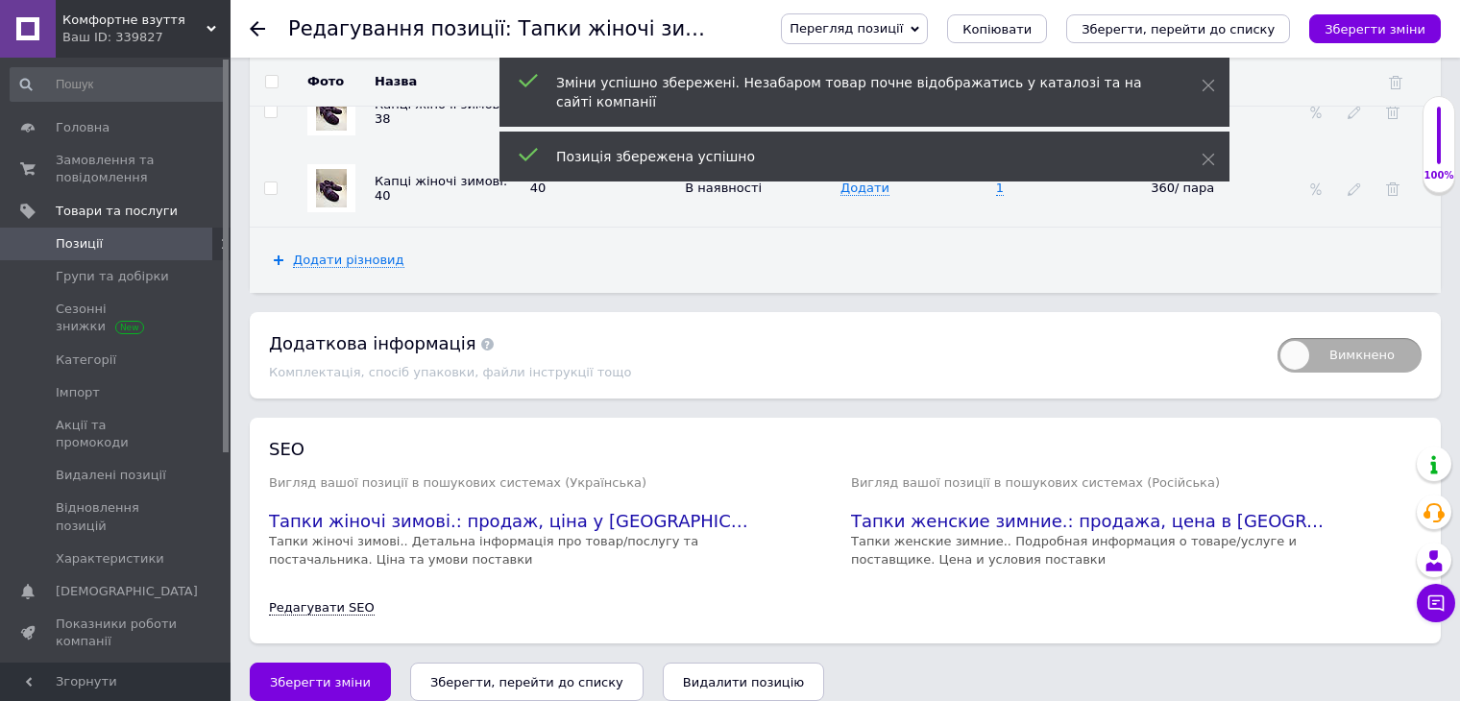
click at [260, 21] on icon at bounding box center [257, 28] width 15 height 15
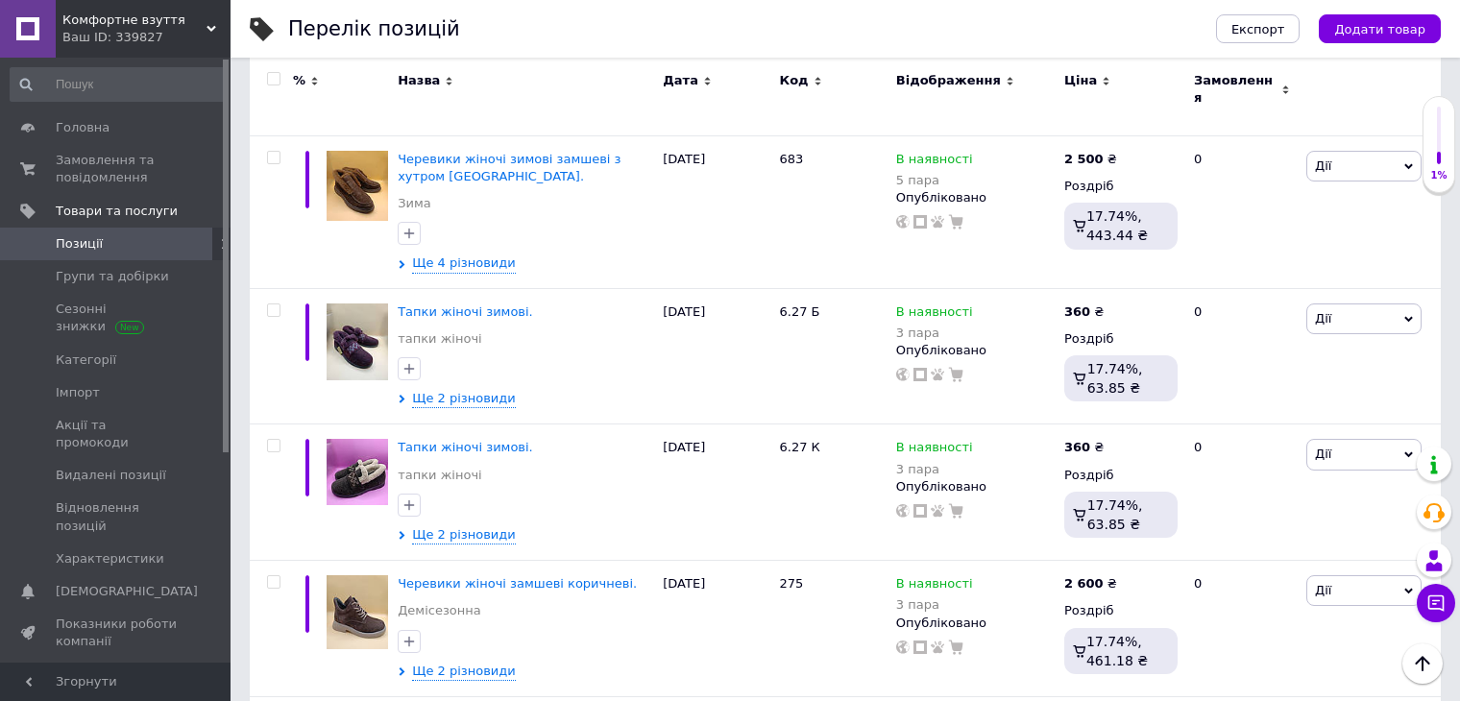
scroll to position [672, 0]
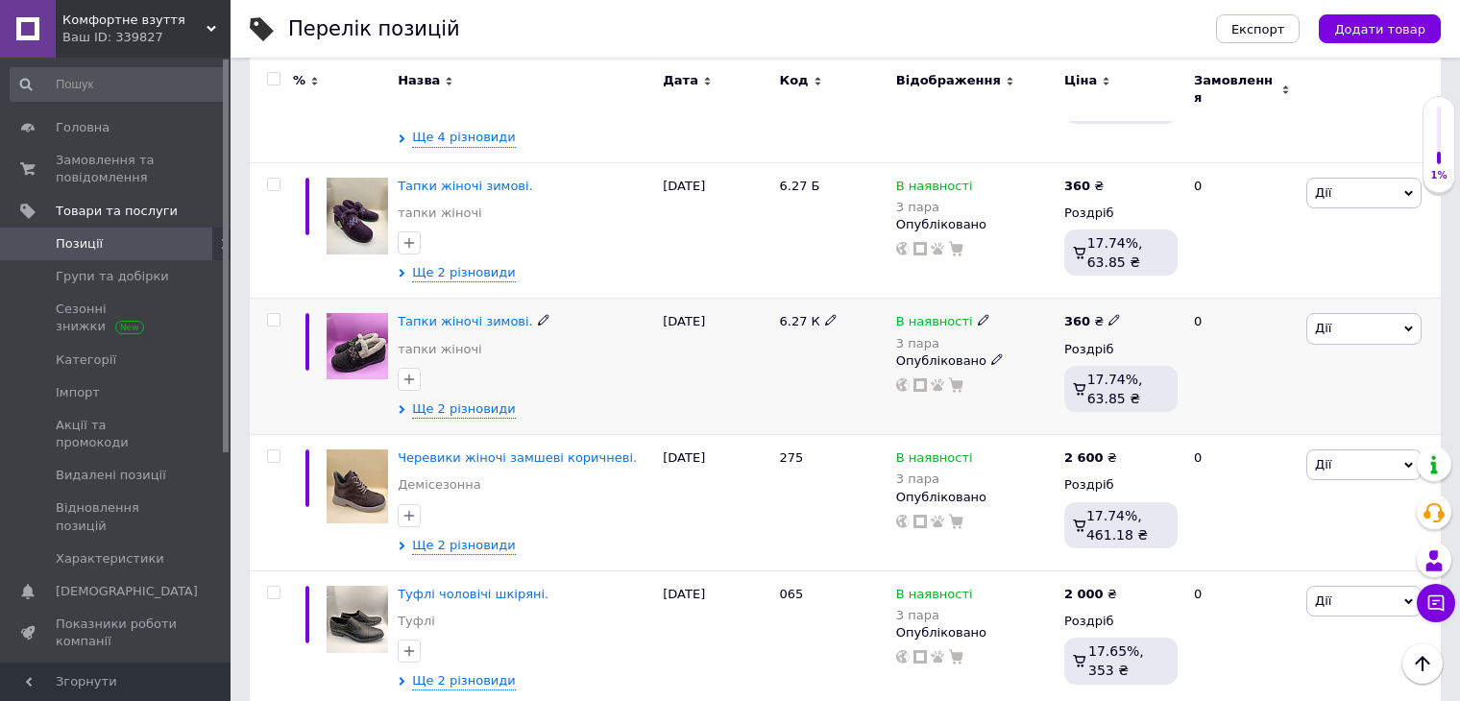
click at [371, 337] on img at bounding box center [356, 345] width 61 height 65
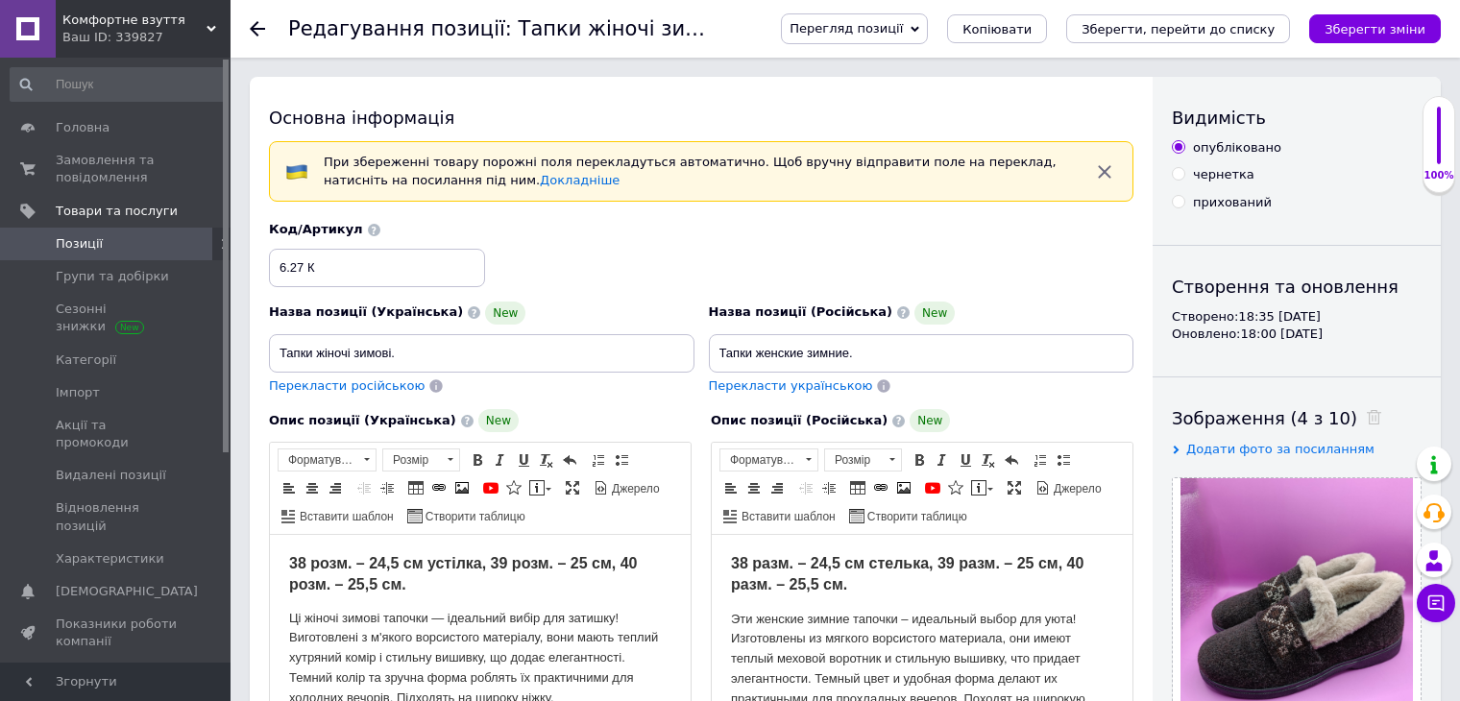
click at [261, 22] on icon at bounding box center [257, 28] width 15 height 15
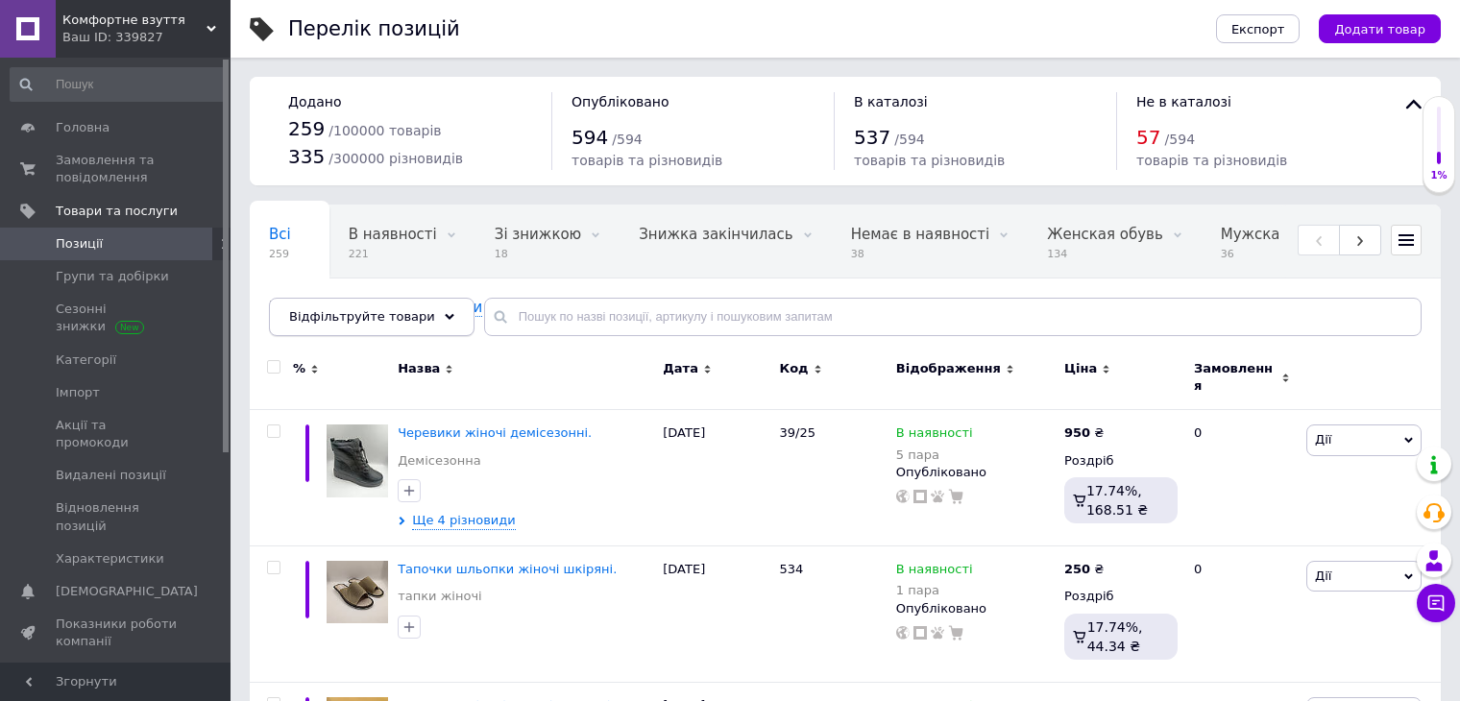
click at [424, 310] on div "Відфільтруйте товари" at bounding box center [372, 317] width 206 height 38
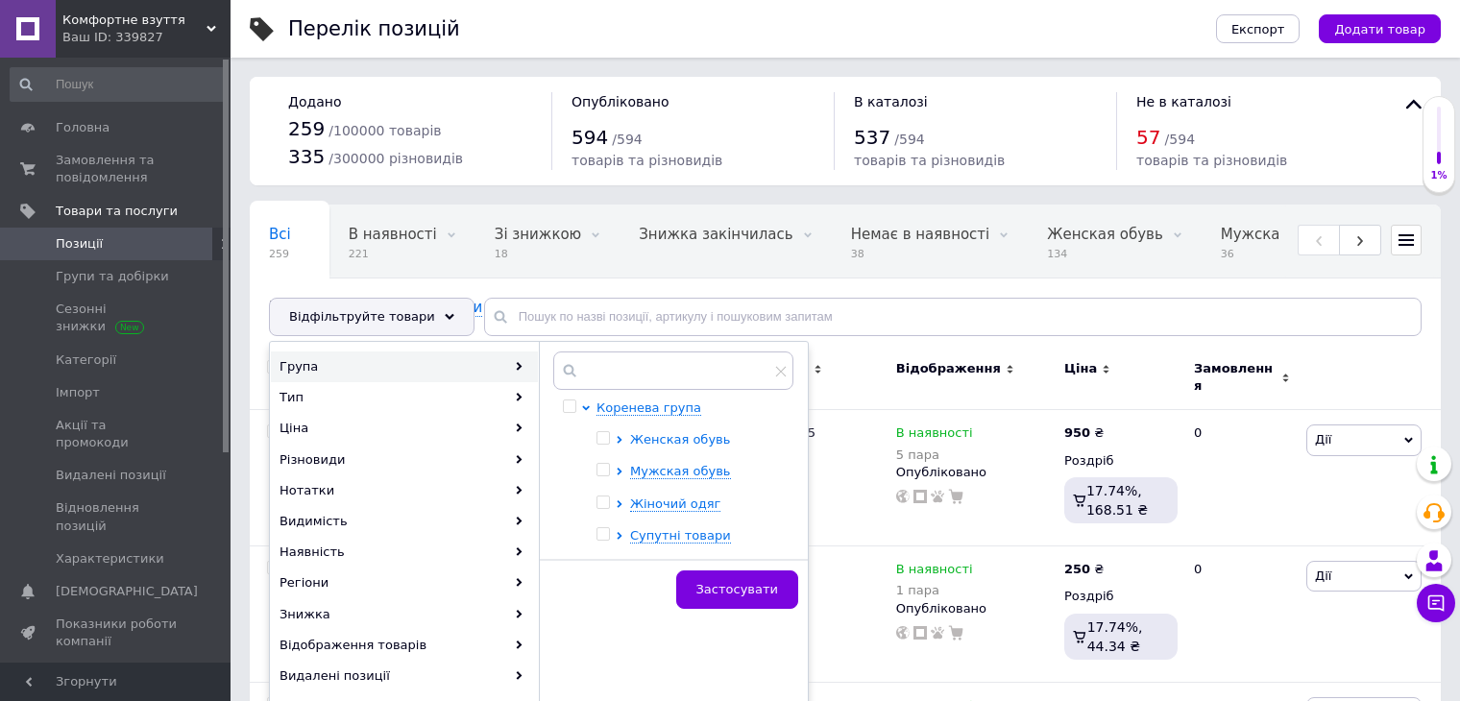
click at [687, 437] on span "Женская обувь" at bounding box center [680, 439] width 100 height 14
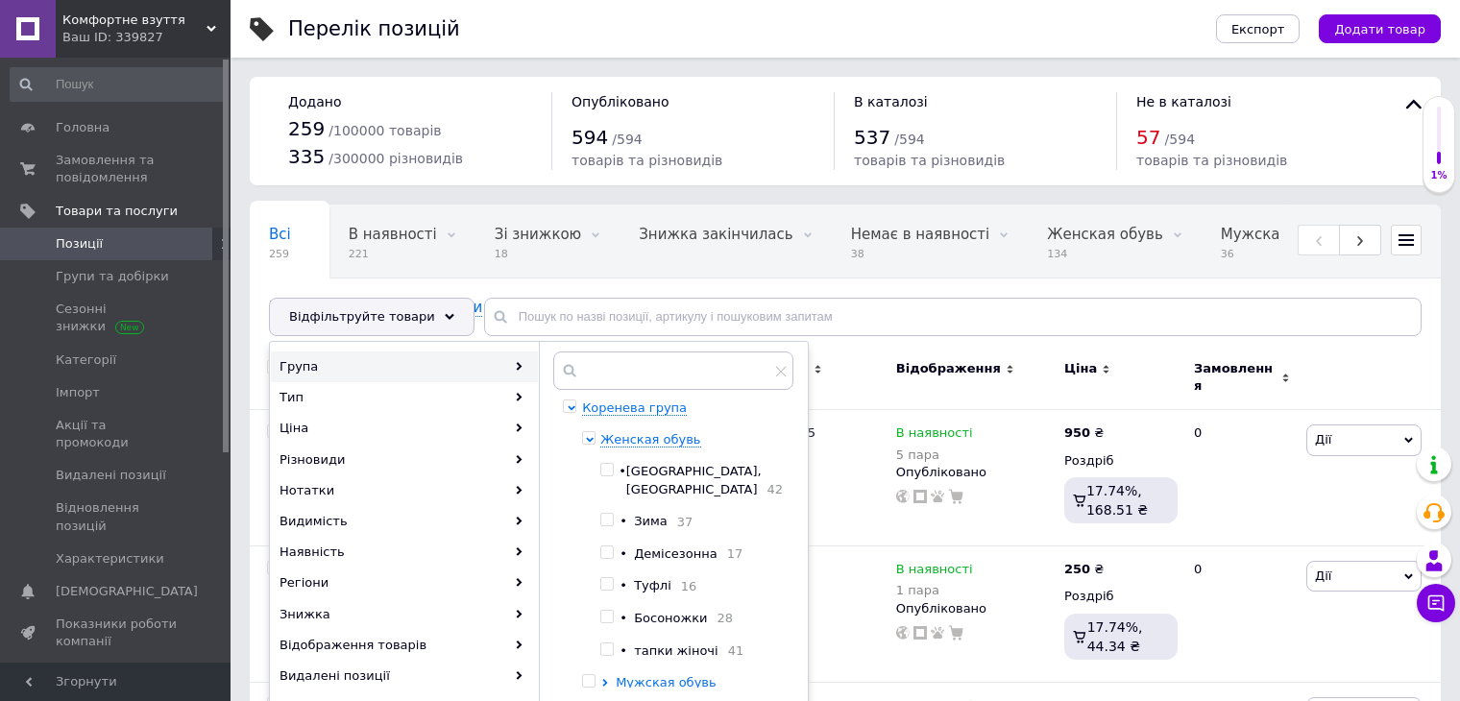
click at [613, 652] on input "checkbox" at bounding box center [606, 649] width 12 height 12
checkbox input "true"
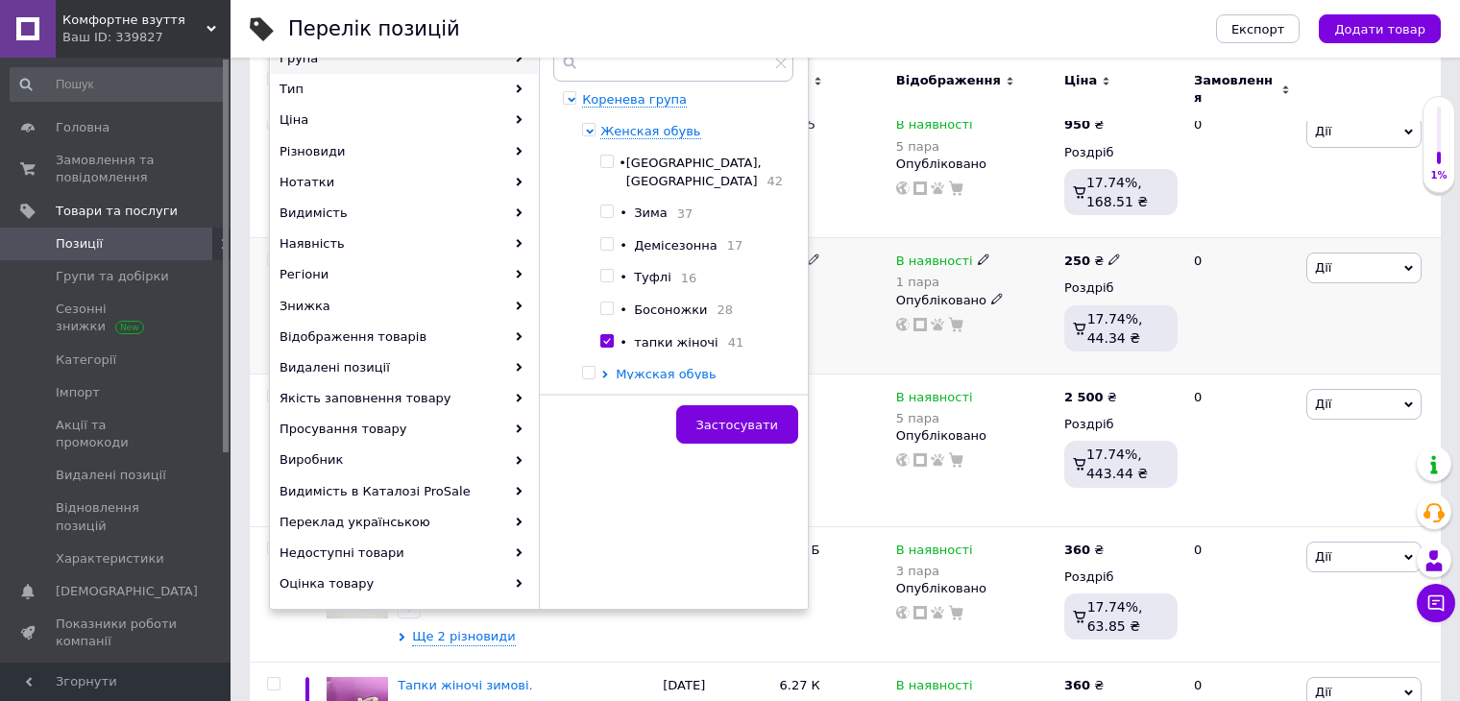
scroll to position [384, 0]
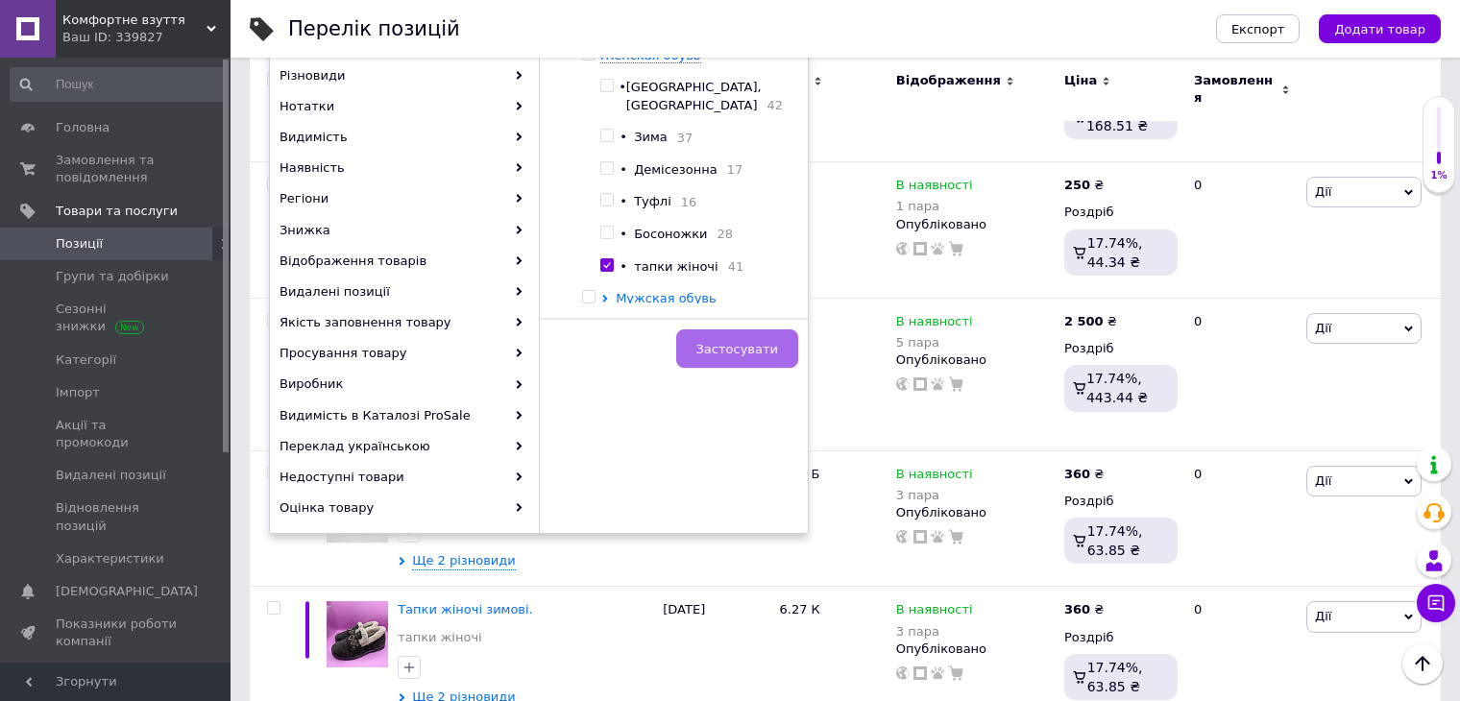
click at [737, 346] on span "Застосувати" at bounding box center [737, 349] width 82 height 14
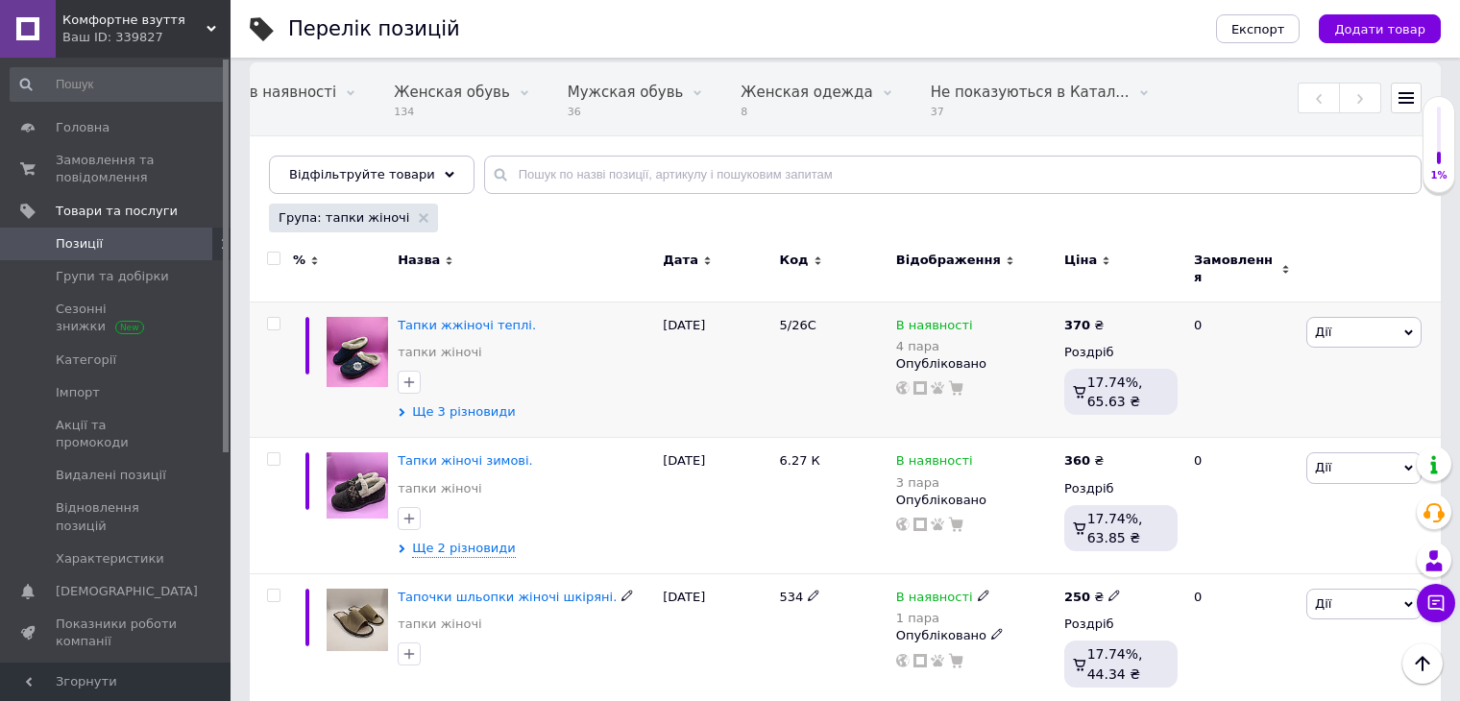
scroll to position [112, 0]
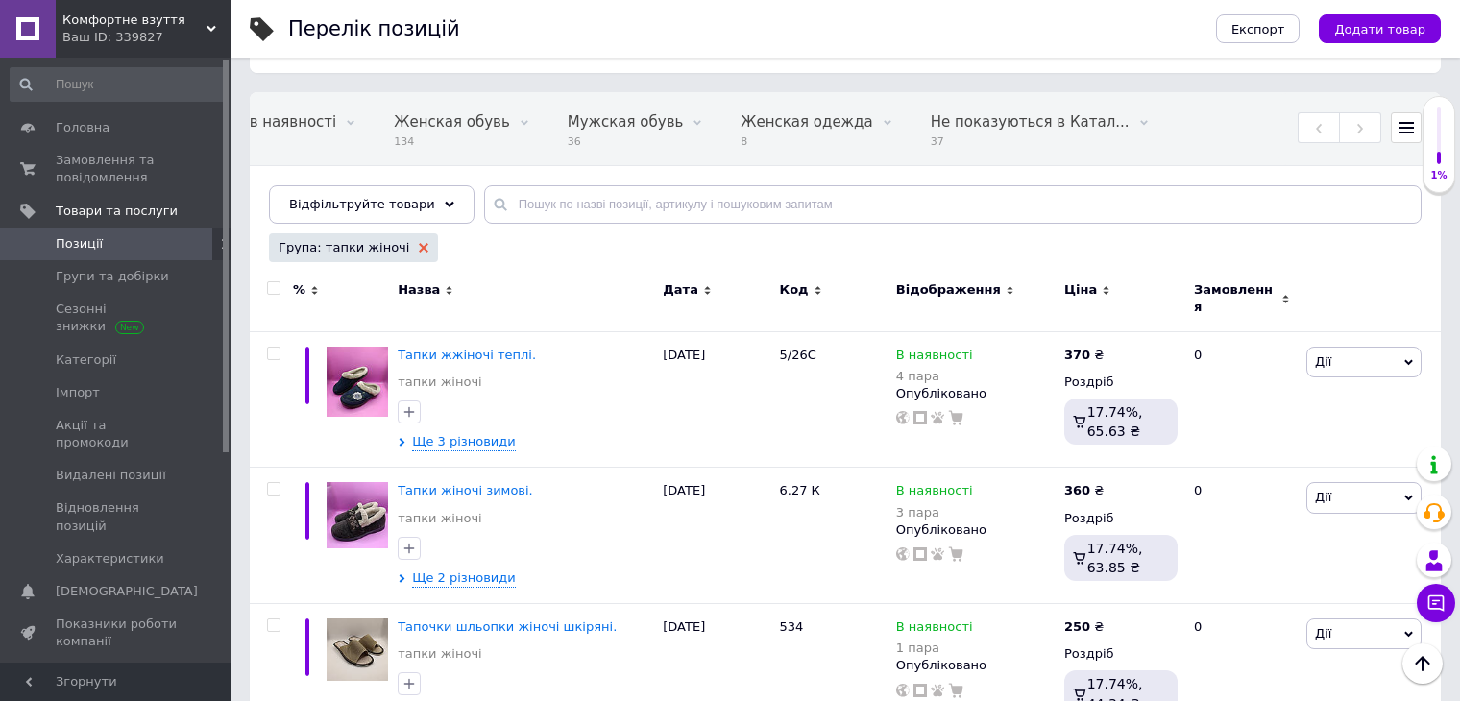
click at [419, 248] on icon at bounding box center [424, 248] width 10 height 10
